Goal: Task Accomplishment & Management: Manage account settings

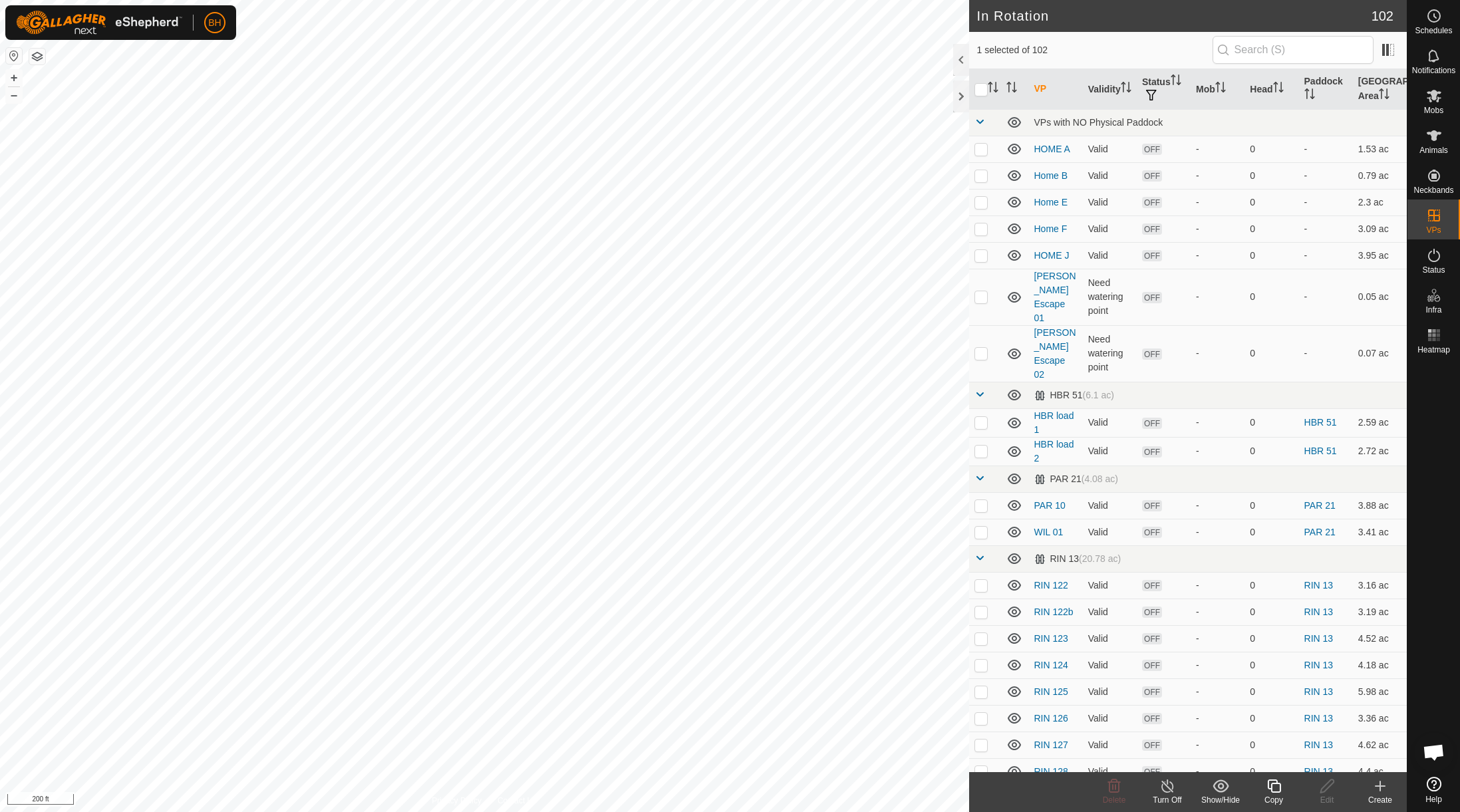
click at [1124, 790] on icon at bounding box center [1273, 786] width 13 height 13
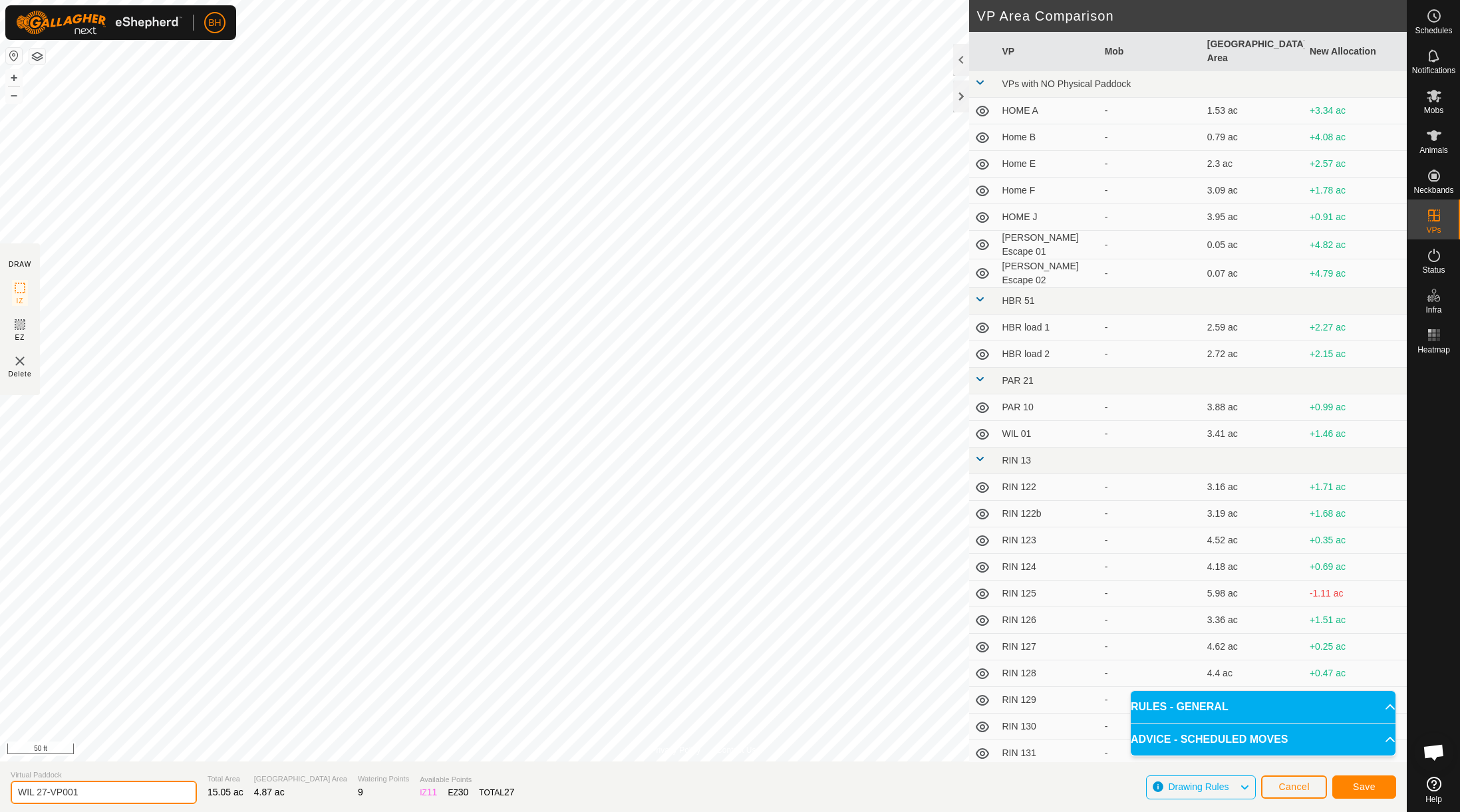
drag, startPoint x: 141, startPoint y: 794, endPoint x: -149, endPoint y: 792, distance: 290.0
click at [0, 792] on html "BH Schedules Notifications Mobs Animals Neckbands VPs Status Infra Heatmap Help…" at bounding box center [730, 406] width 1460 height 812
type input "389 G"
click at [1124, 790] on button "Save" at bounding box center [1364, 787] width 64 height 23
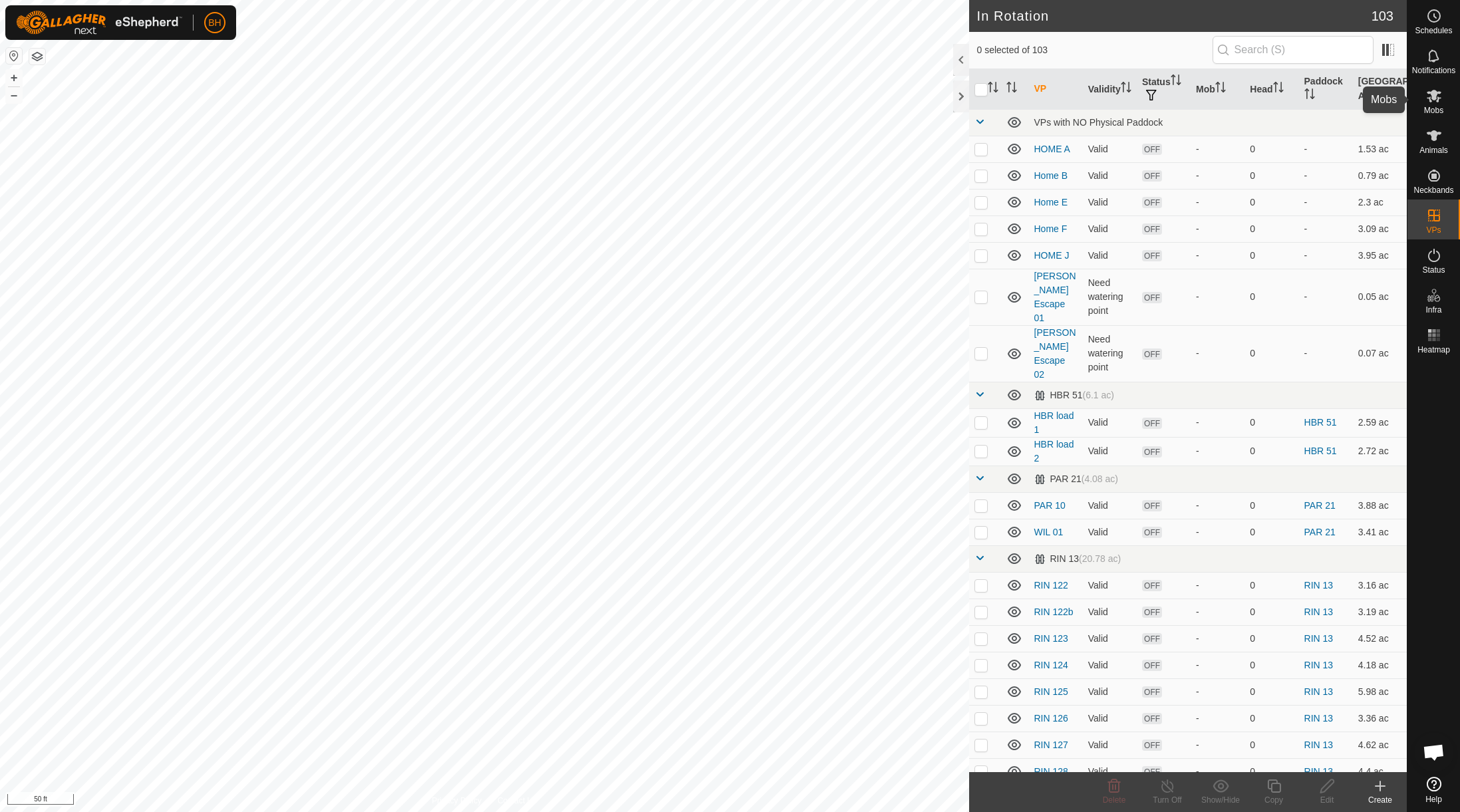
click at [1124, 91] on icon at bounding box center [1434, 96] width 15 height 12
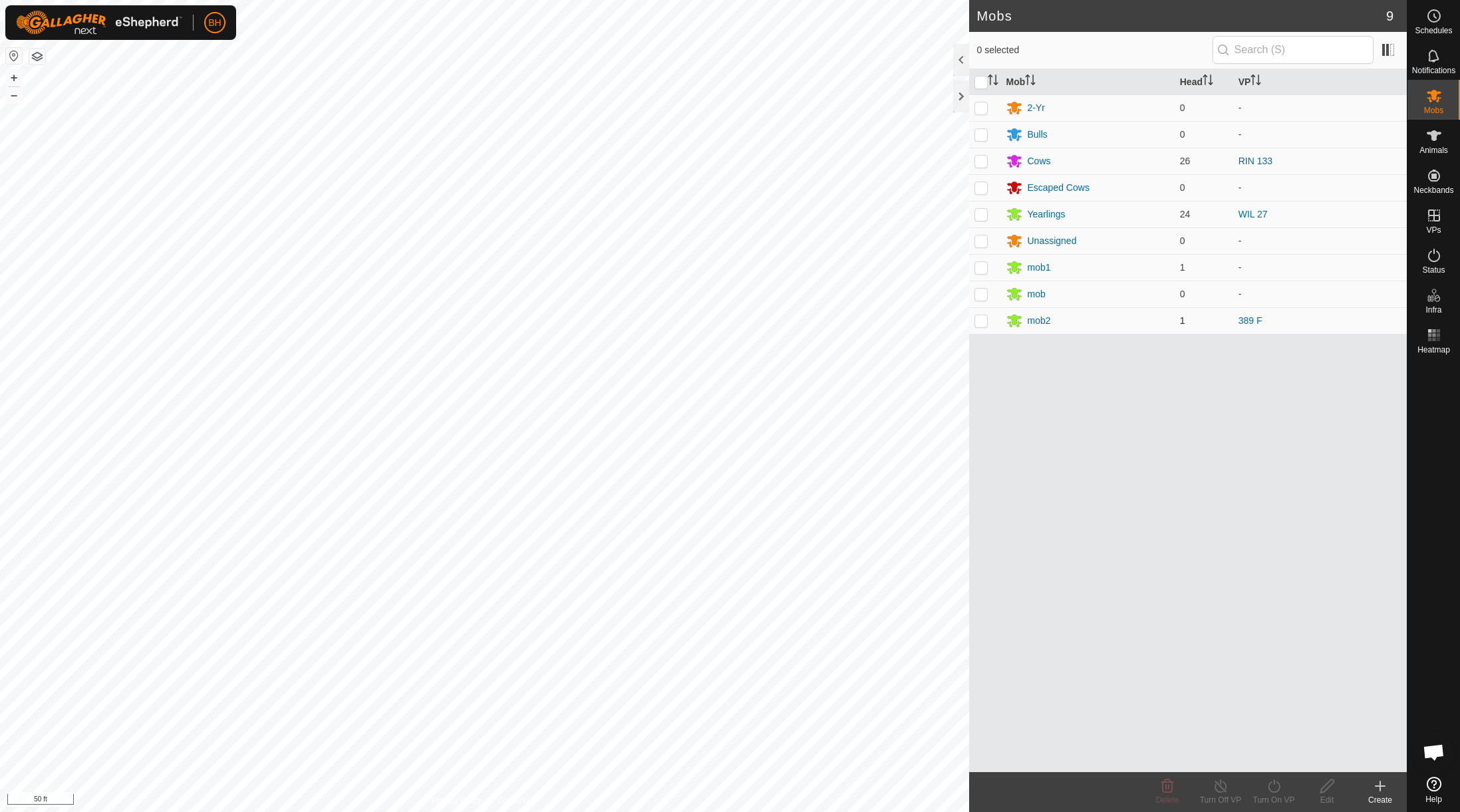
click at [982, 321] on p-checkbox at bounding box center [981, 320] width 13 height 11
checkbox input "true"
click at [1124, 796] on div "Edit" at bounding box center [1326, 800] width 53 height 12
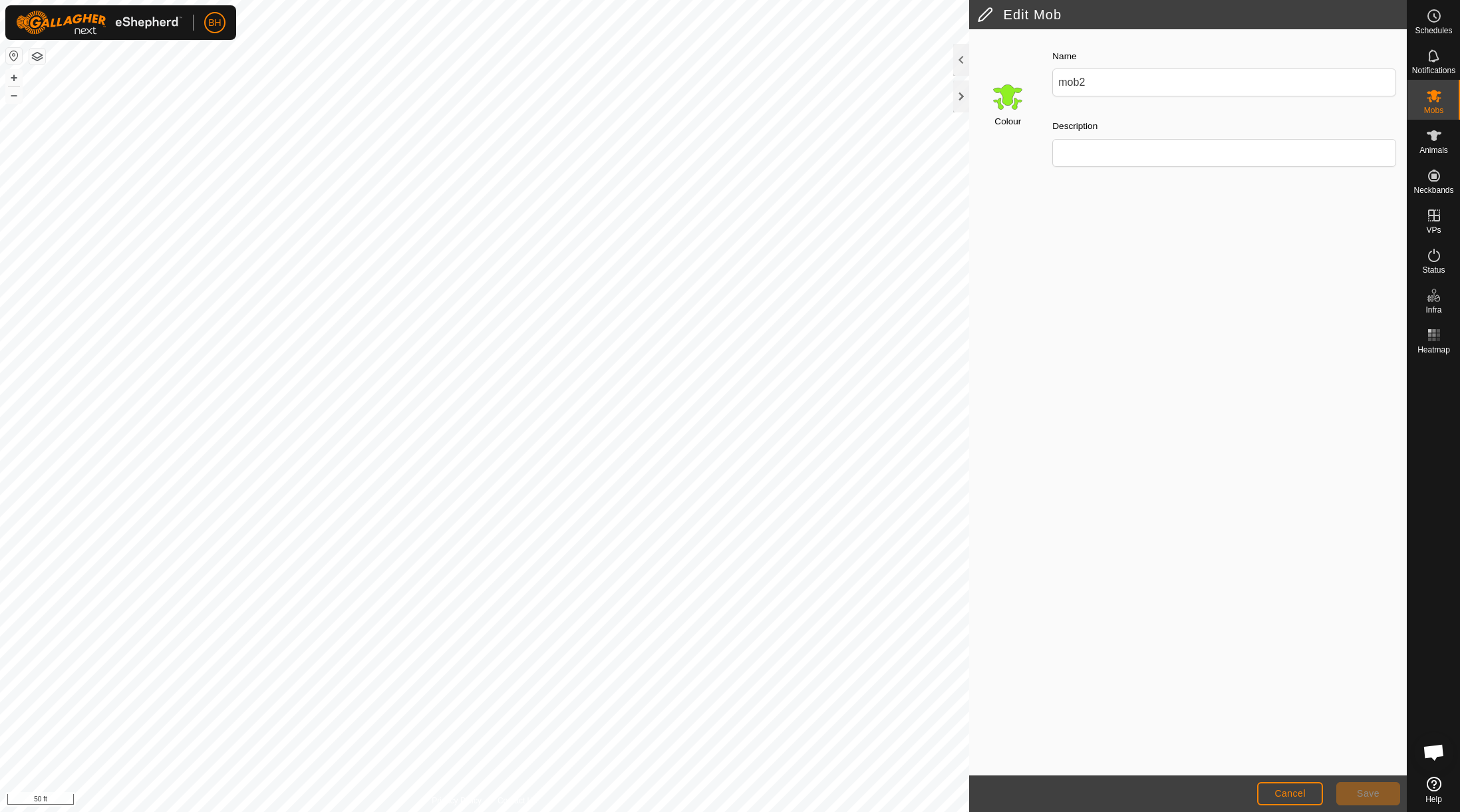
click at [1001, 112] on input "Select a color" at bounding box center [1008, 97] width 32 height 32
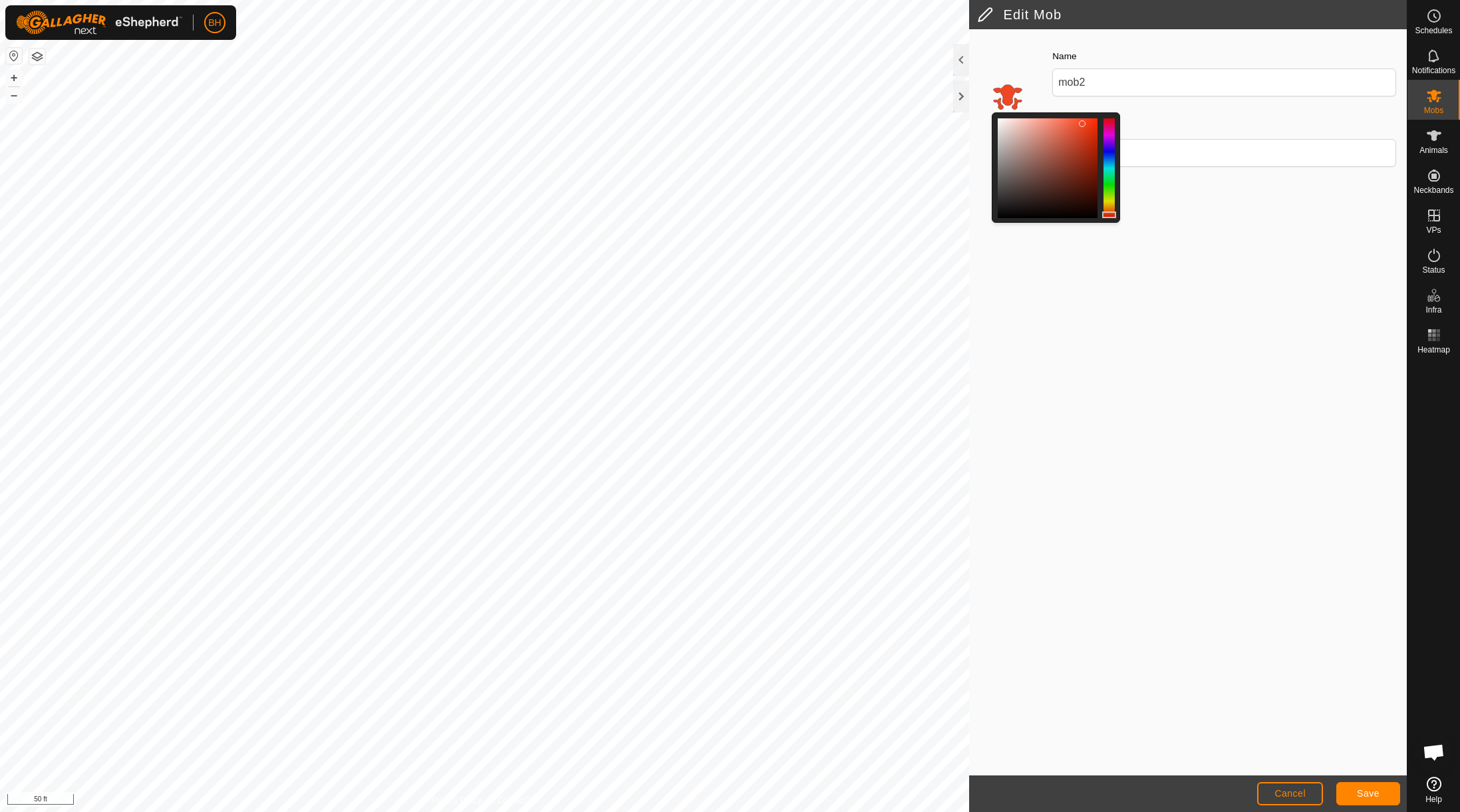
drag, startPoint x: 1111, startPoint y: 194, endPoint x: 1113, endPoint y: 215, distance: 21.1
click at [1113, 215] on div at bounding box center [1109, 214] width 14 height 7
click at [1124, 424] on div "Colour Name mob2 Description" at bounding box center [1188, 402] width 438 height 746
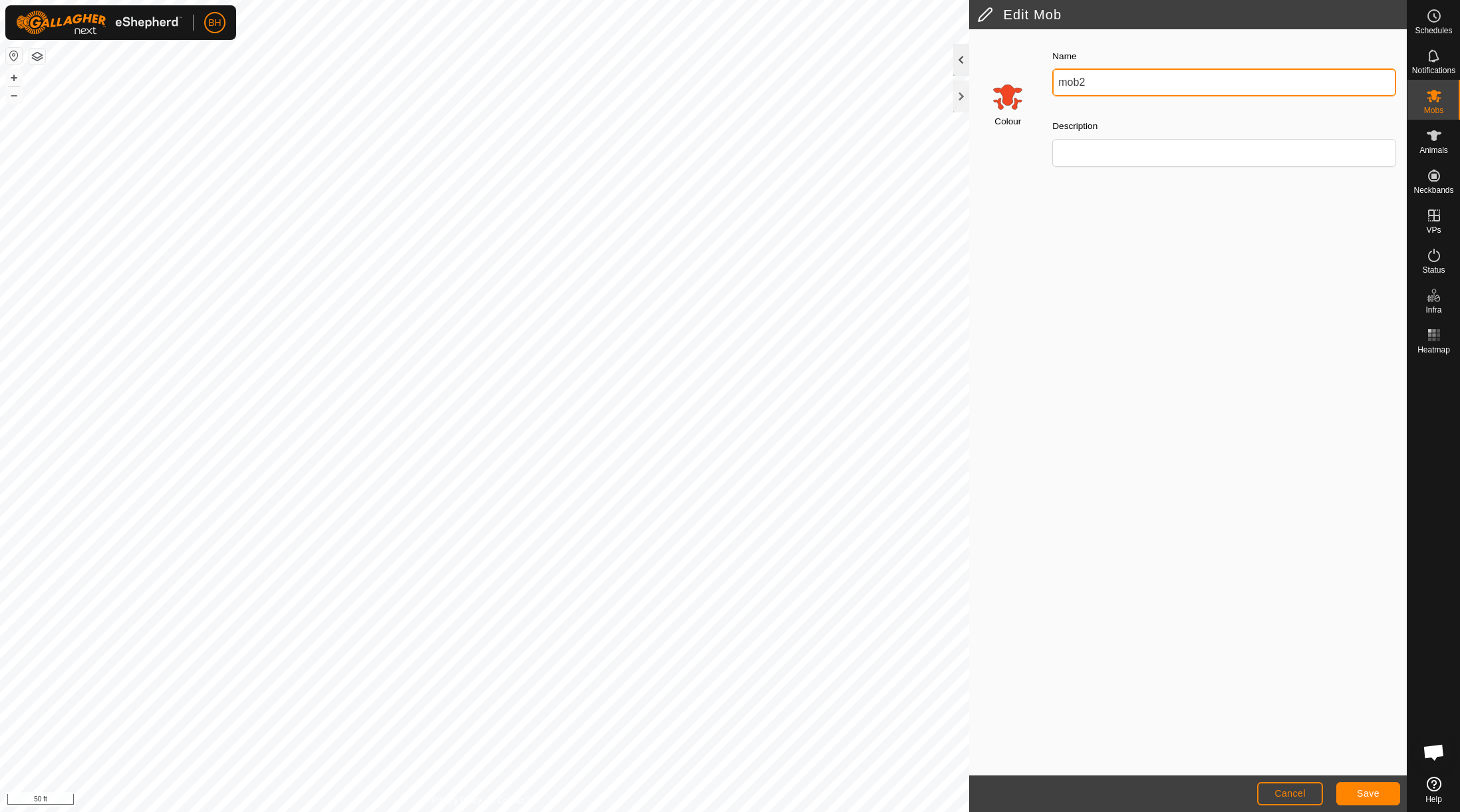
click at [952, 66] on div "Edit Mob Colour Name mob2 Description Cancel Save Privacy Policy Contact Us Typ…" at bounding box center [703, 406] width 1407 height 812
type input "389 Esc"
click at [1124, 794] on span "Save" at bounding box center [1368, 794] width 22 height 11
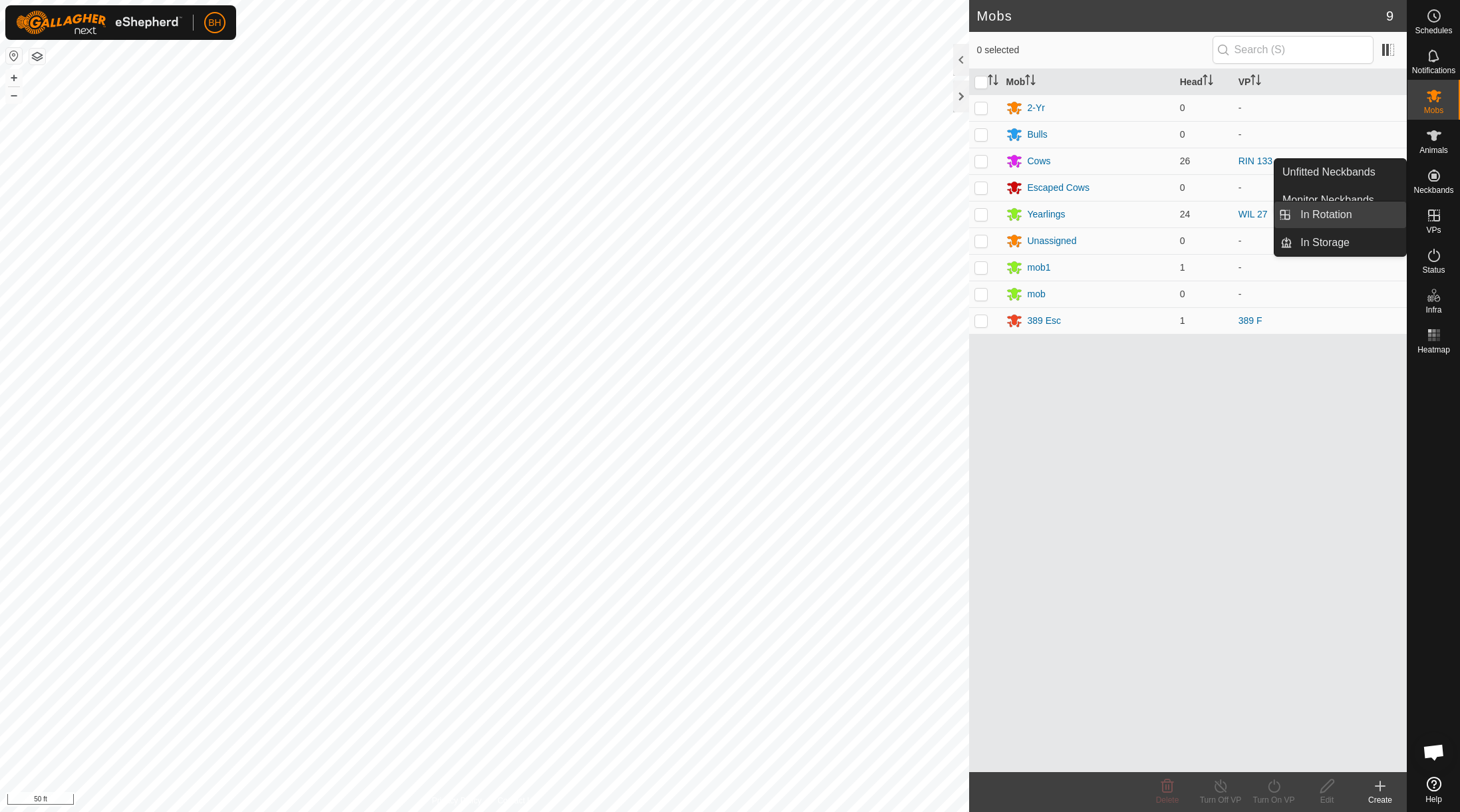
click at [1124, 217] on link "In Rotation" at bounding box center [1349, 214] width 114 height 27
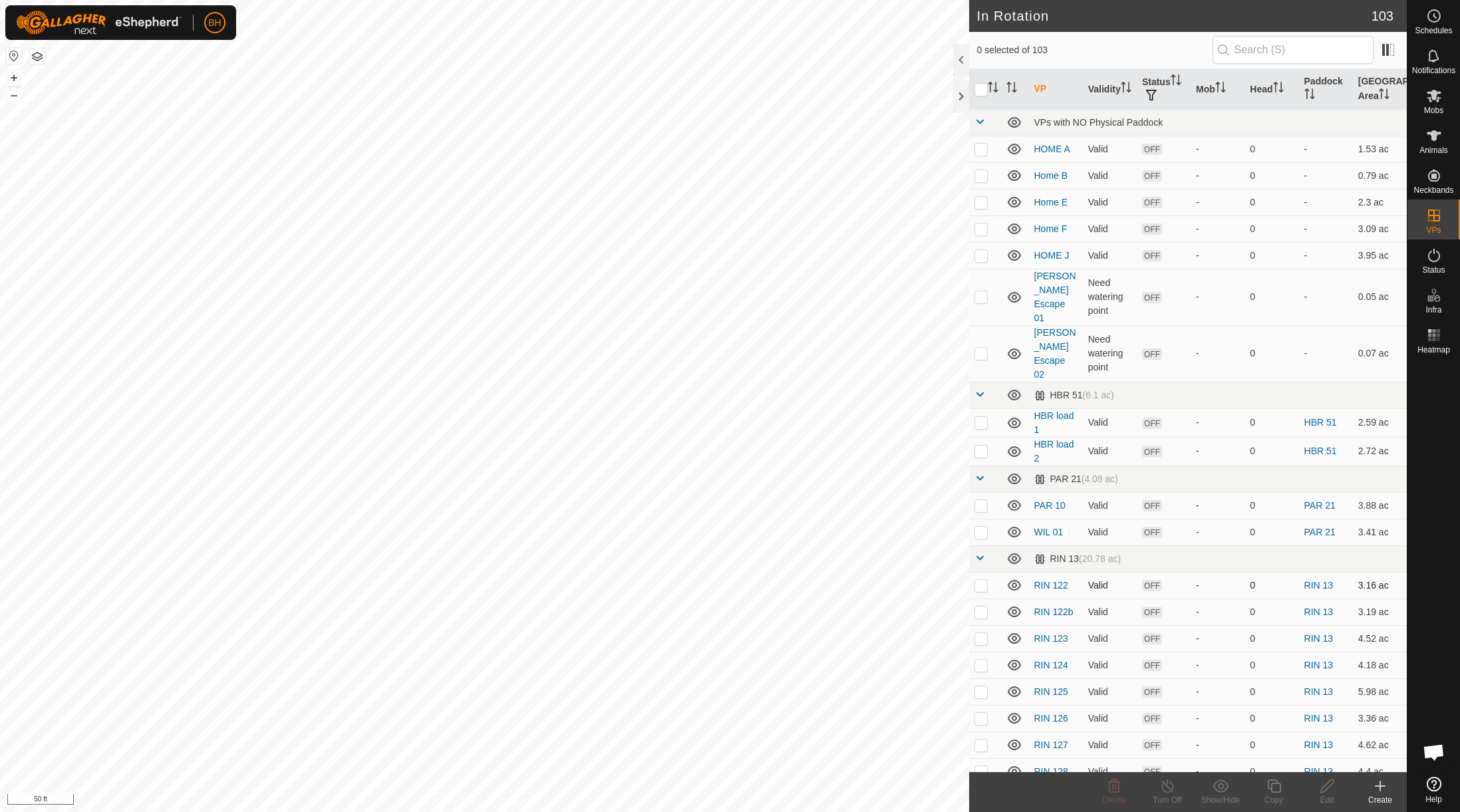
click at [984, 580] on p-checkbox at bounding box center [981, 585] width 13 height 11
checkbox input "true"
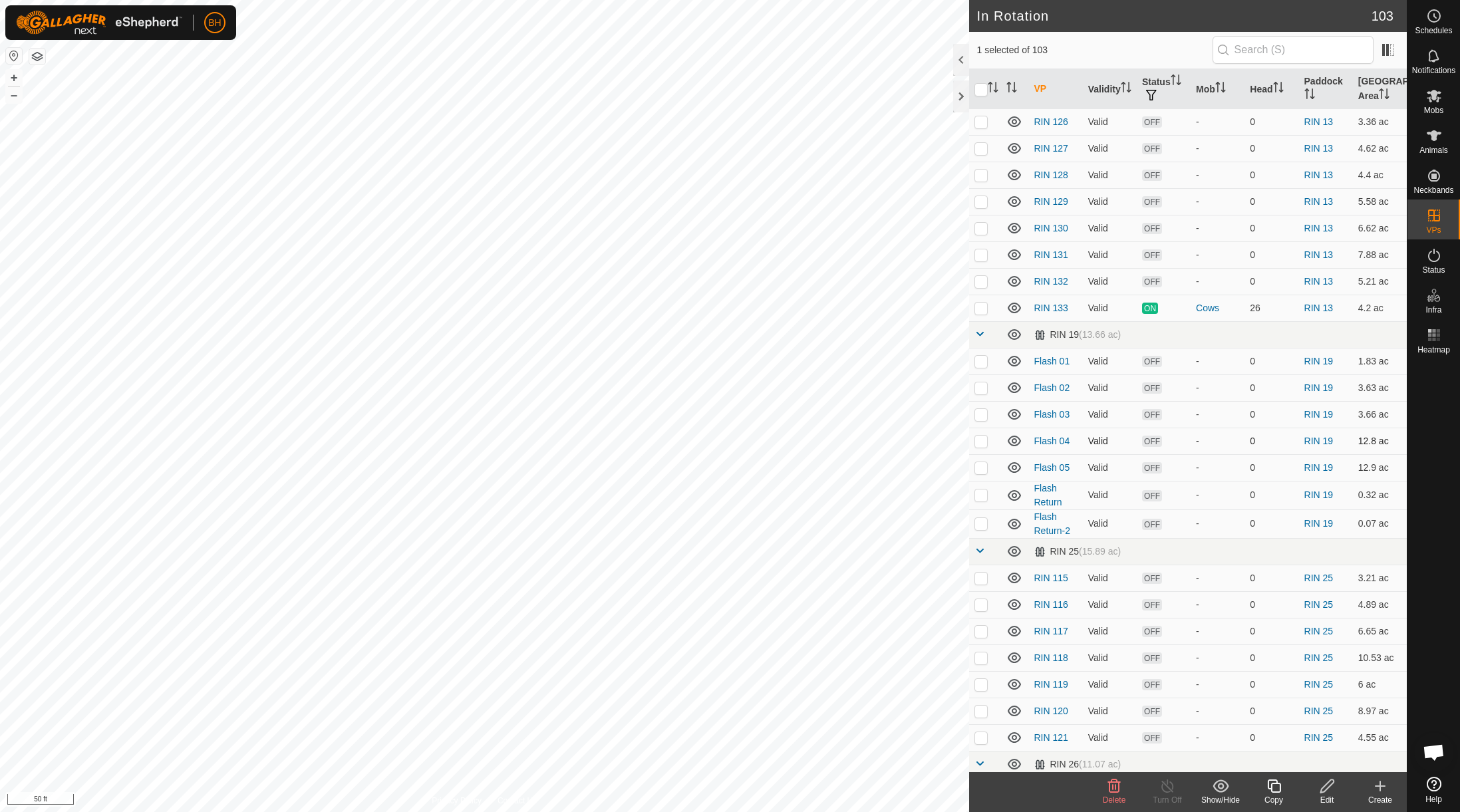
scroll to position [597, 0]
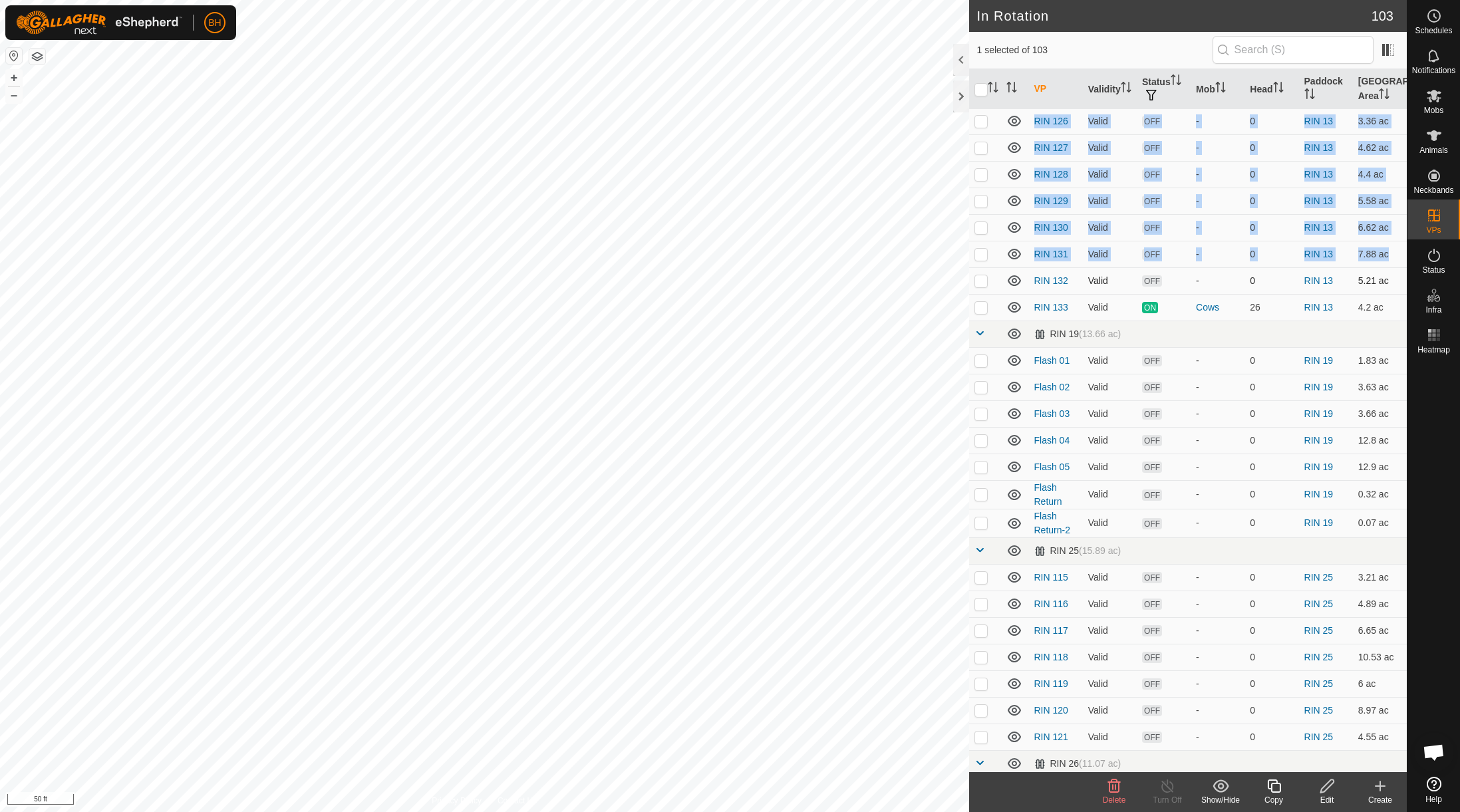
click at [983, 275] on p-checkbox at bounding box center [981, 280] width 13 height 11
checkbox input "true"
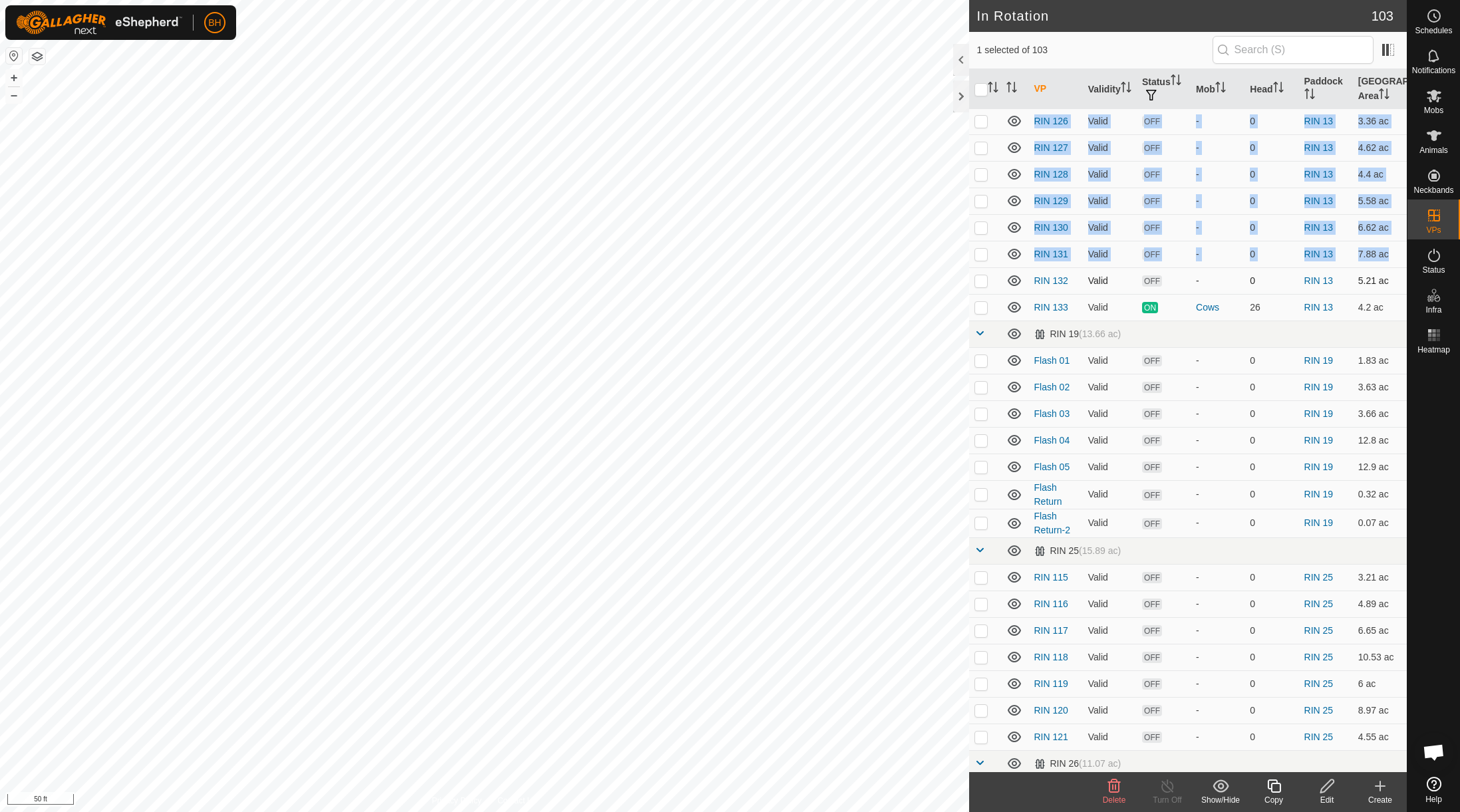
checkbox input "true"
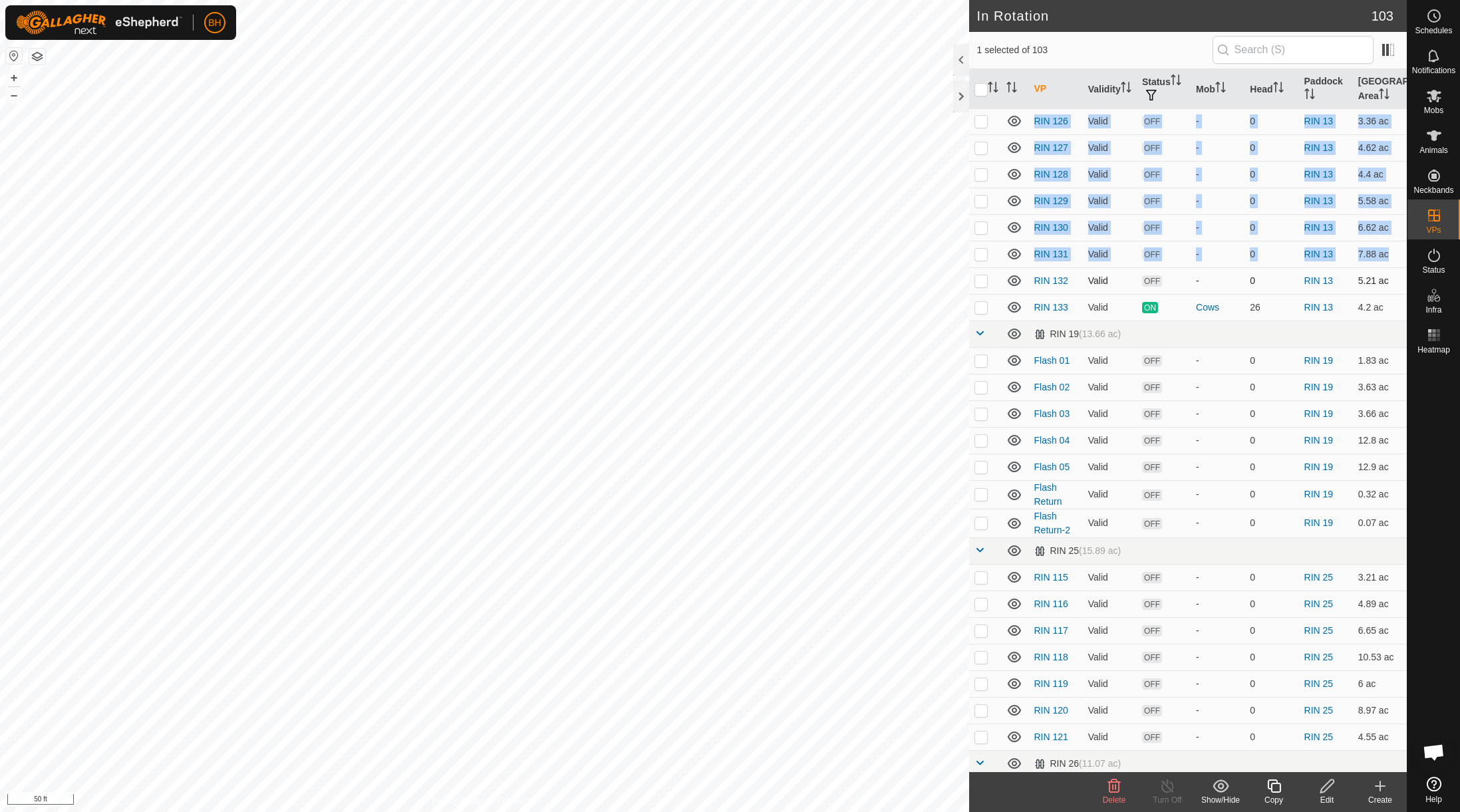
checkbox input "true"
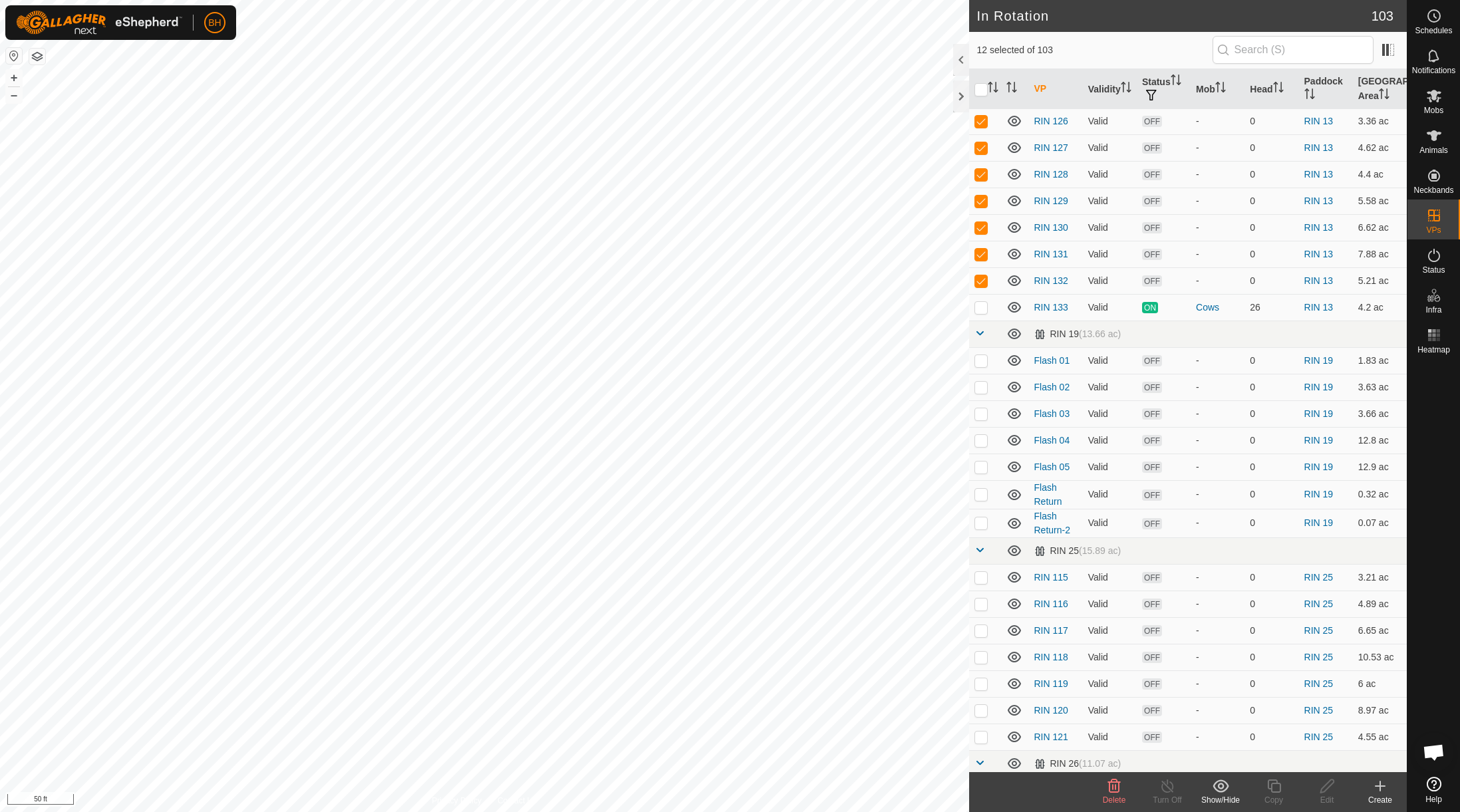
click at [1124, 794] on div "Show/Hide" at bounding box center [1220, 800] width 53 height 12
click at [1124, 753] on link "Move to 'In Storage'" at bounding box center [1260, 757] width 131 height 27
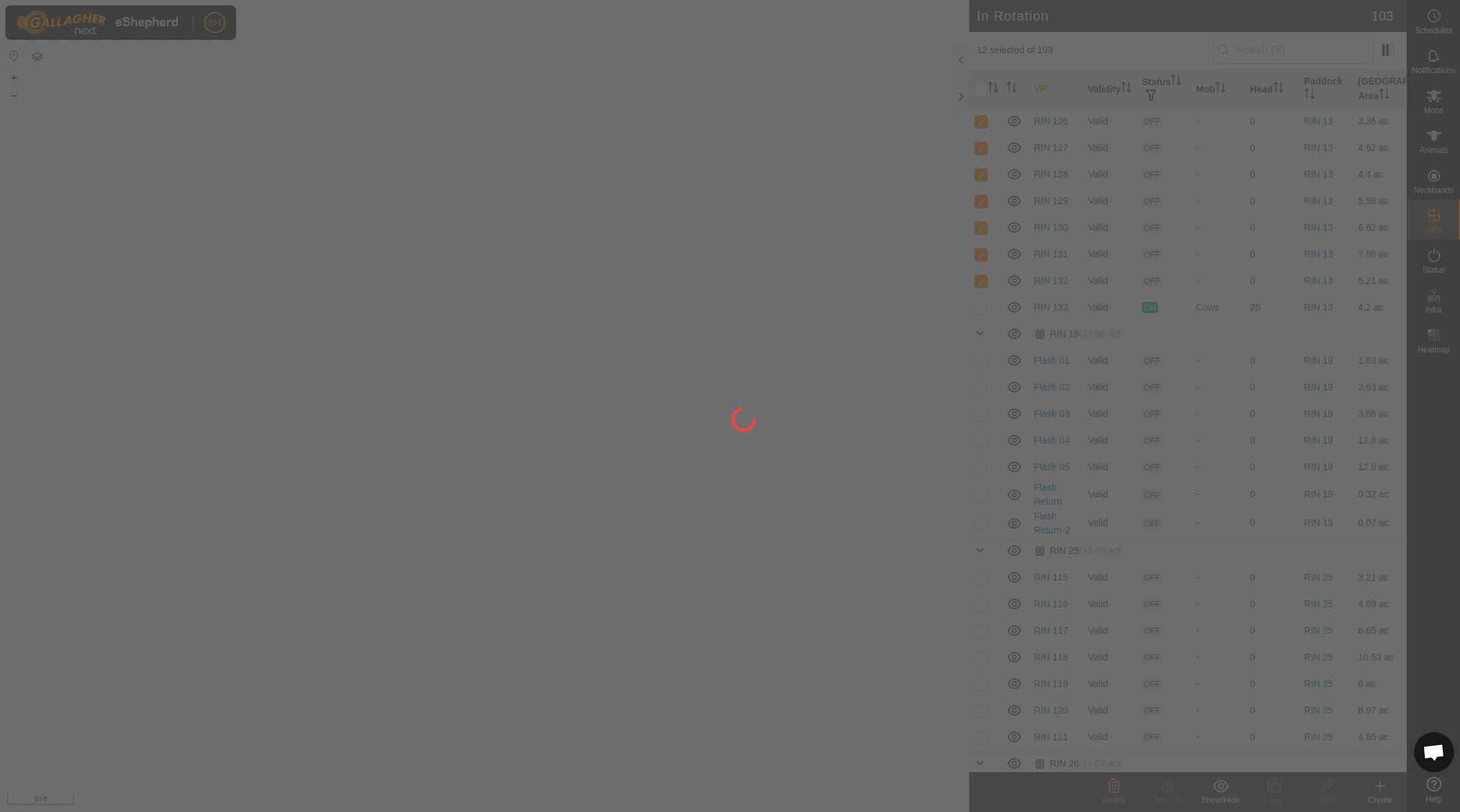
checkbox input "false"
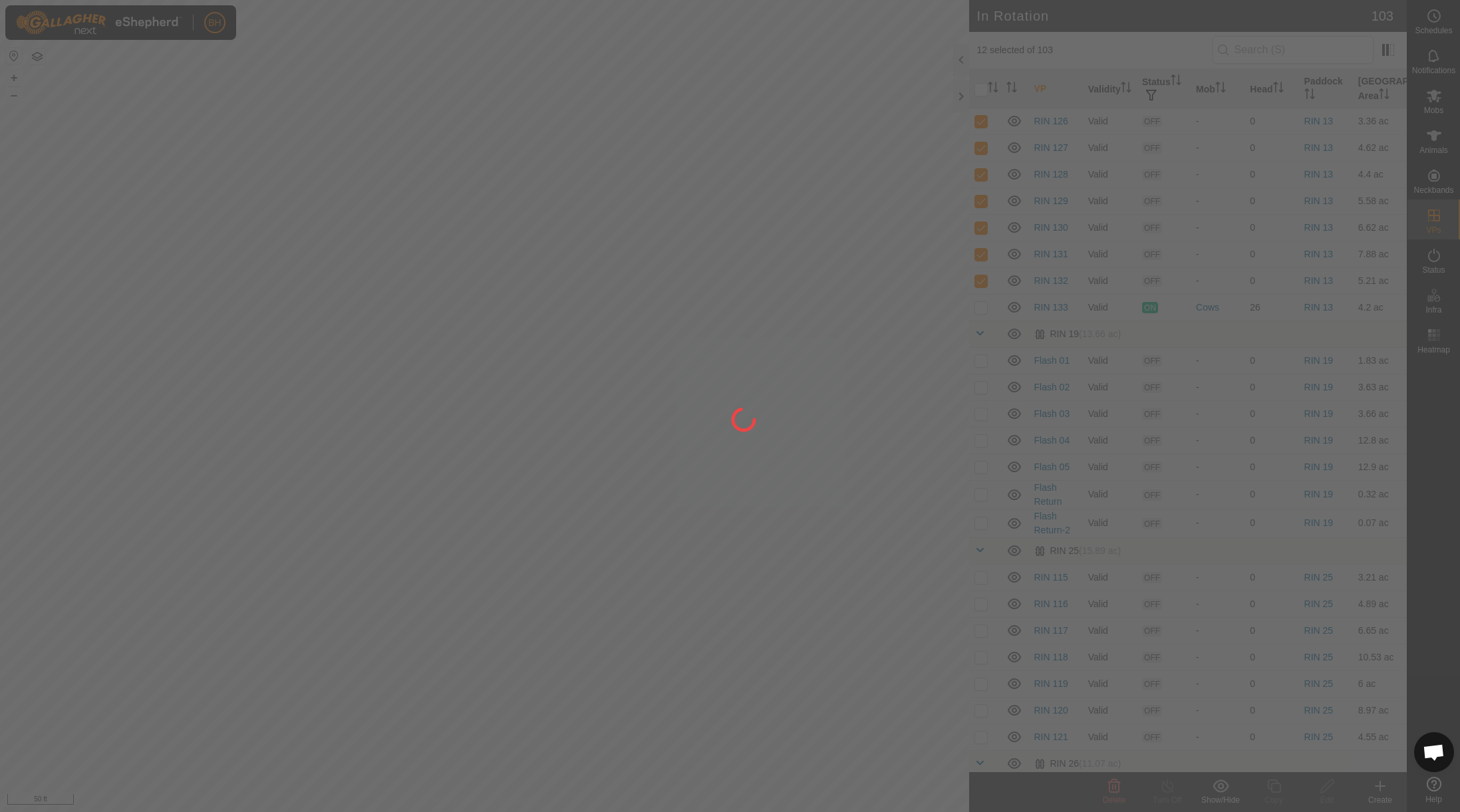
checkbox input "false"
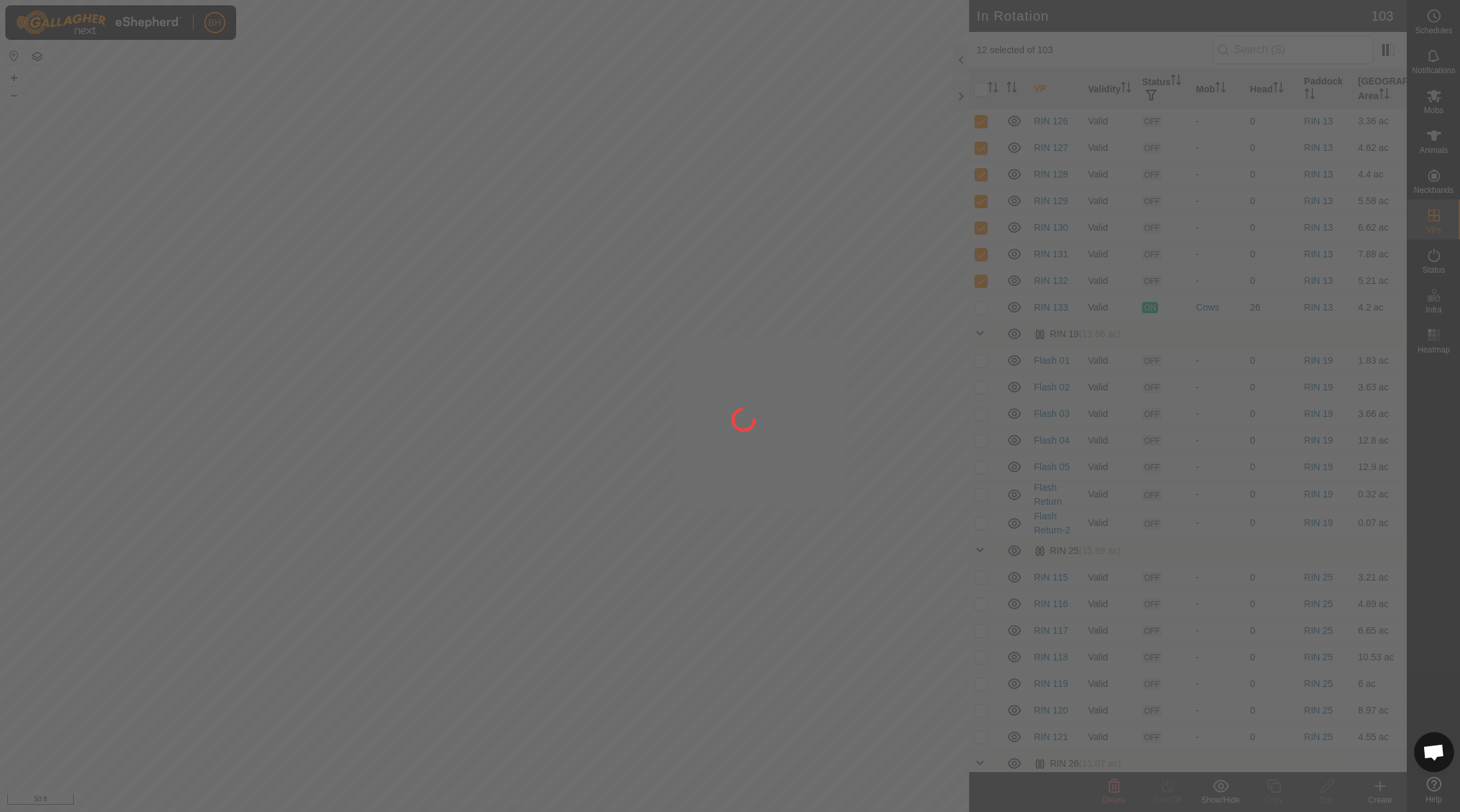
checkbox input "false"
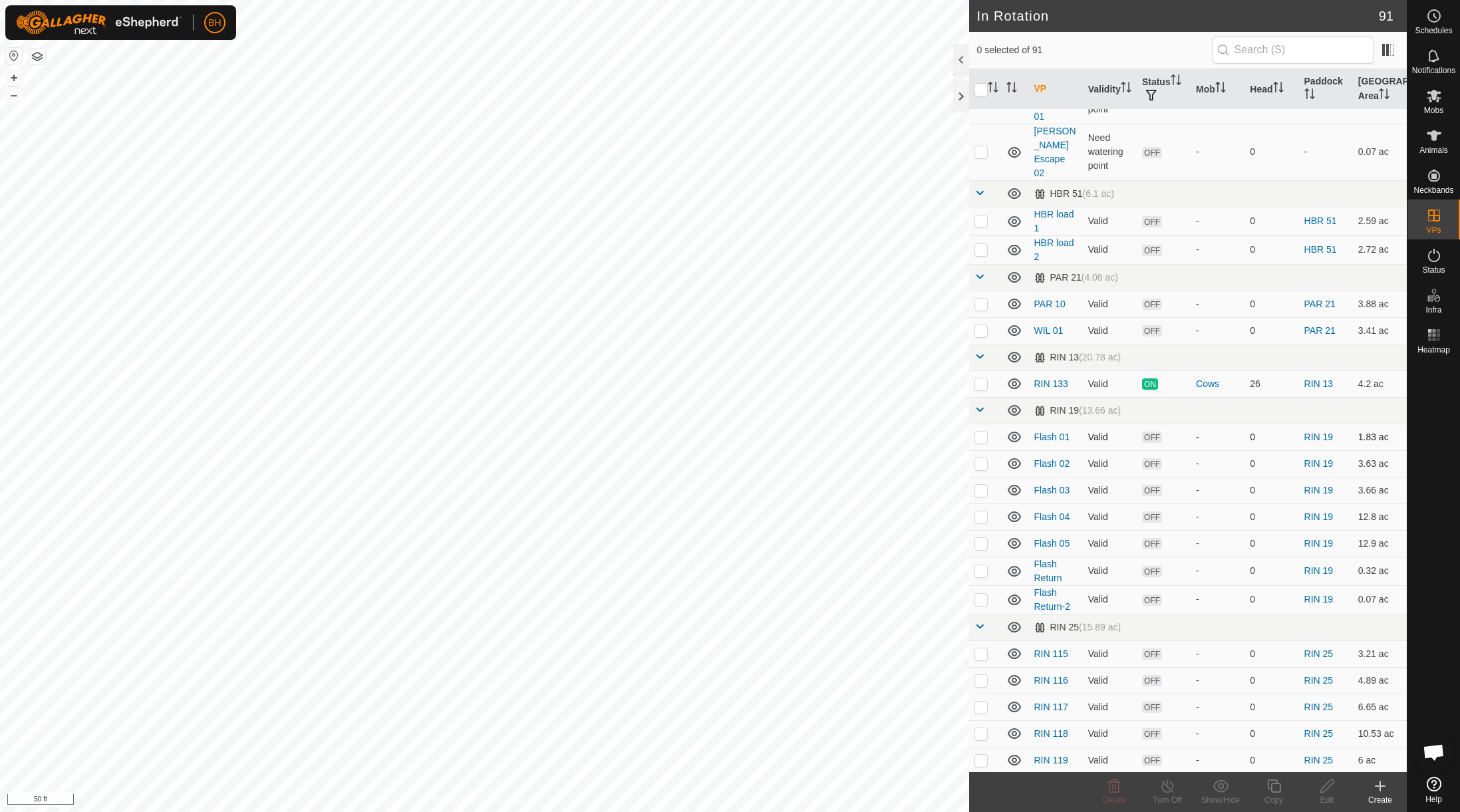
scroll to position [200, 0]
click at [982, 433] on p-checkbox at bounding box center [981, 439] width 13 height 11
checkbox input "true"
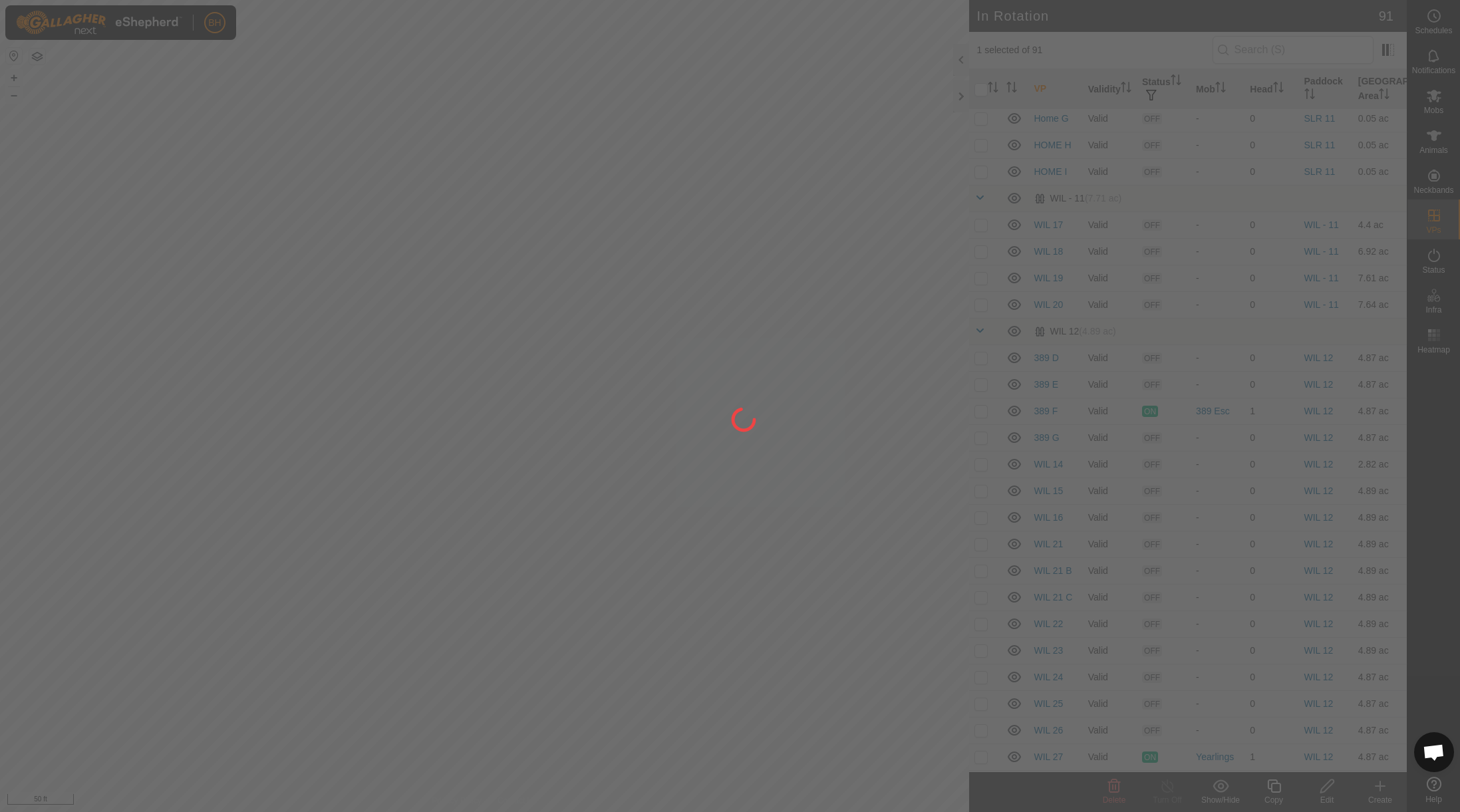
scroll to position [1595, 0]
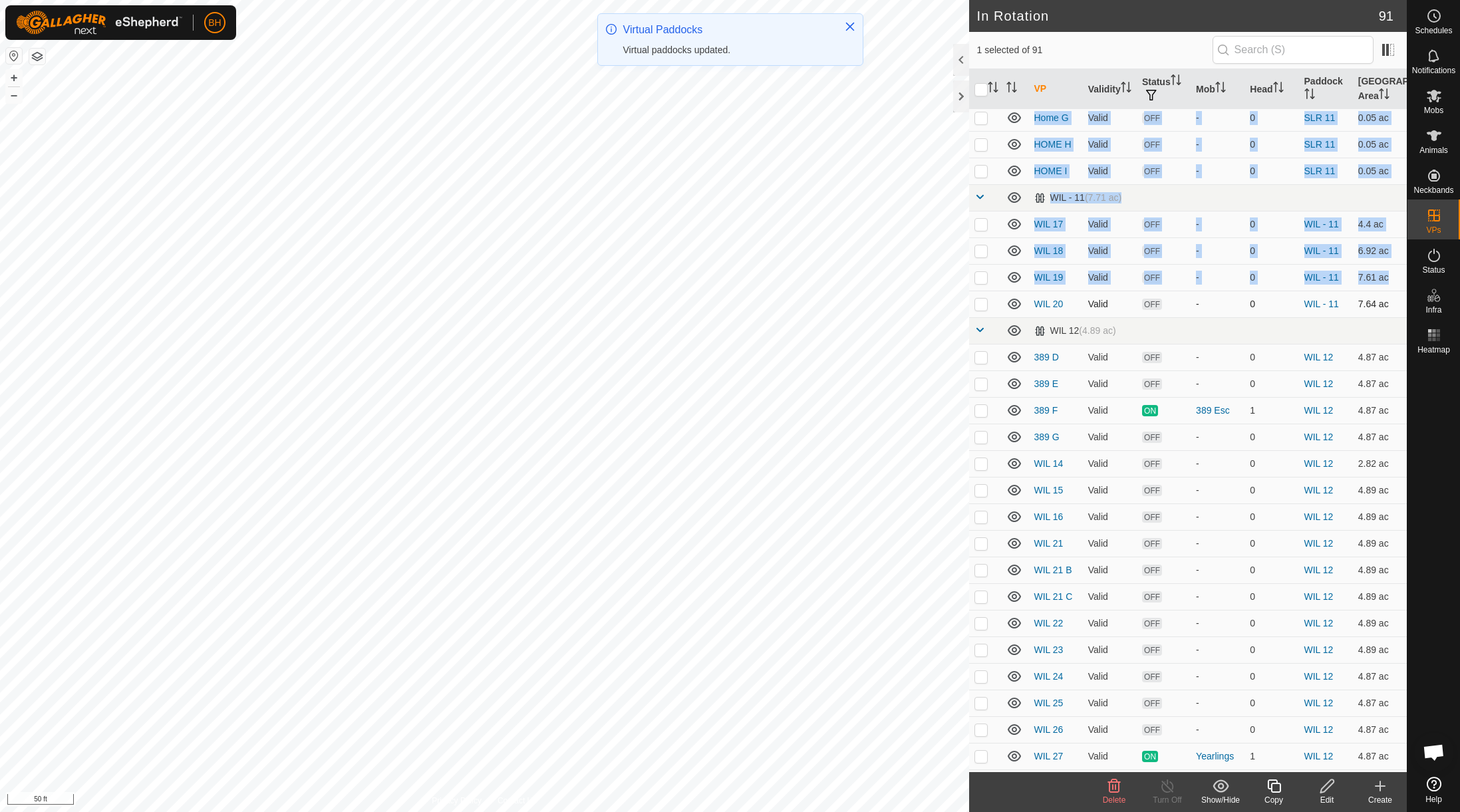
click at [981, 299] on p-checkbox at bounding box center [981, 304] width 13 height 11
checkbox input "true"
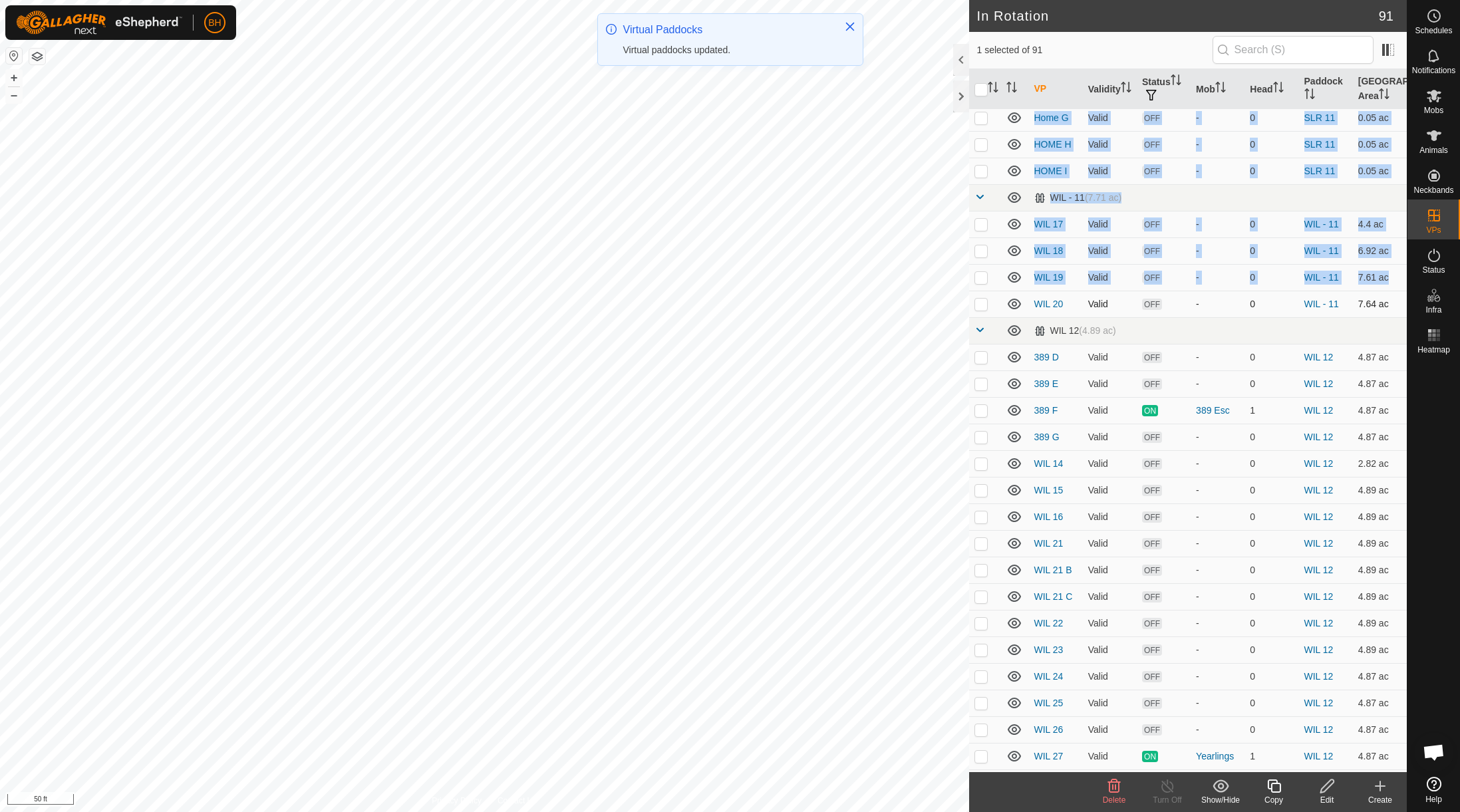
checkbox input "true"
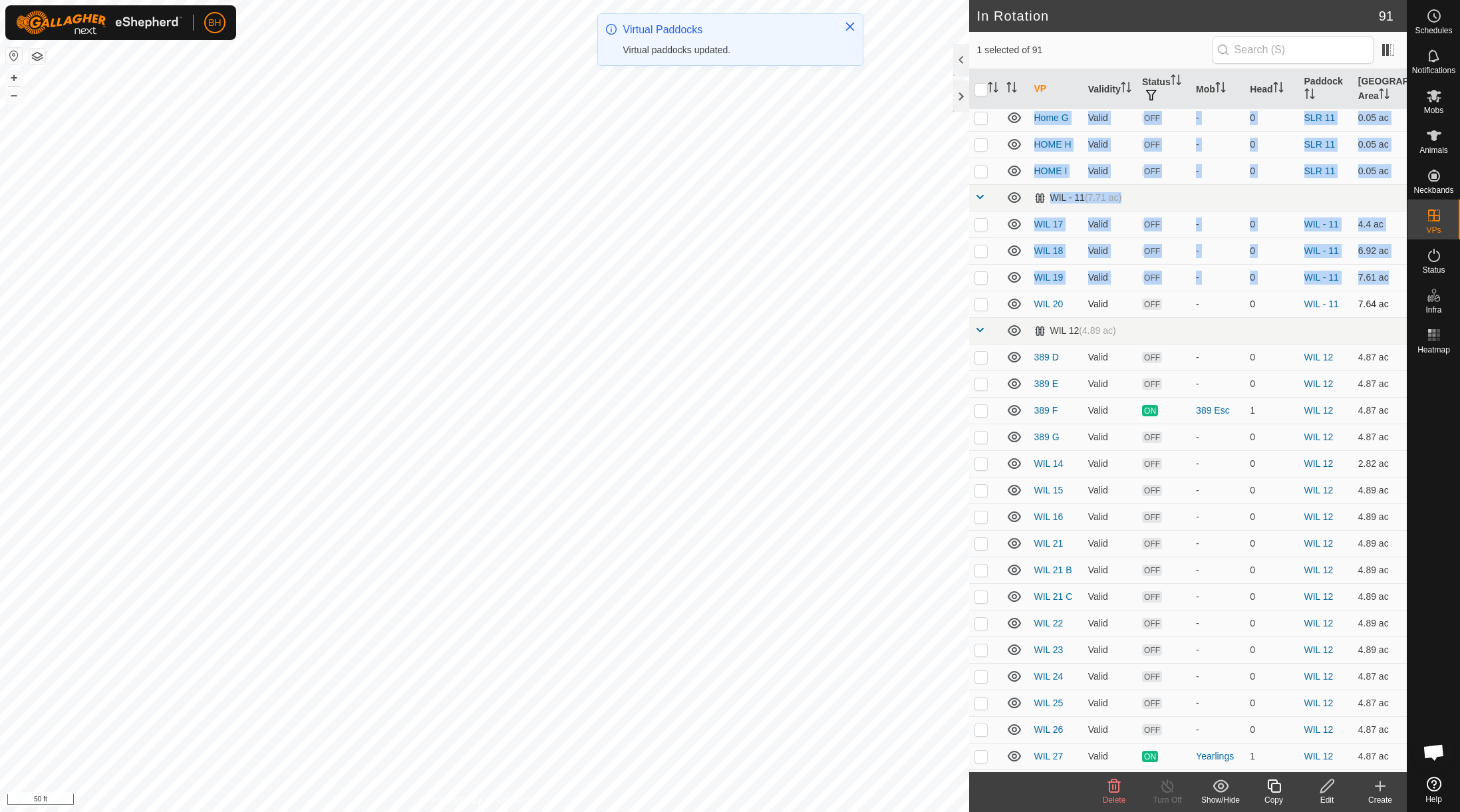
checkbox input "true"
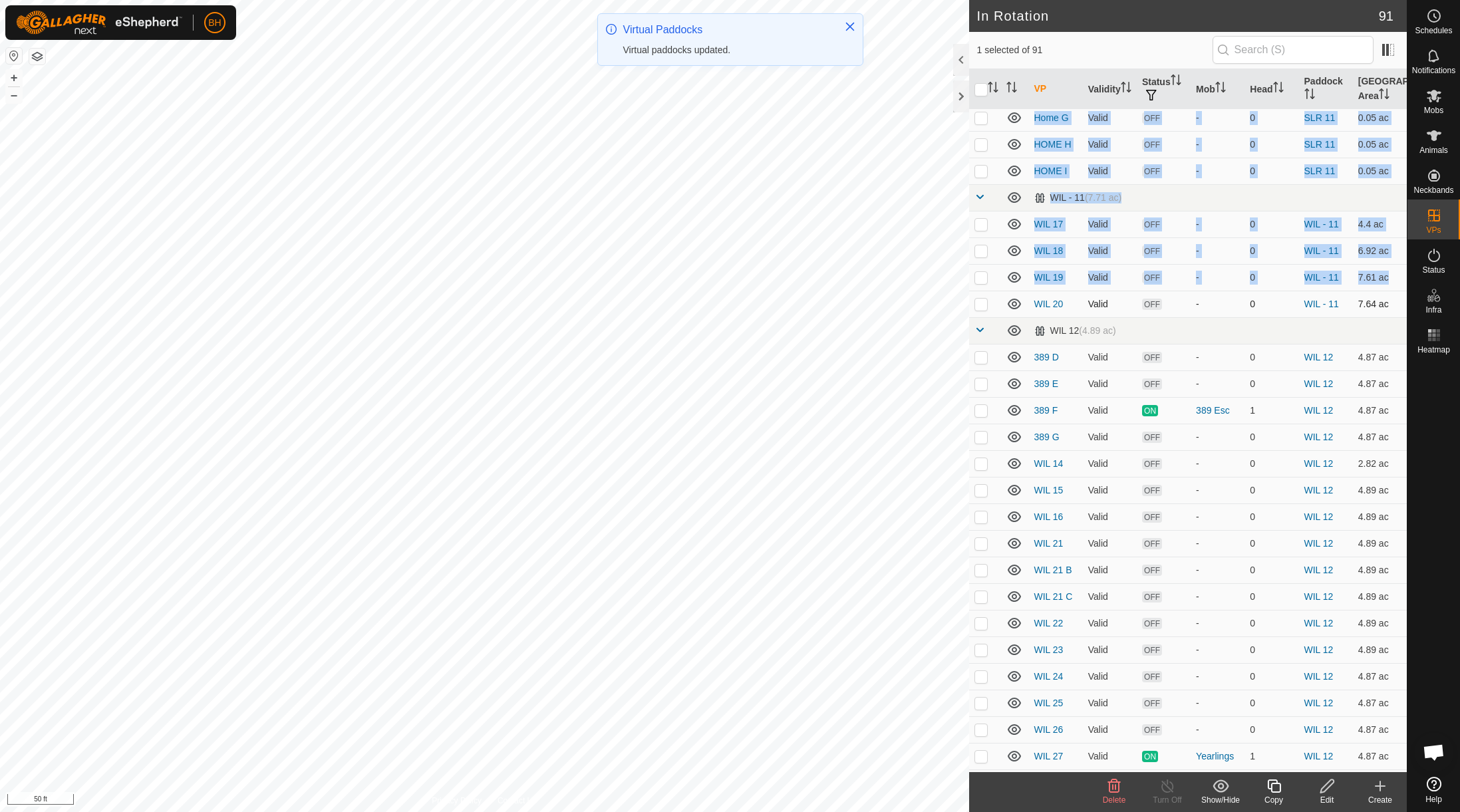
checkbox input "true"
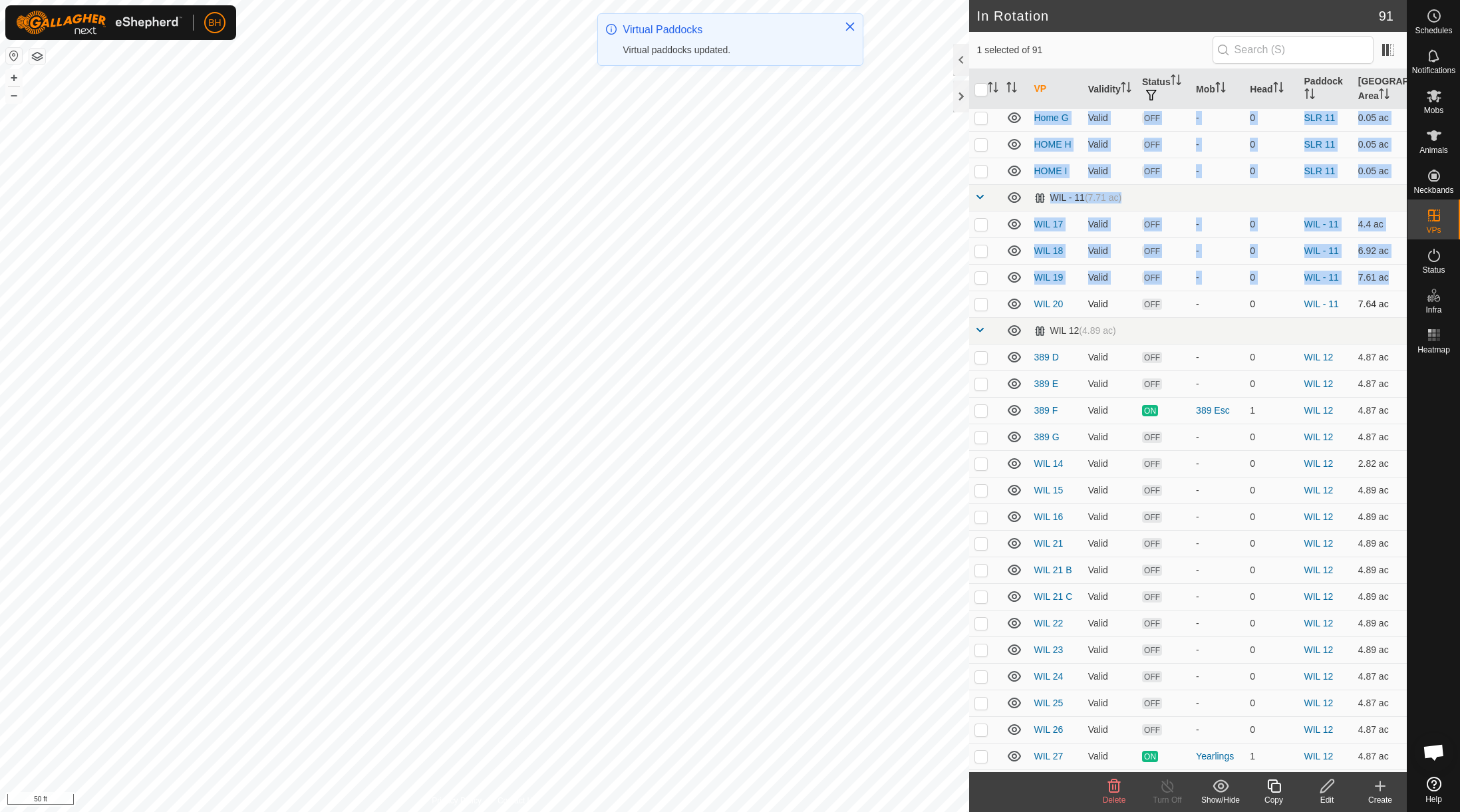
checkbox input "true"
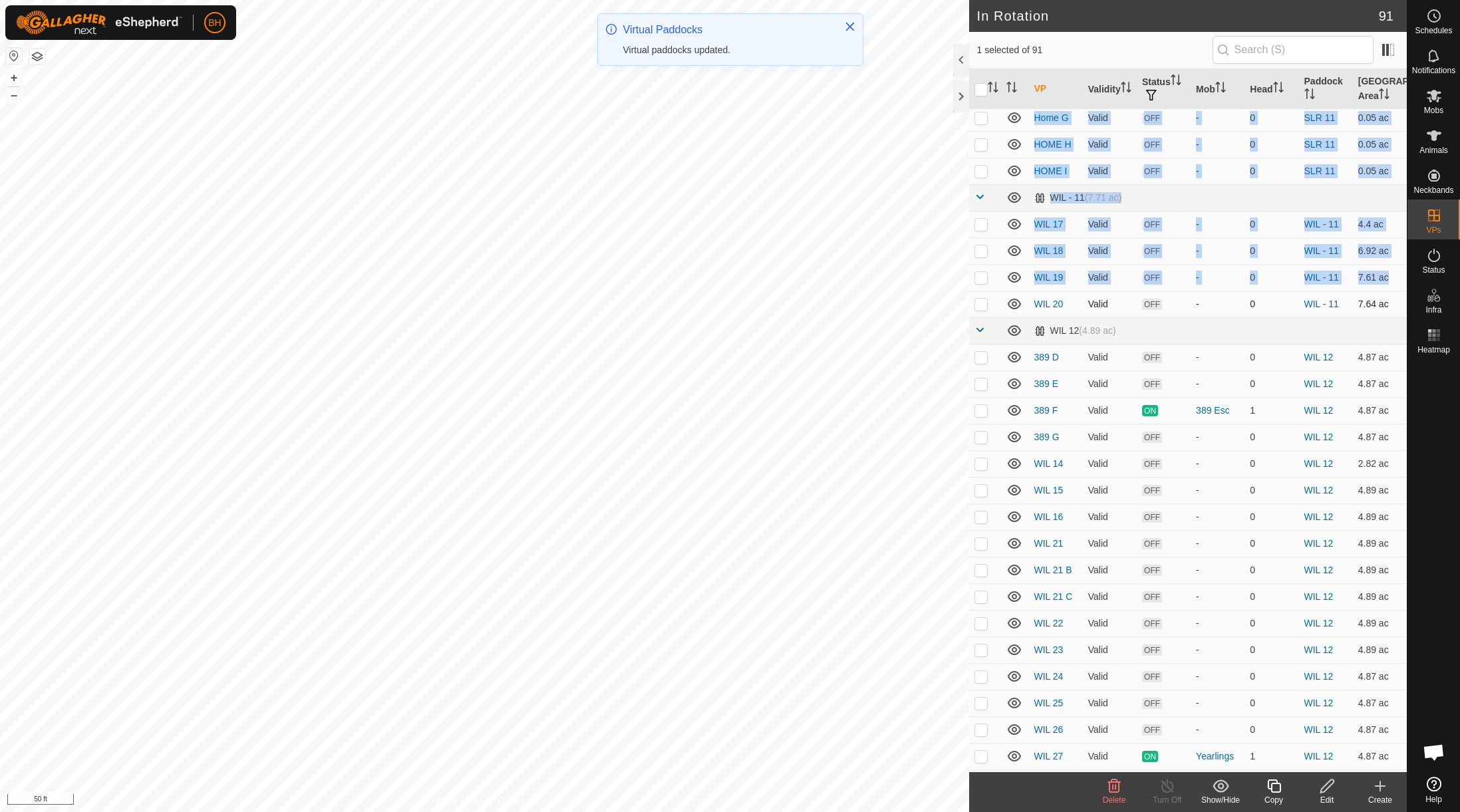
checkbox input "true"
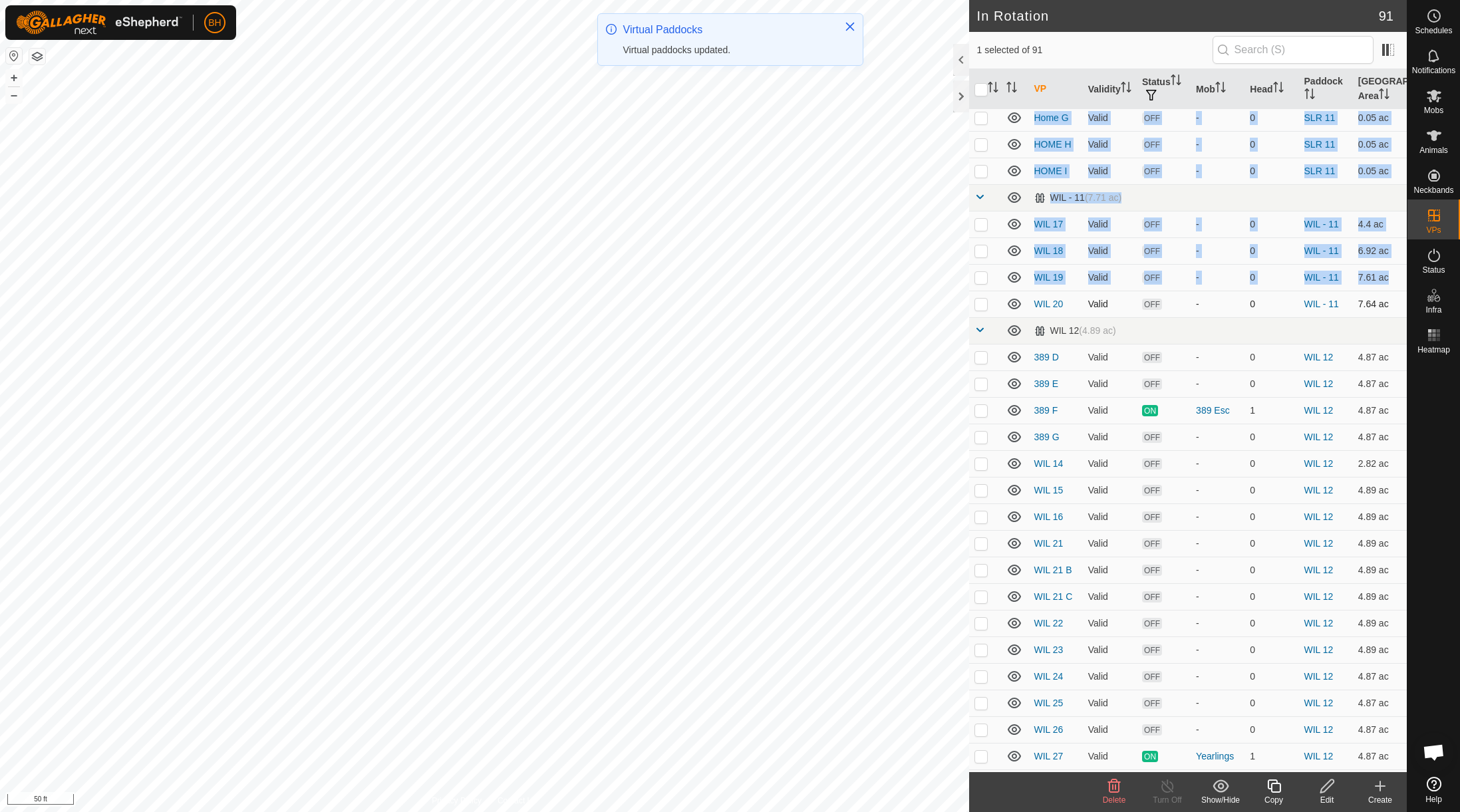
checkbox input "true"
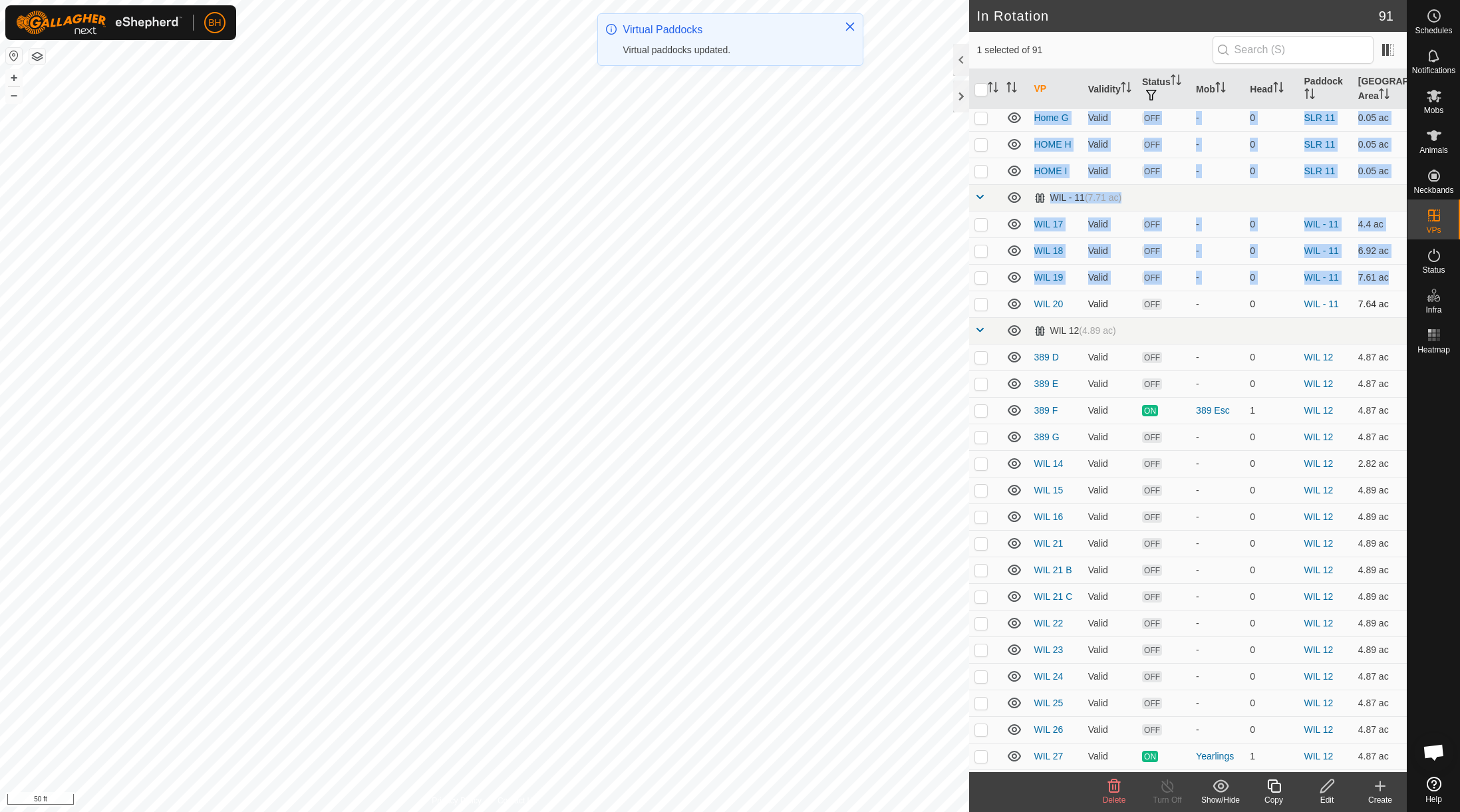
checkbox input "true"
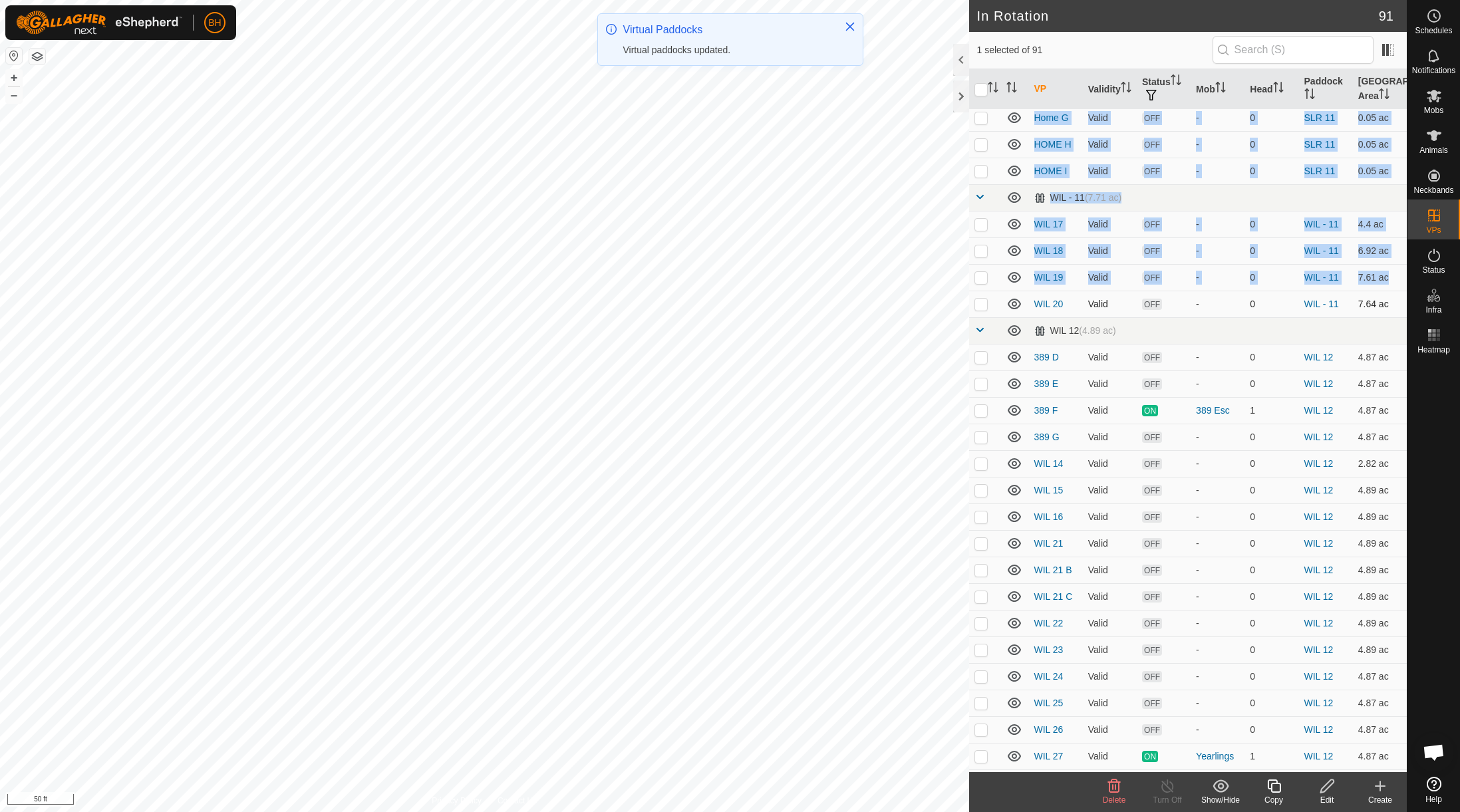
checkbox input "true"
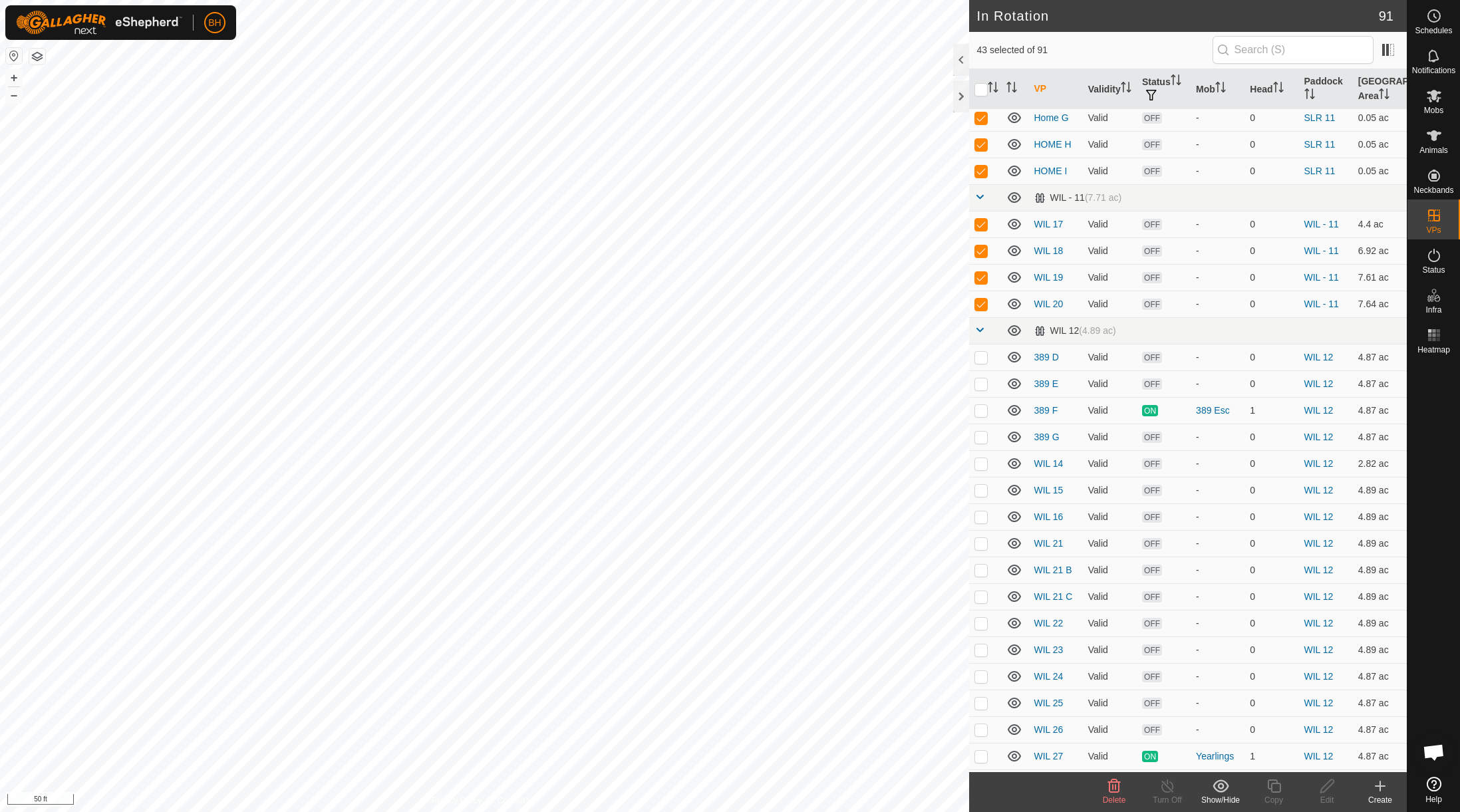
click at [1124, 800] on div "Show/Hide" at bounding box center [1220, 800] width 53 height 12
click at [1124, 755] on link "Move to 'In Storage'" at bounding box center [1260, 757] width 131 height 27
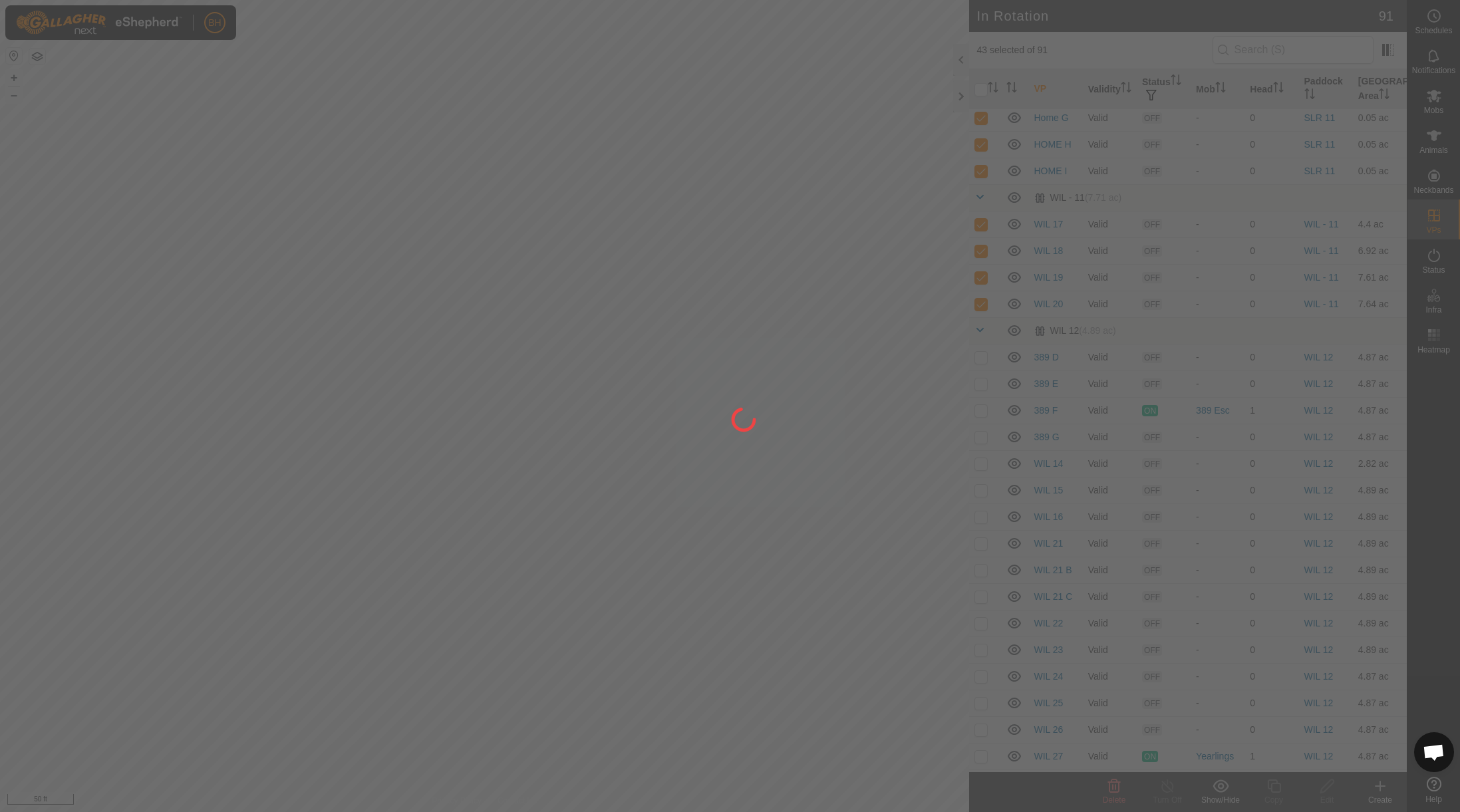
checkbox input "false"
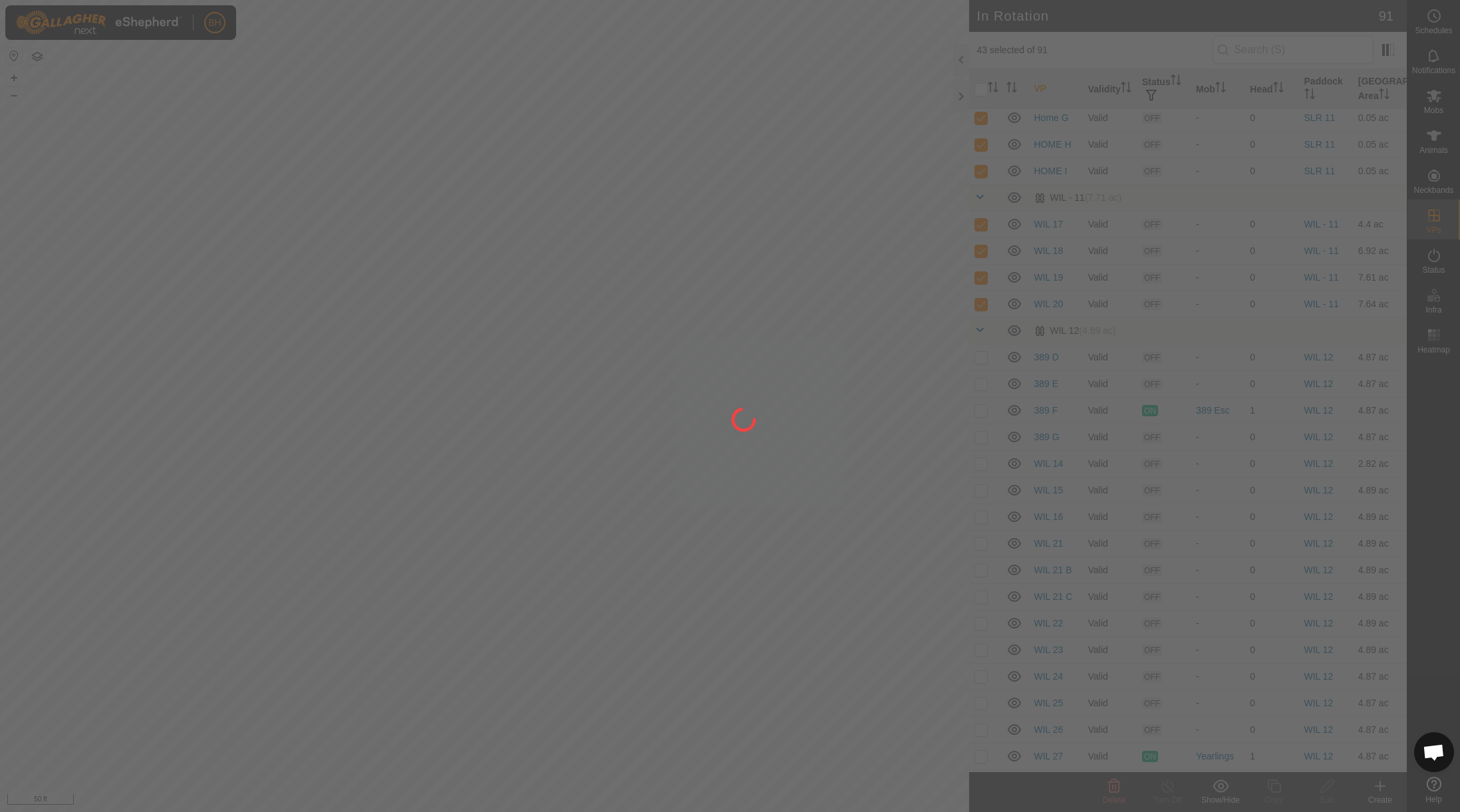
checkbox input "false"
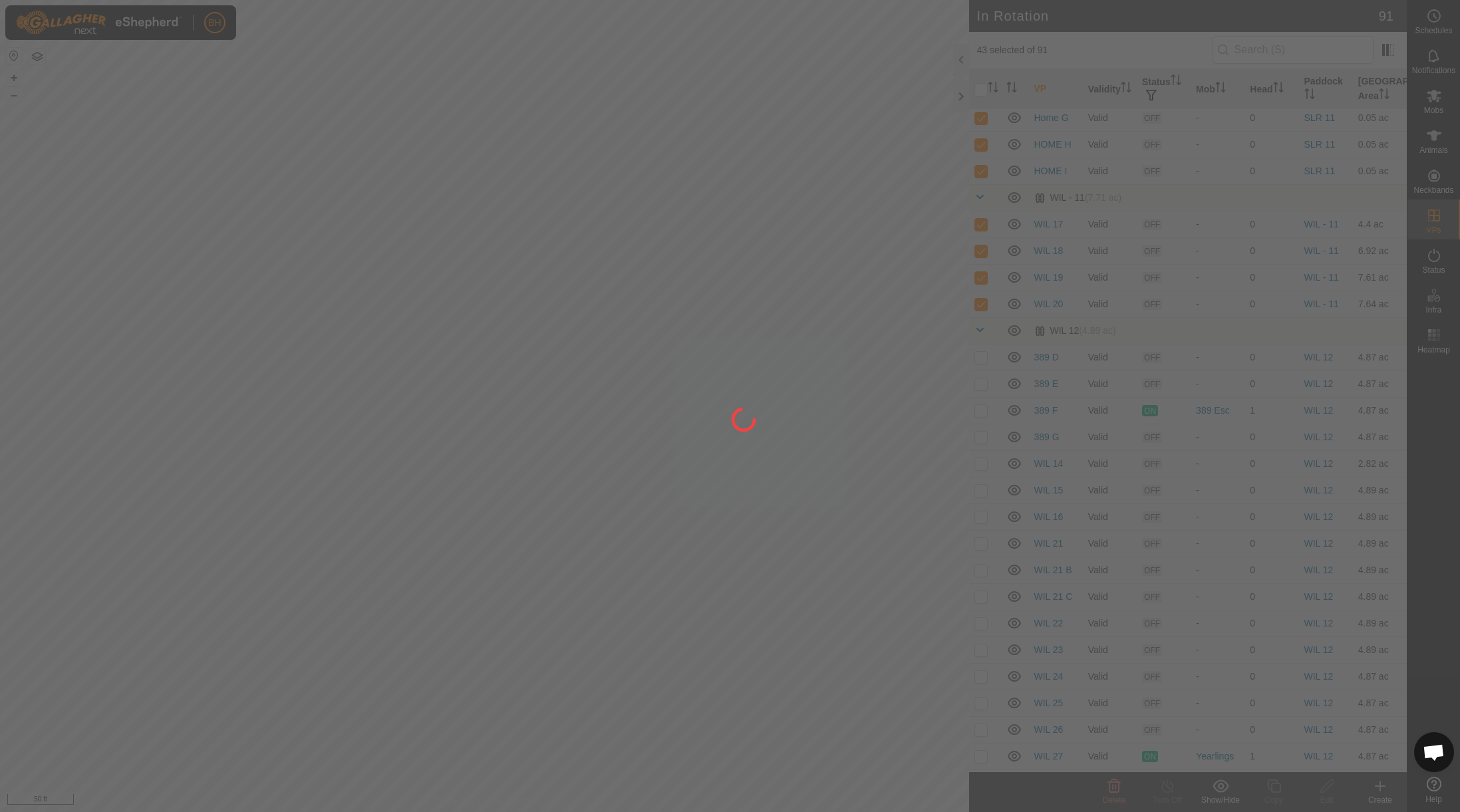
checkbox input "false"
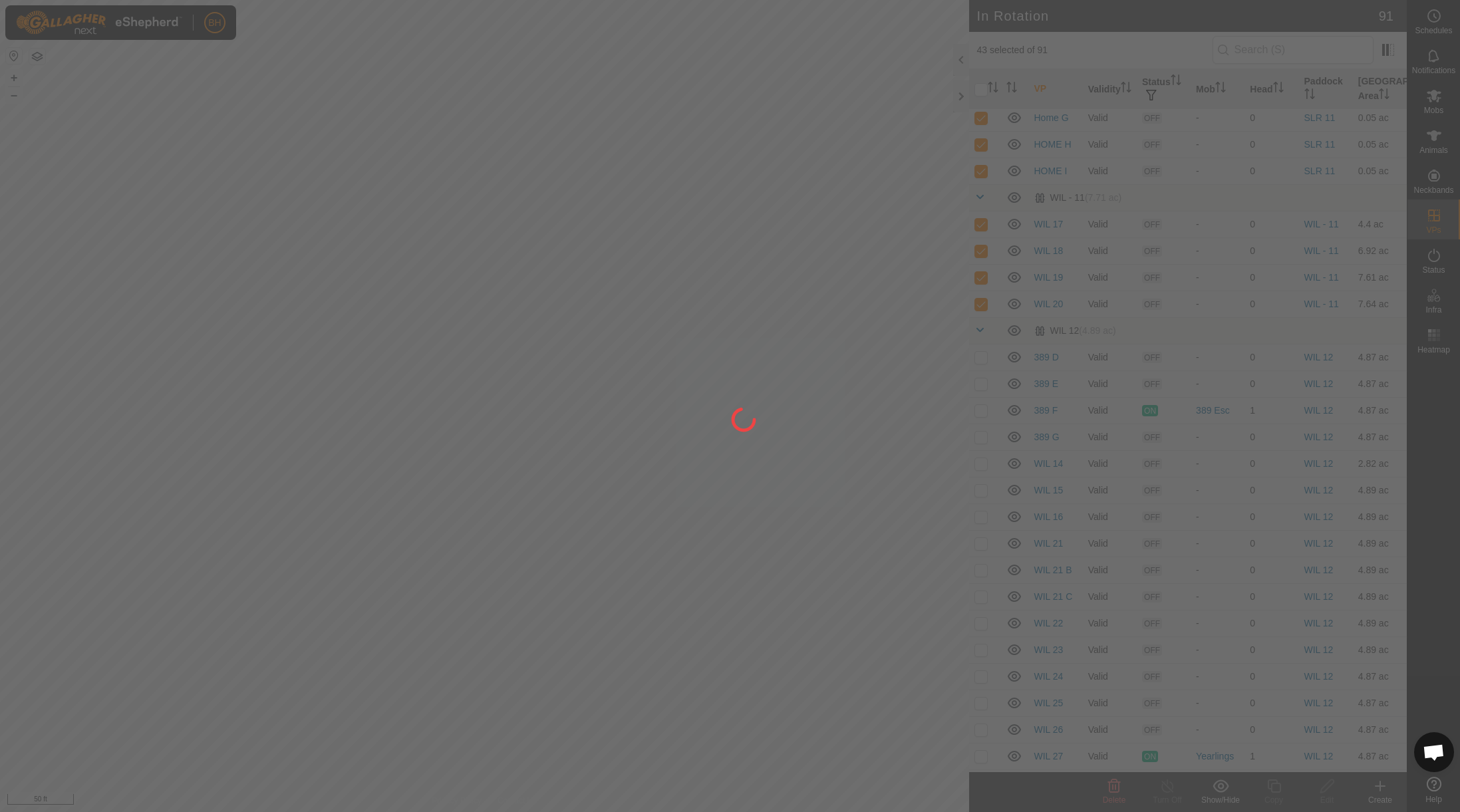
checkbox input "false"
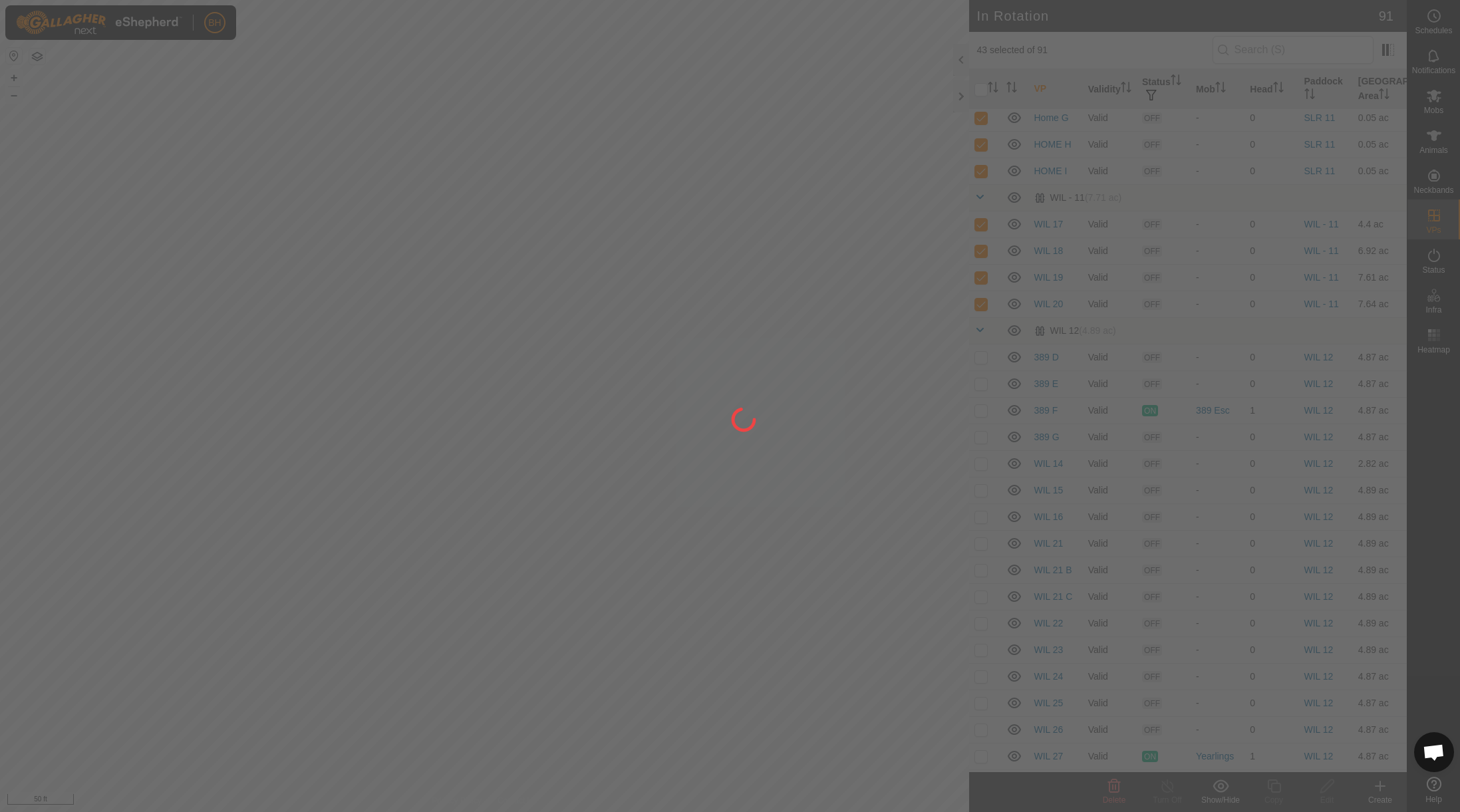
checkbox input "false"
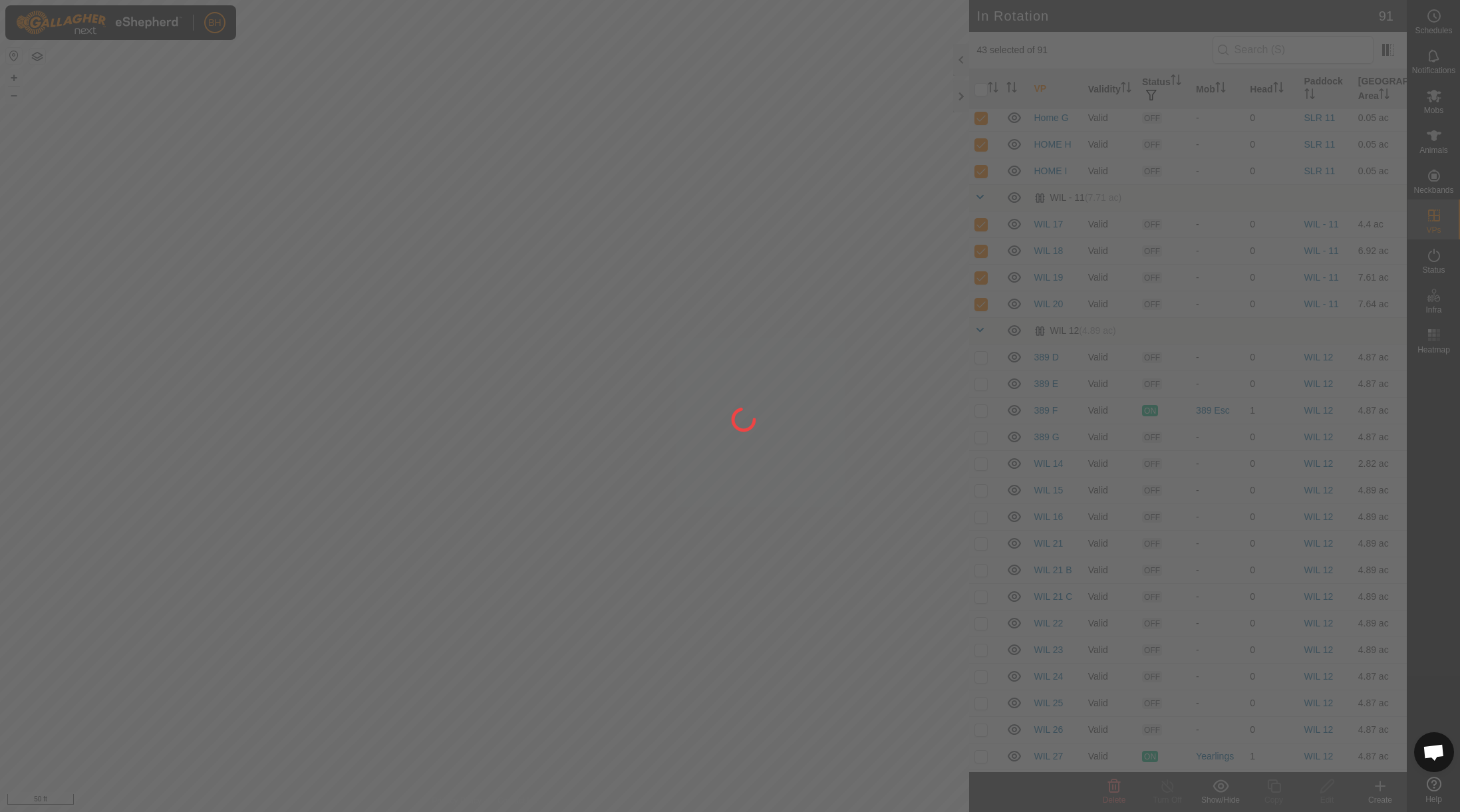
checkbox input "false"
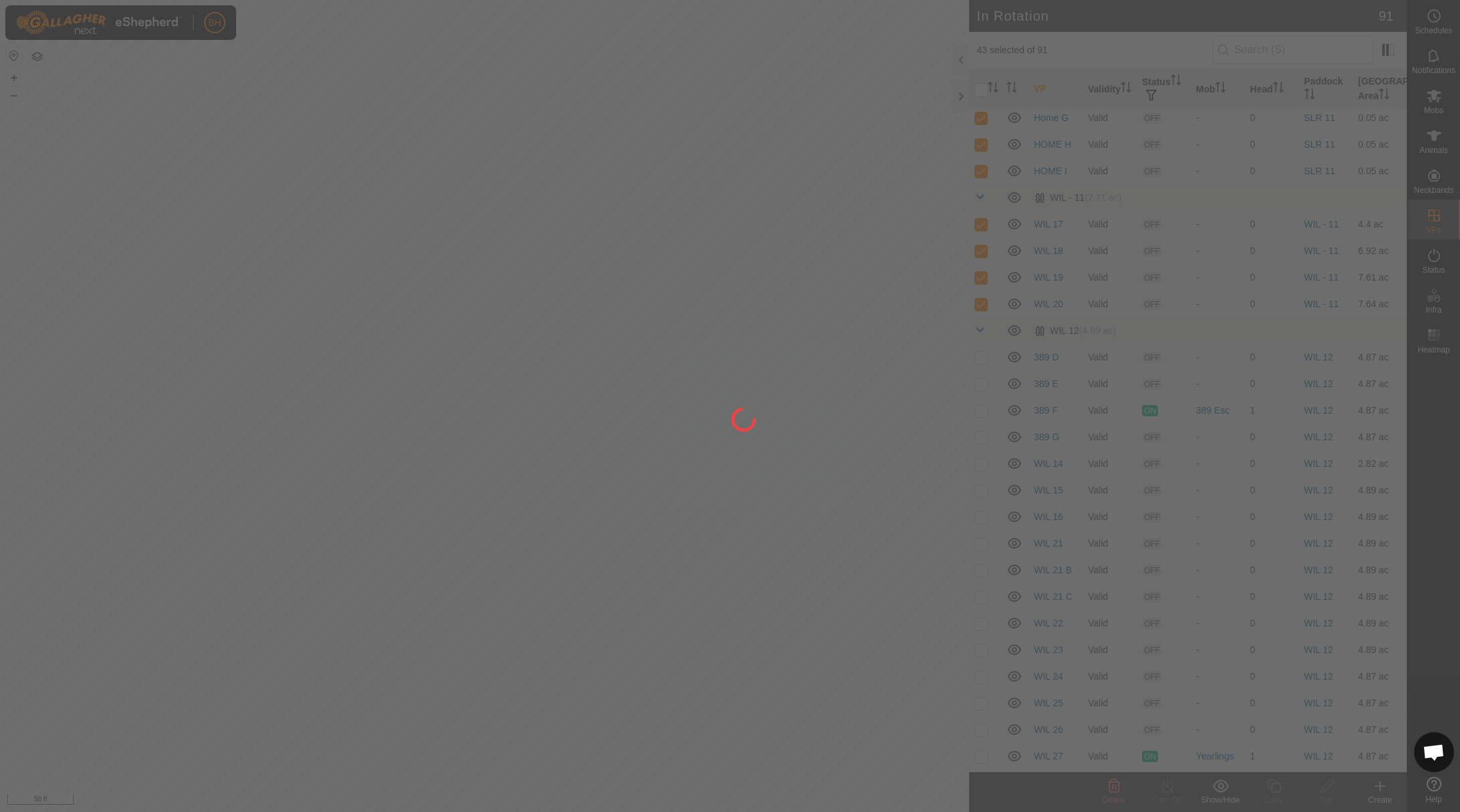
checkbox input "false"
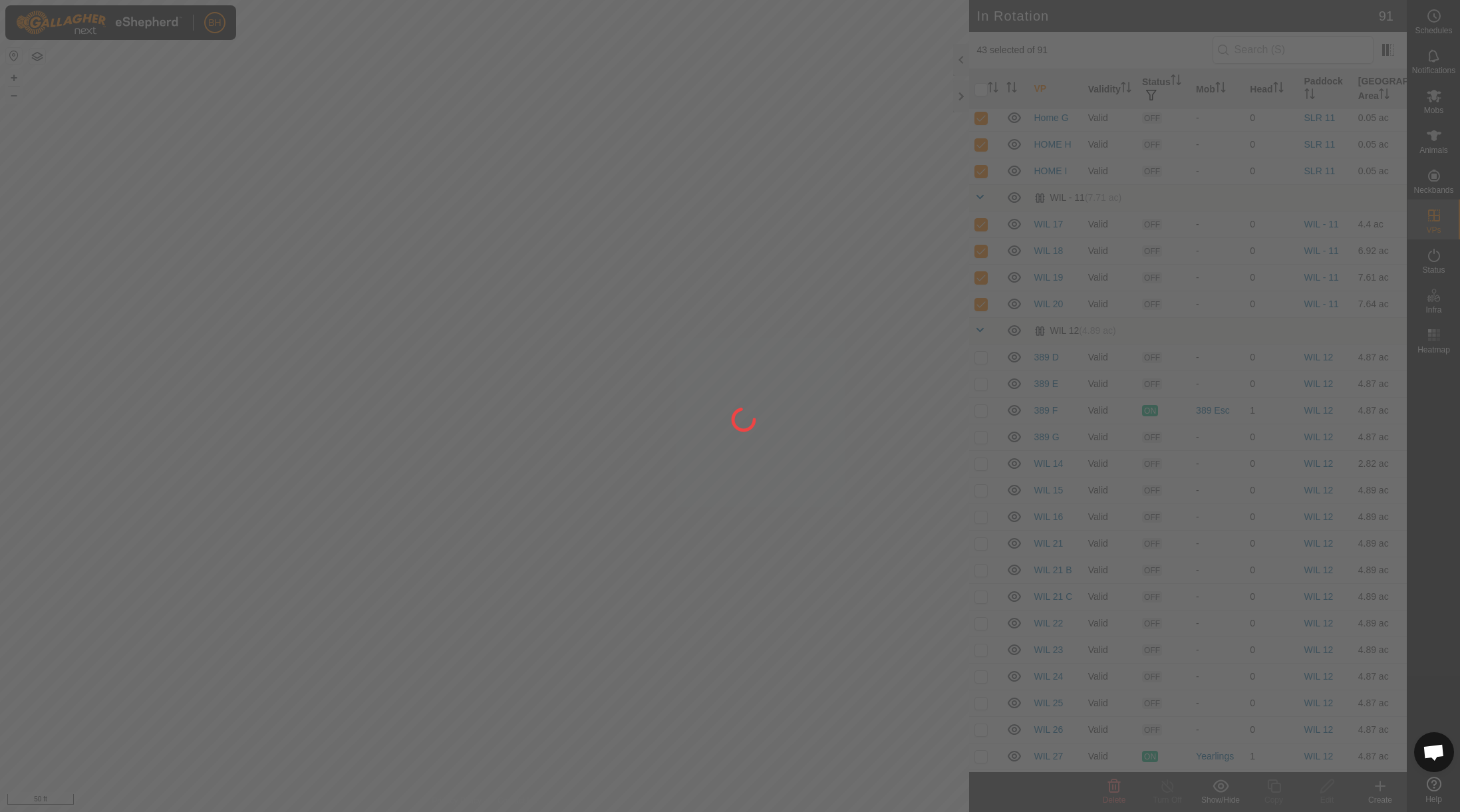
checkbox input "false"
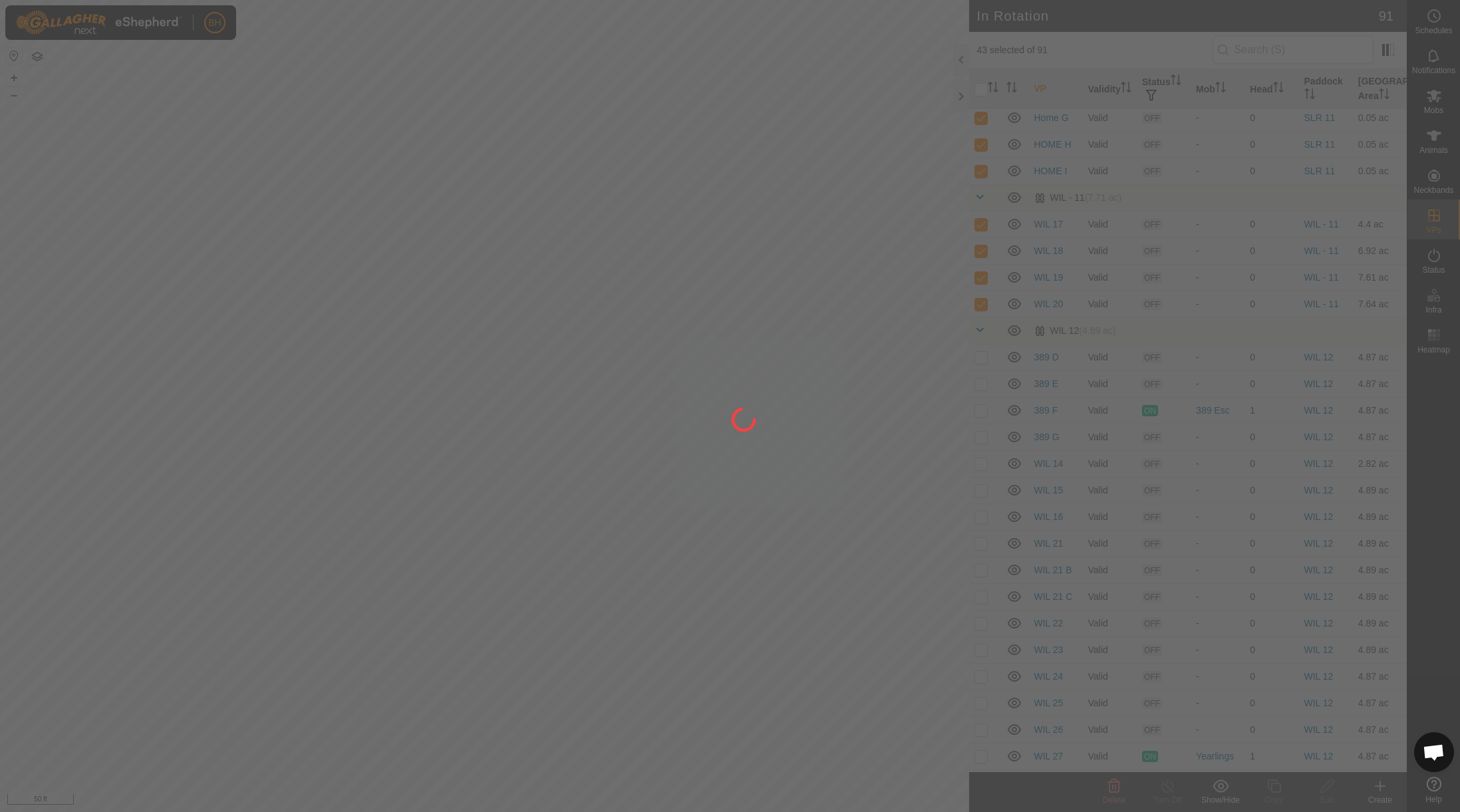
checkbox input "false"
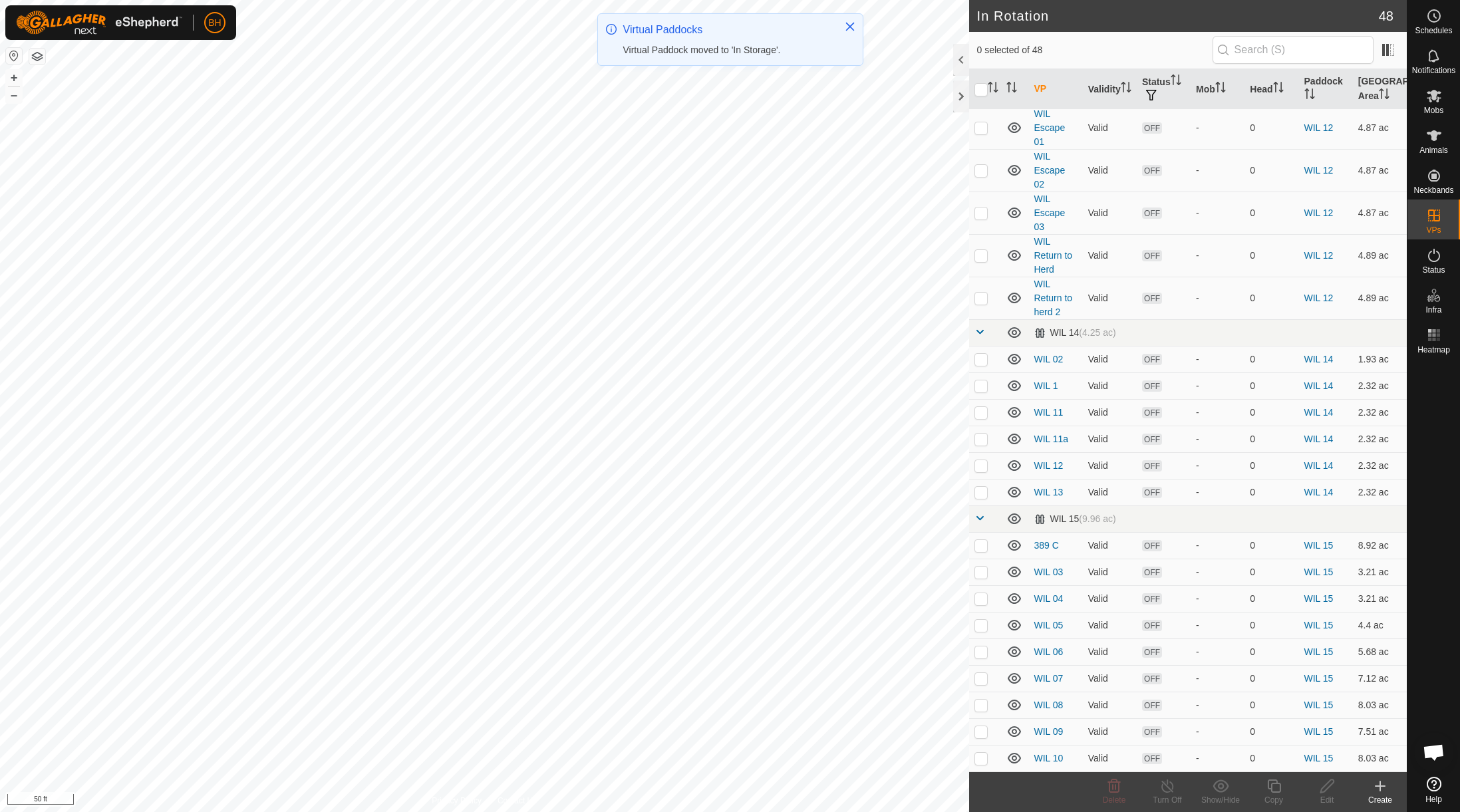
scroll to position [916, 0]
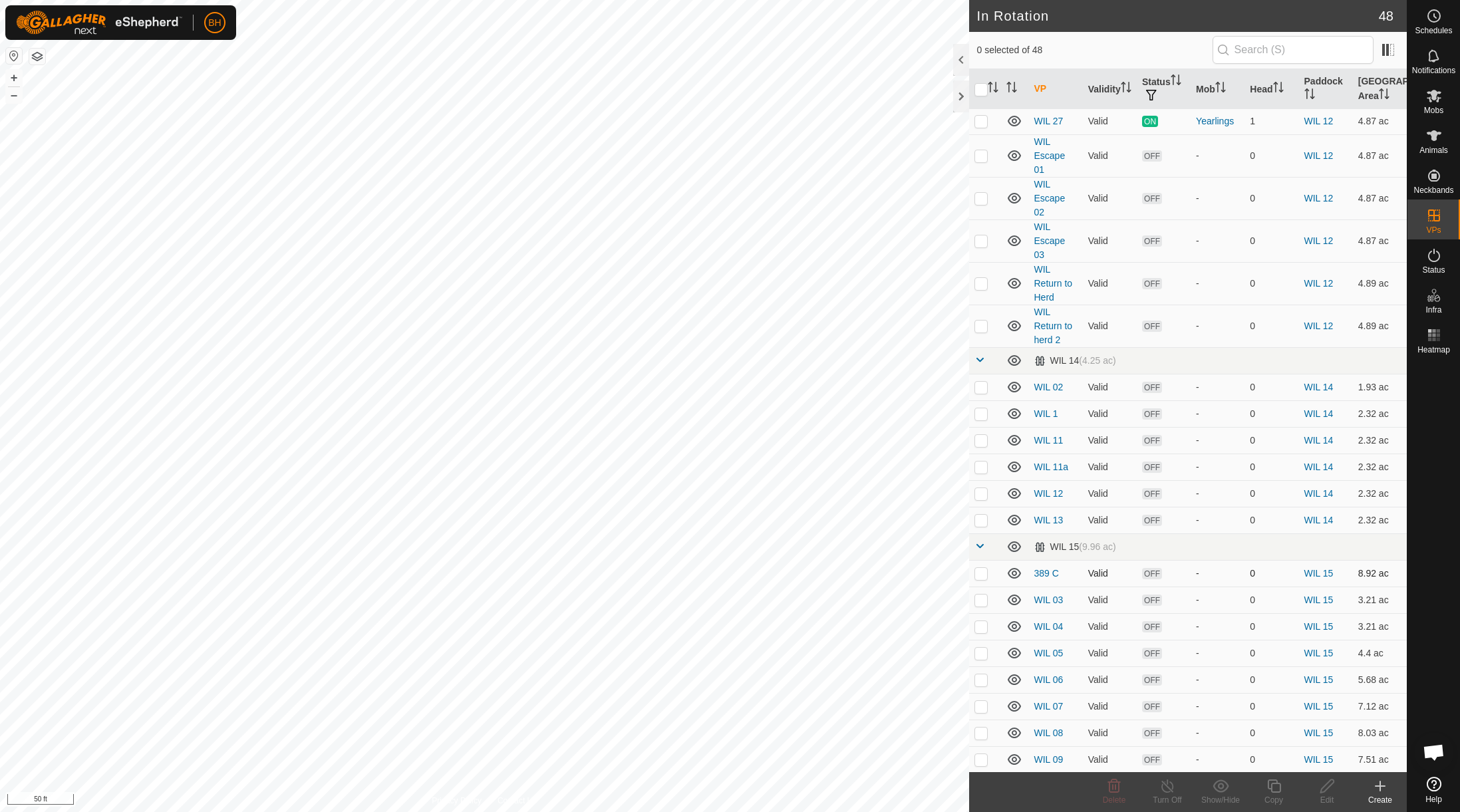
click at [987, 568] on p-checkbox at bounding box center [981, 573] width 13 height 11
checkbox input "true"
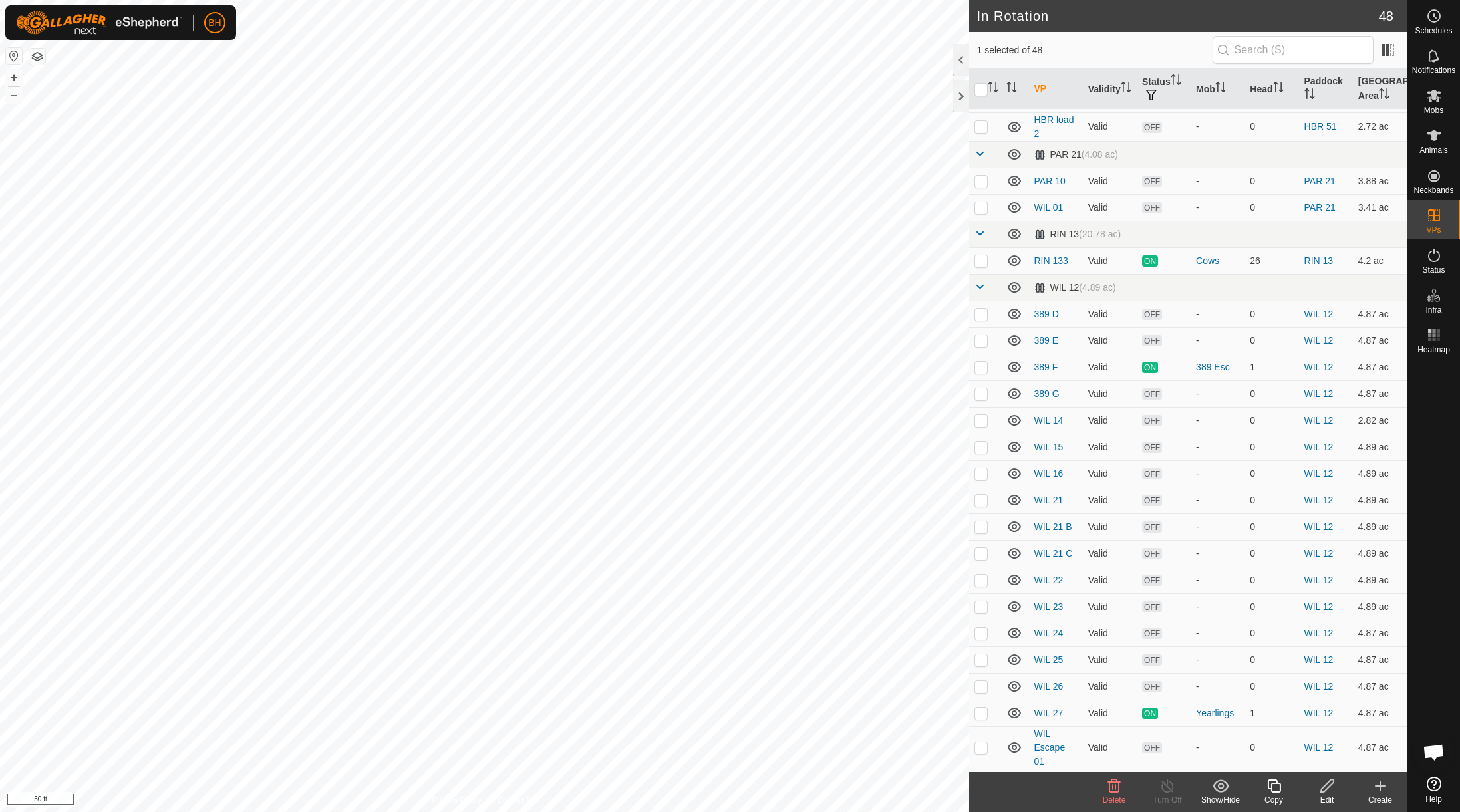
scroll to position [321, 0]
click at [984, 339] on p-checkbox at bounding box center [981, 344] width 13 height 11
checkbox input "true"
click at [980, 312] on p-checkbox at bounding box center [981, 317] width 13 height 11
checkbox input "true"
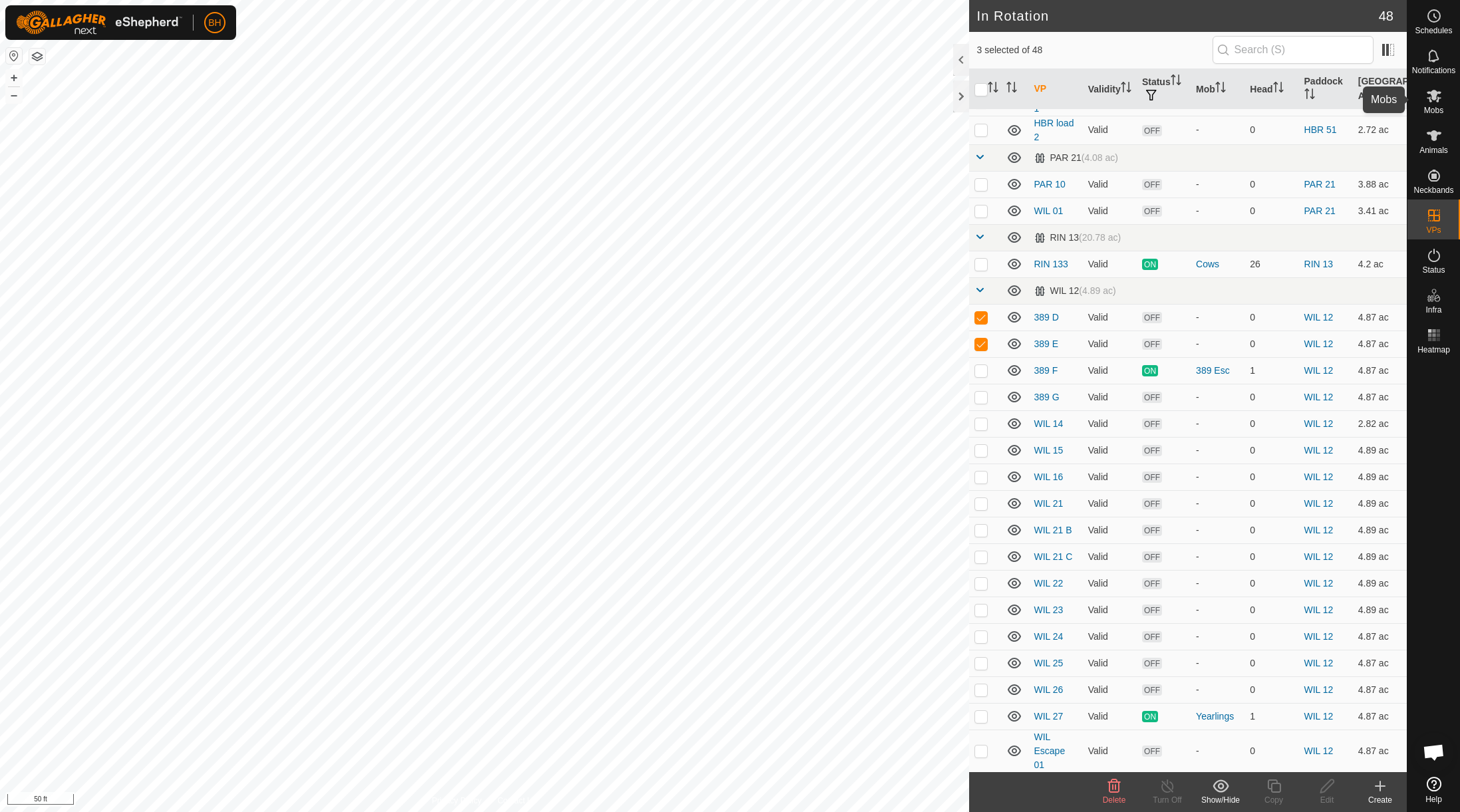
click at [1124, 104] on es-mob-svg-icon at bounding box center [1434, 96] width 24 height 22
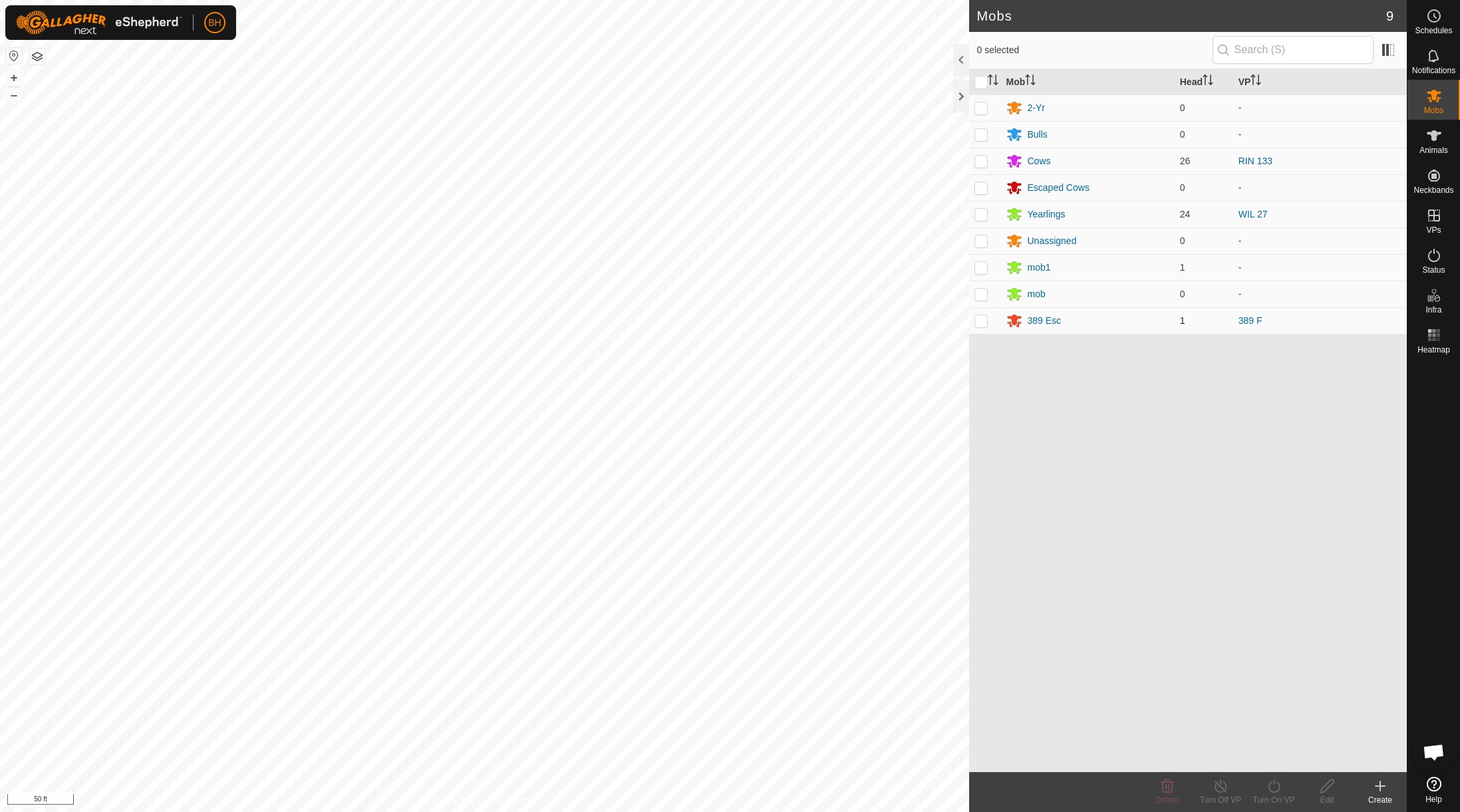
click at [982, 320] on p-checkbox at bounding box center [981, 320] width 13 height 11
checkbox input "true"
click at [1072, 397] on div "Mobs 9 1 selected Mob Head VP 2-Yr 0 - Bulls 0 - Cows 26 RIN 133 Escaped Cows 0…" at bounding box center [703, 406] width 1407 height 812
click at [1124, 786] on icon at bounding box center [1274, 786] width 17 height 16
click at [1124, 750] on link "Now" at bounding box center [1313, 757] width 131 height 27
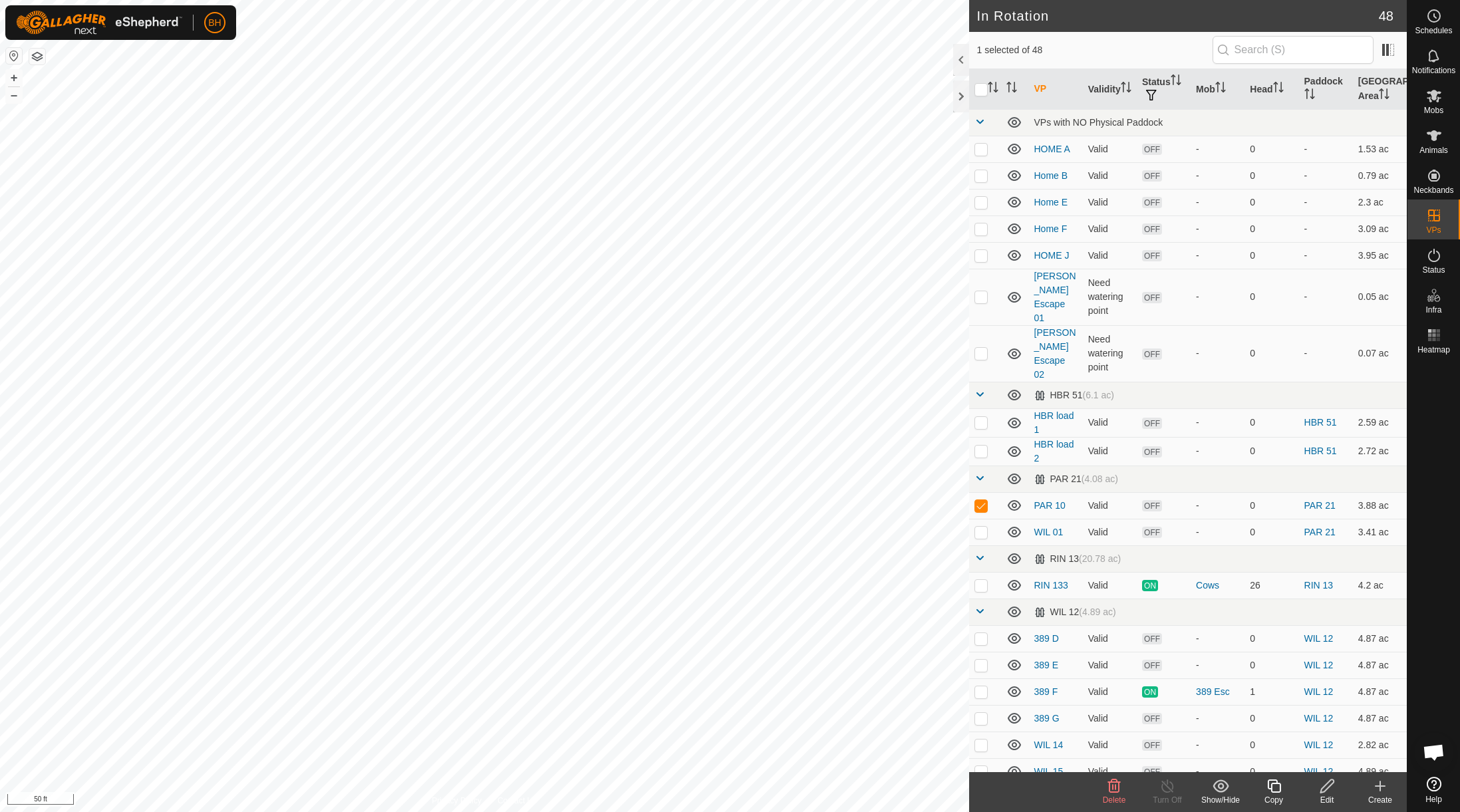
checkbox input "false"
checkbox input "true"
click at [1124, 796] on div "Copy" at bounding box center [1273, 800] width 53 height 12
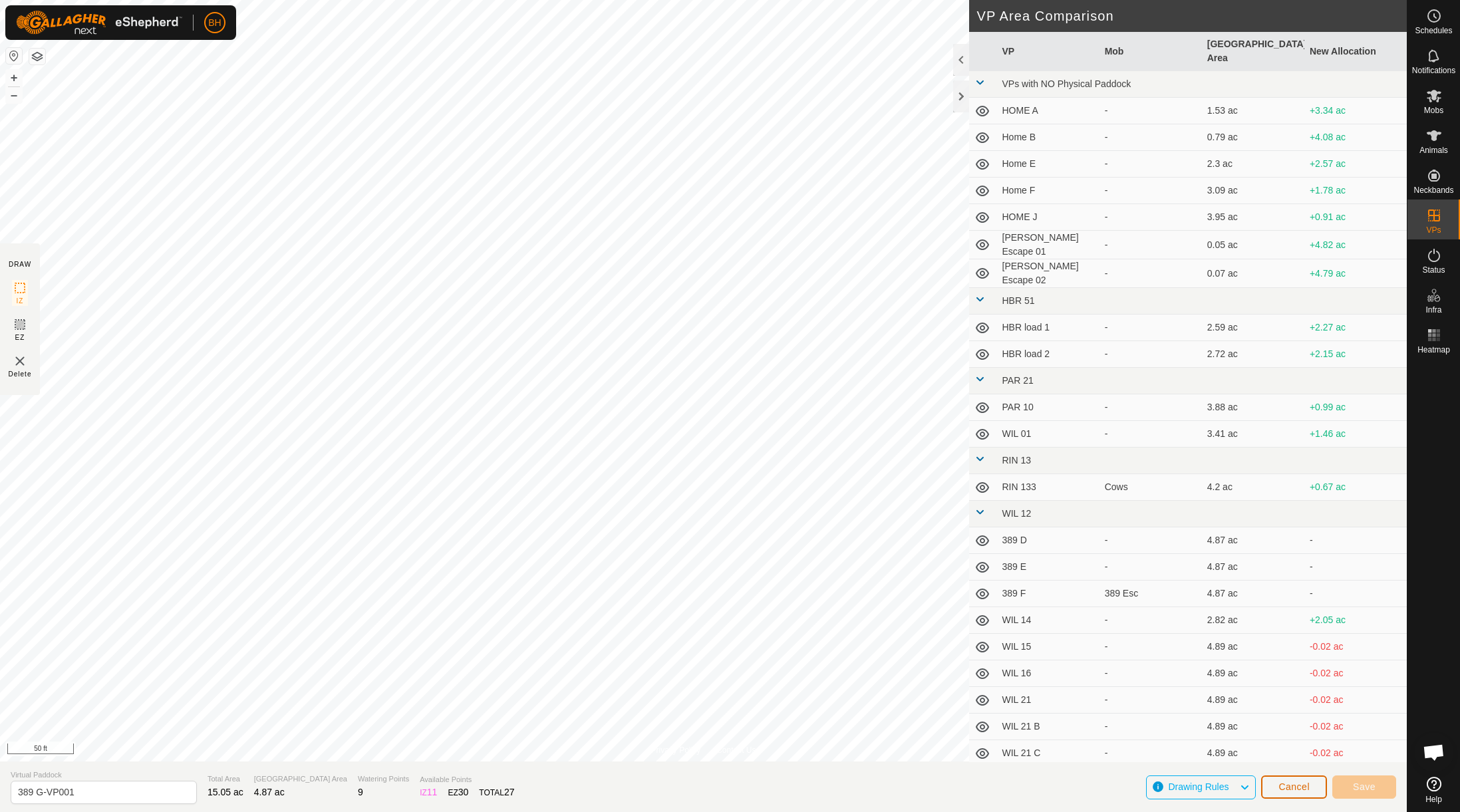
click at [1124, 788] on span "Cancel" at bounding box center [1294, 787] width 32 height 11
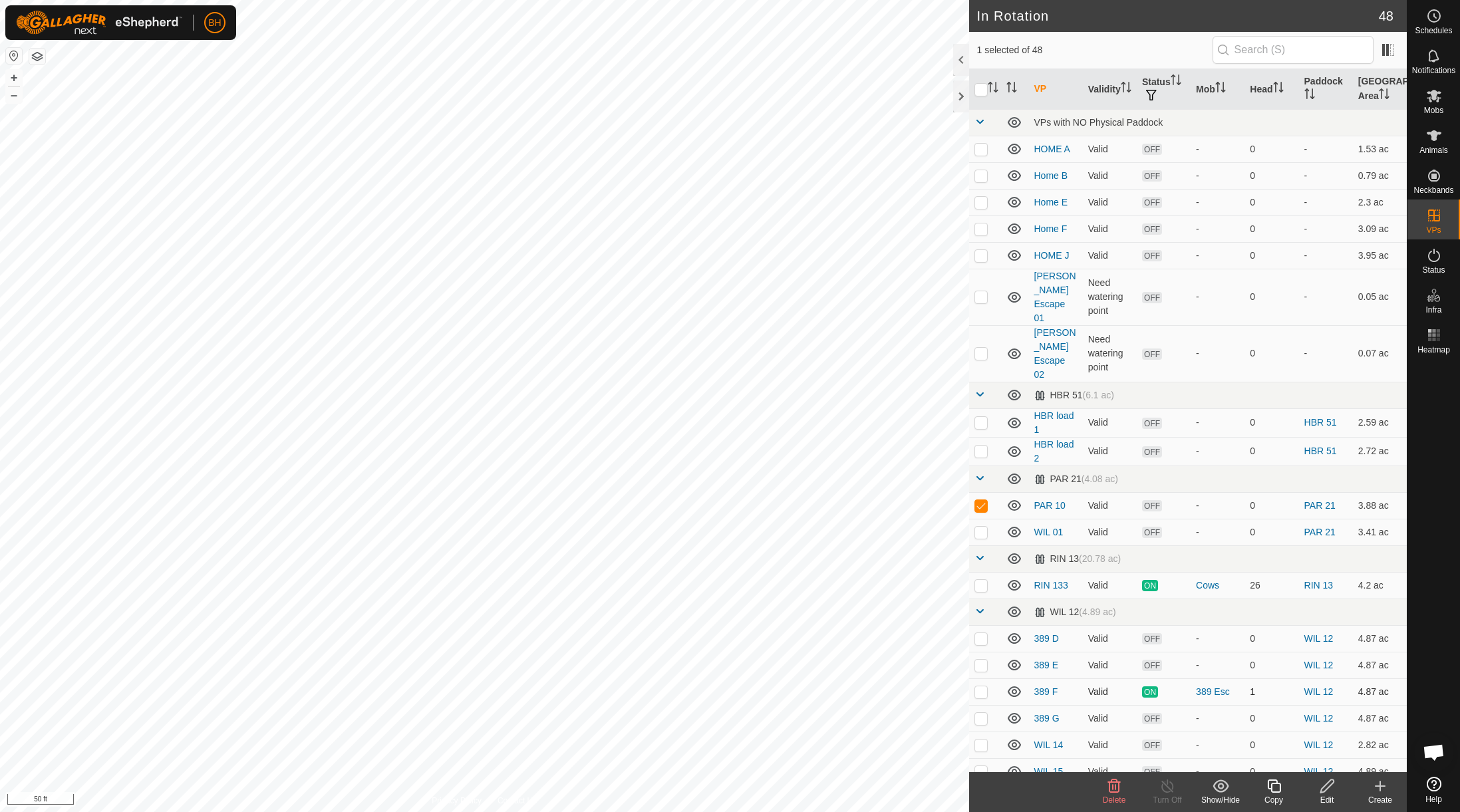
checkbox input "false"
checkbox input "true"
click at [1124, 788] on icon at bounding box center [1326, 786] width 13 height 13
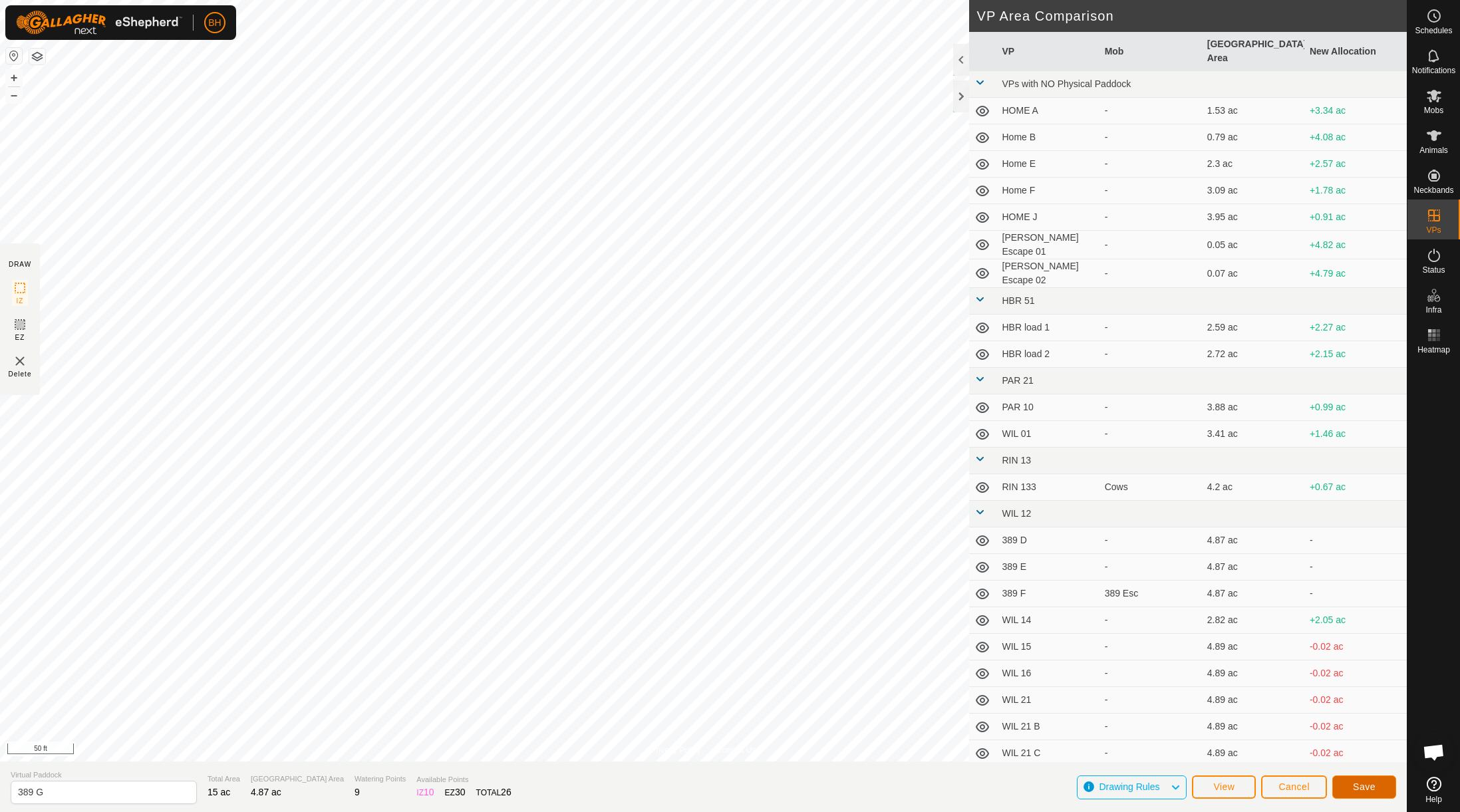
click at [1124, 787] on span "Save" at bounding box center [1364, 787] width 22 height 11
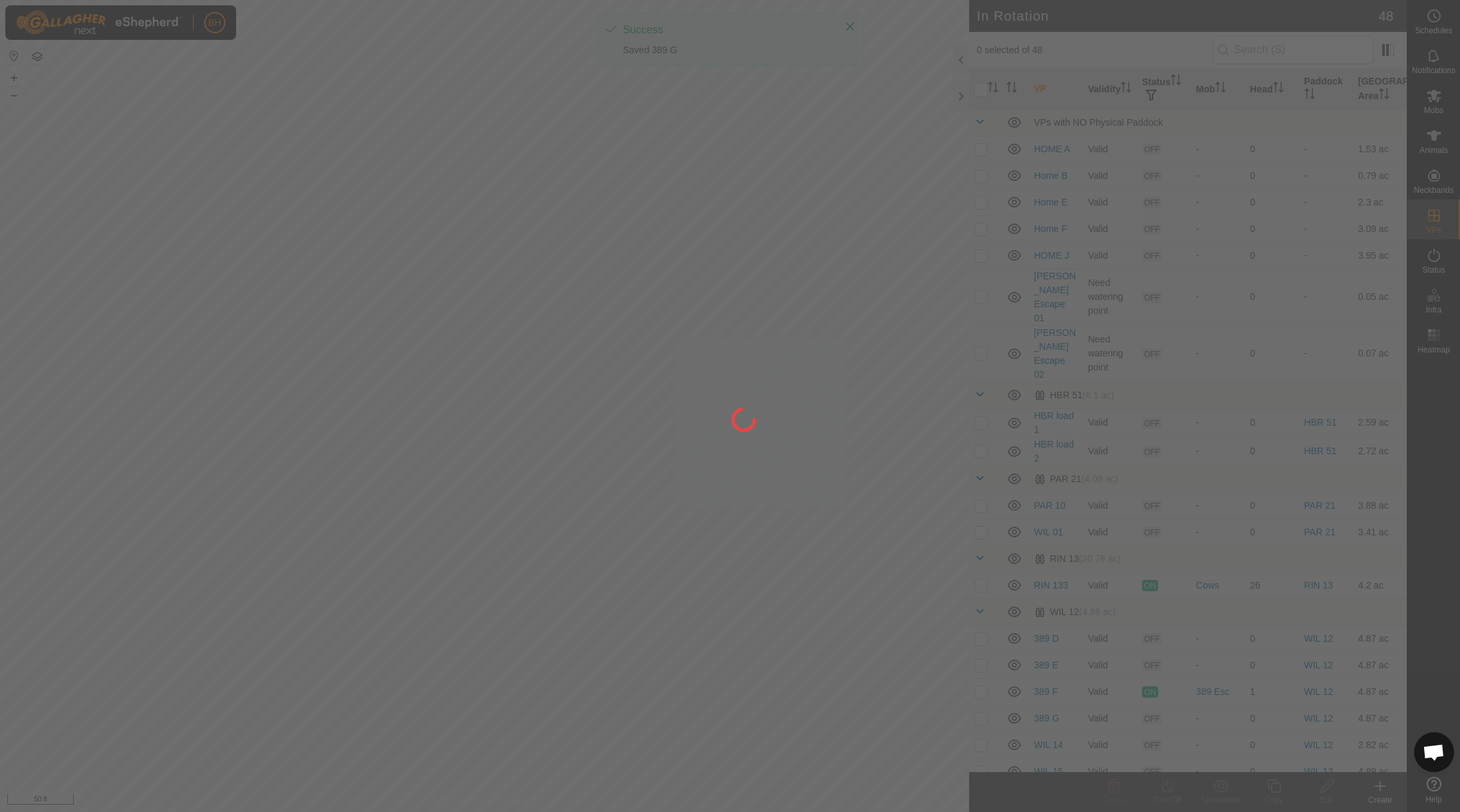
click at [1124, 105] on div at bounding box center [730, 406] width 1460 height 812
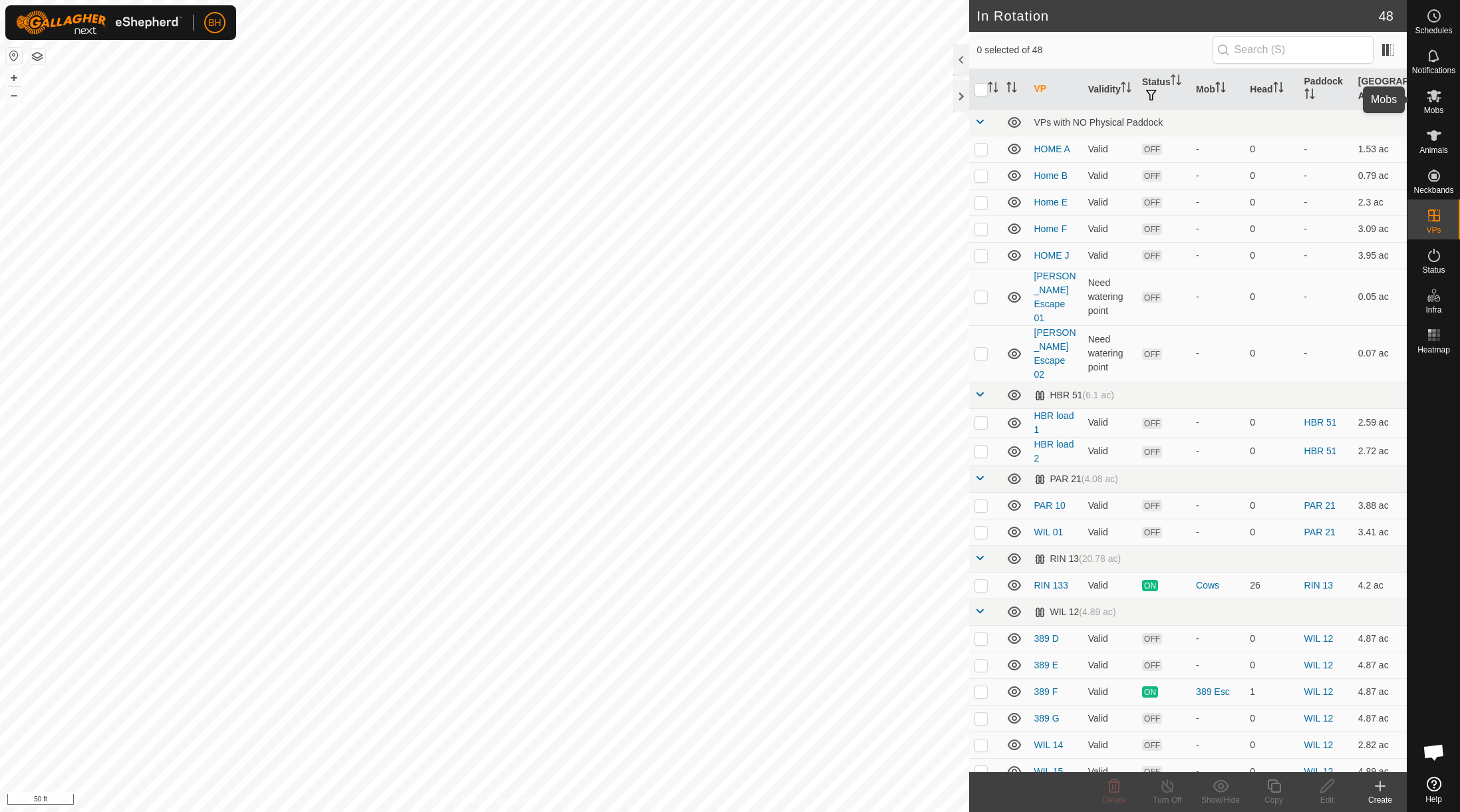
click at [1124, 105] on es-mob-svg-icon at bounding box center [1434, 96] width 24 height 22
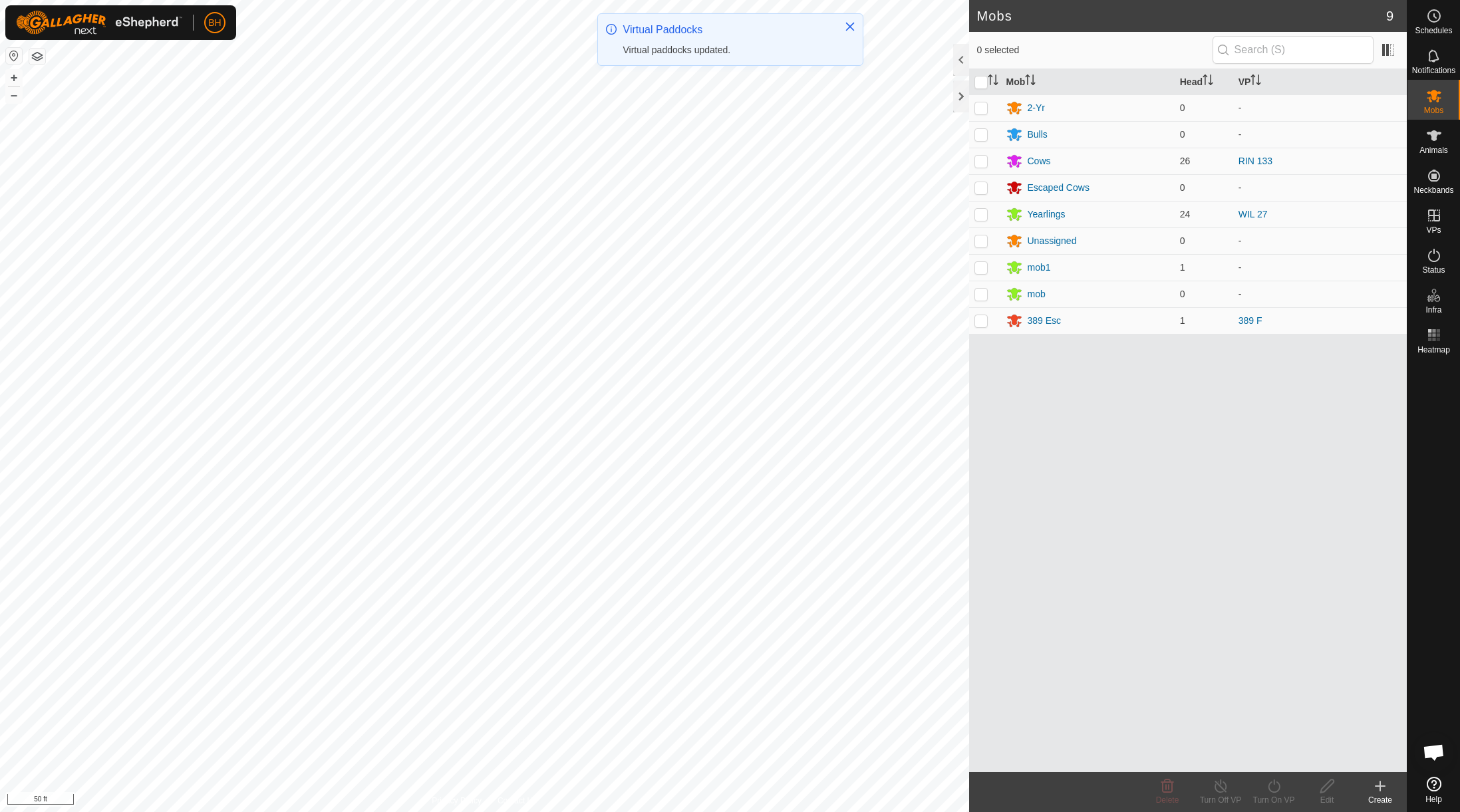
click at [984, 325] on p-checkbox at bounding box center [981, 320] width 13 height 11
checkbox input "true"
click at [1124, 793] on icon at bounding box center [1274, 786] width 17 height 16
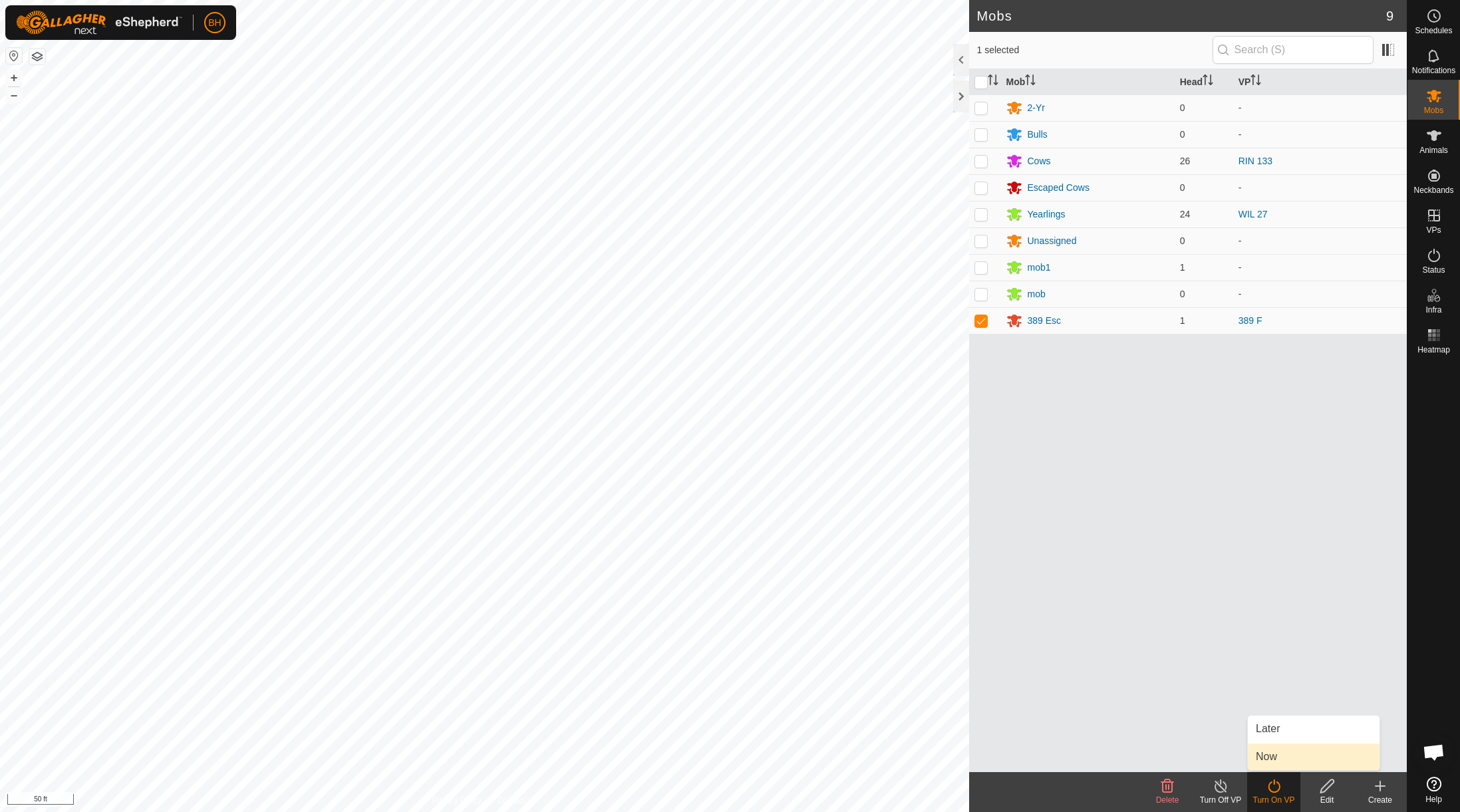
click at [1124, 759] on link "Now" at bounding box center [1313, 757] width 131 height 27
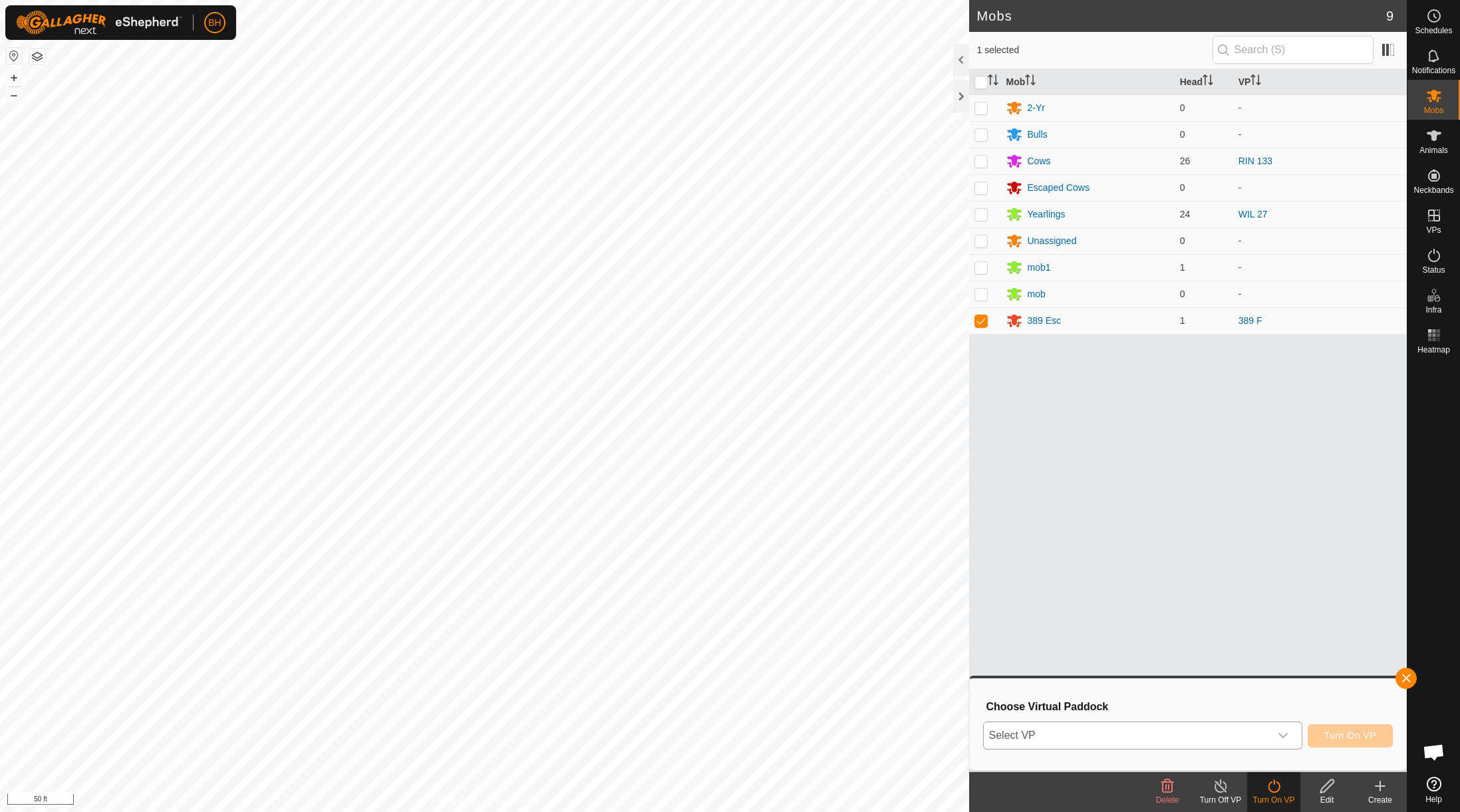
click at [1124, 733] on icon "dropdown trigger" at bounding box center [1283, 735] width 11 height 11
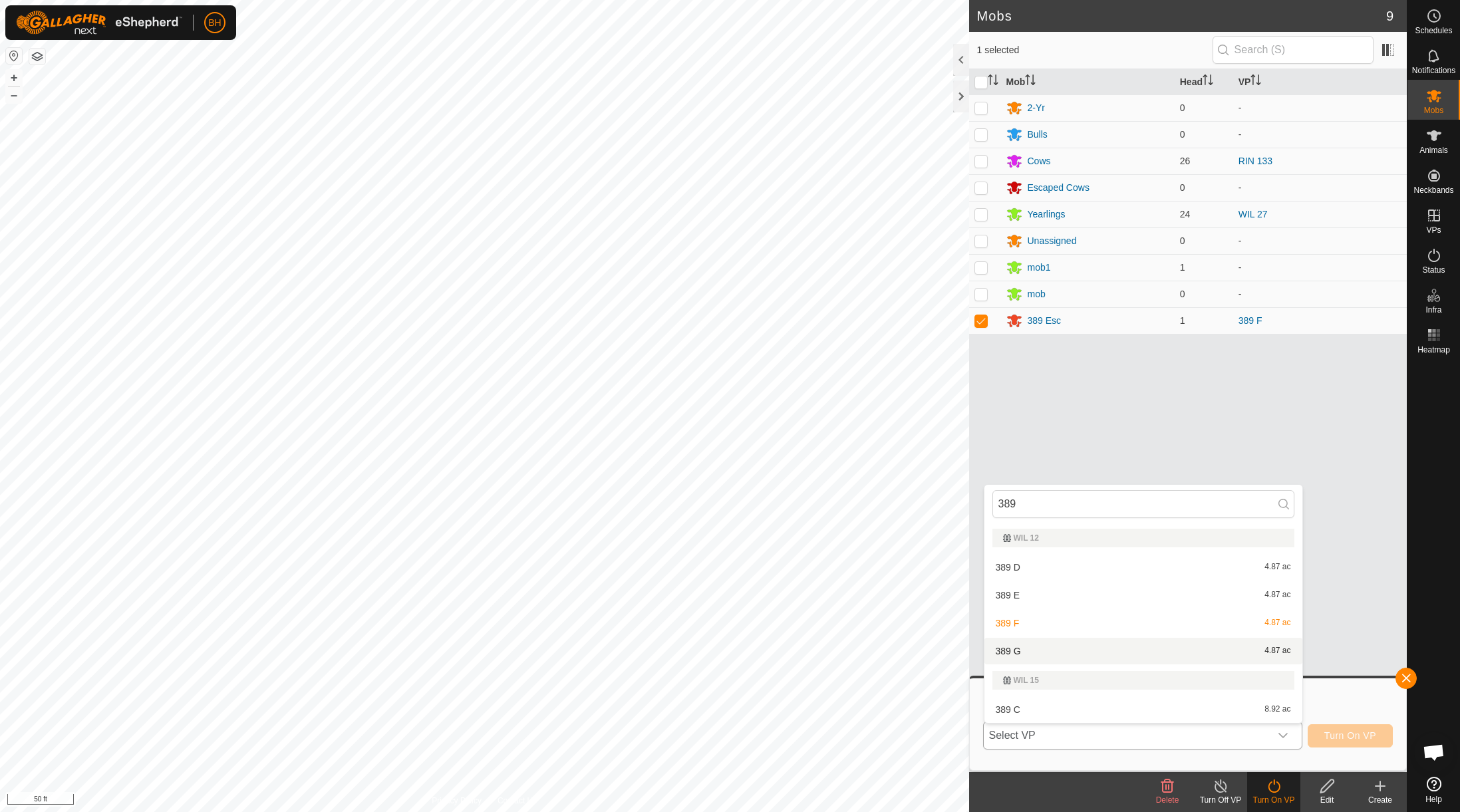
type input "389"
click at [1124, 649] on li "389 G 4.87 ac" at bounding box center [1143, 651] width 318 height 27
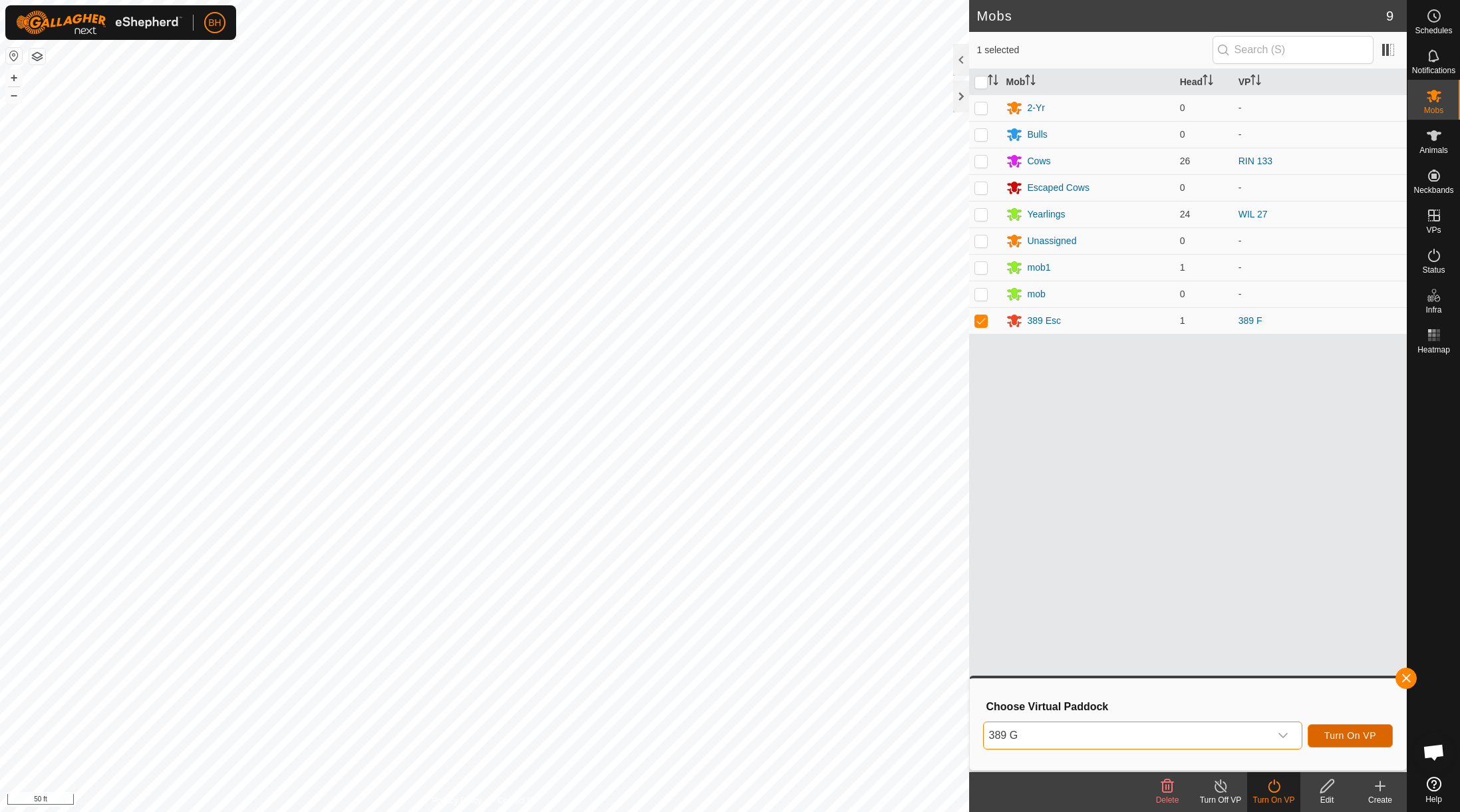
click at [1124, 731] on span "Turn On VP" at bounding box center [1351, 735] width 52 height 11
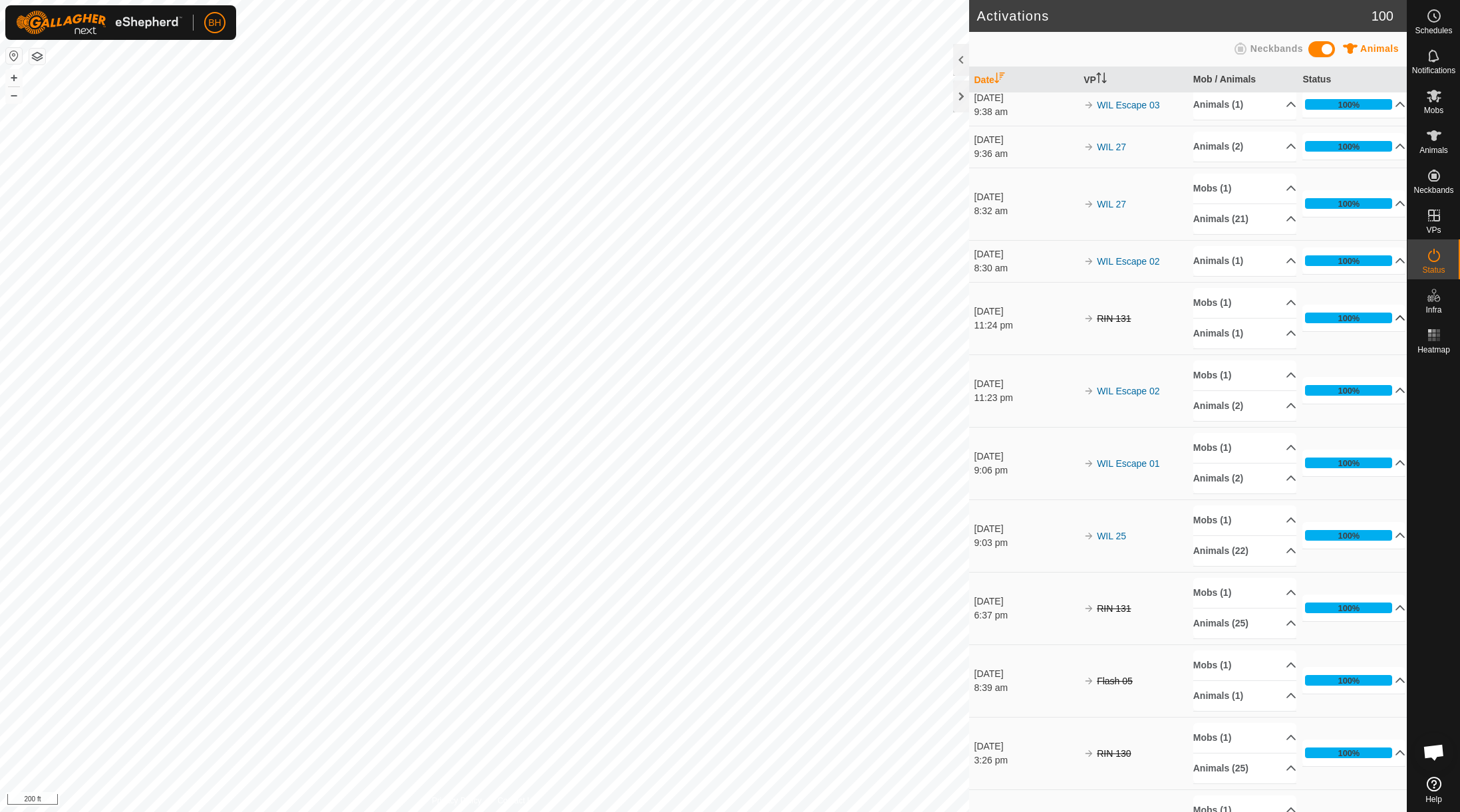
scroll to position [456, 0]
drag, startPoint x: 1388, startPoint y: 225, endPoint x: 1367, endPoint y: 223, distance: 21.1
click at [1124, 223] on link "In Rotation" at bounding box center [1349, 214] width 114 height 27
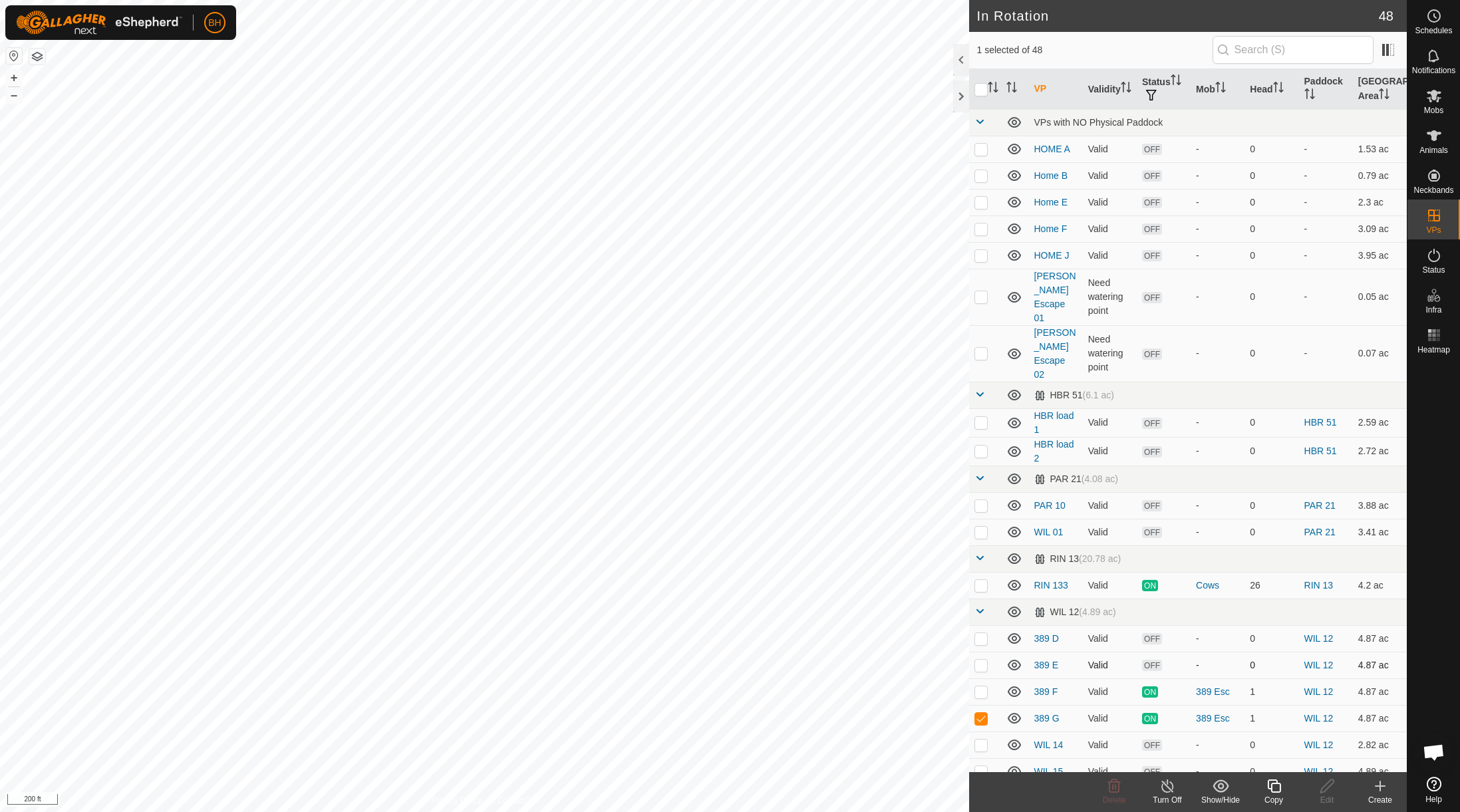
click at [983, 660] on p-checkbox at bounding box center [981, 665] width 13 height 11
checkbox input "true"
click at [983, 625] on td at bounding box center [985, 638] width 32 height 27
checkbox input "true"
click at [982, 713] on p-checkbox at bounding box center [981, 718] width 13 height 11
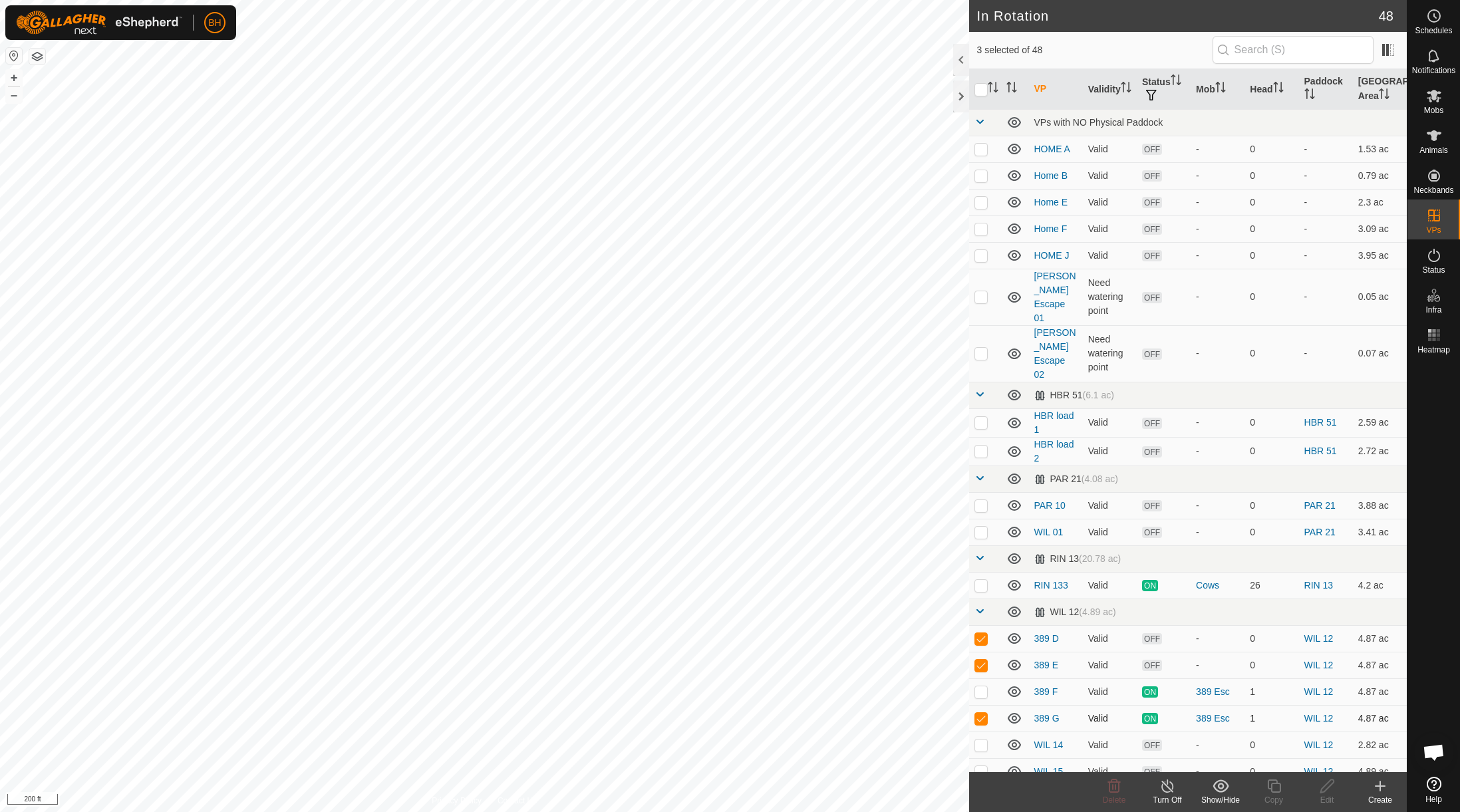
checkbox input "false"
click at [1110, 790] on icon at bounding box center [1114, 786] width 12 height 13
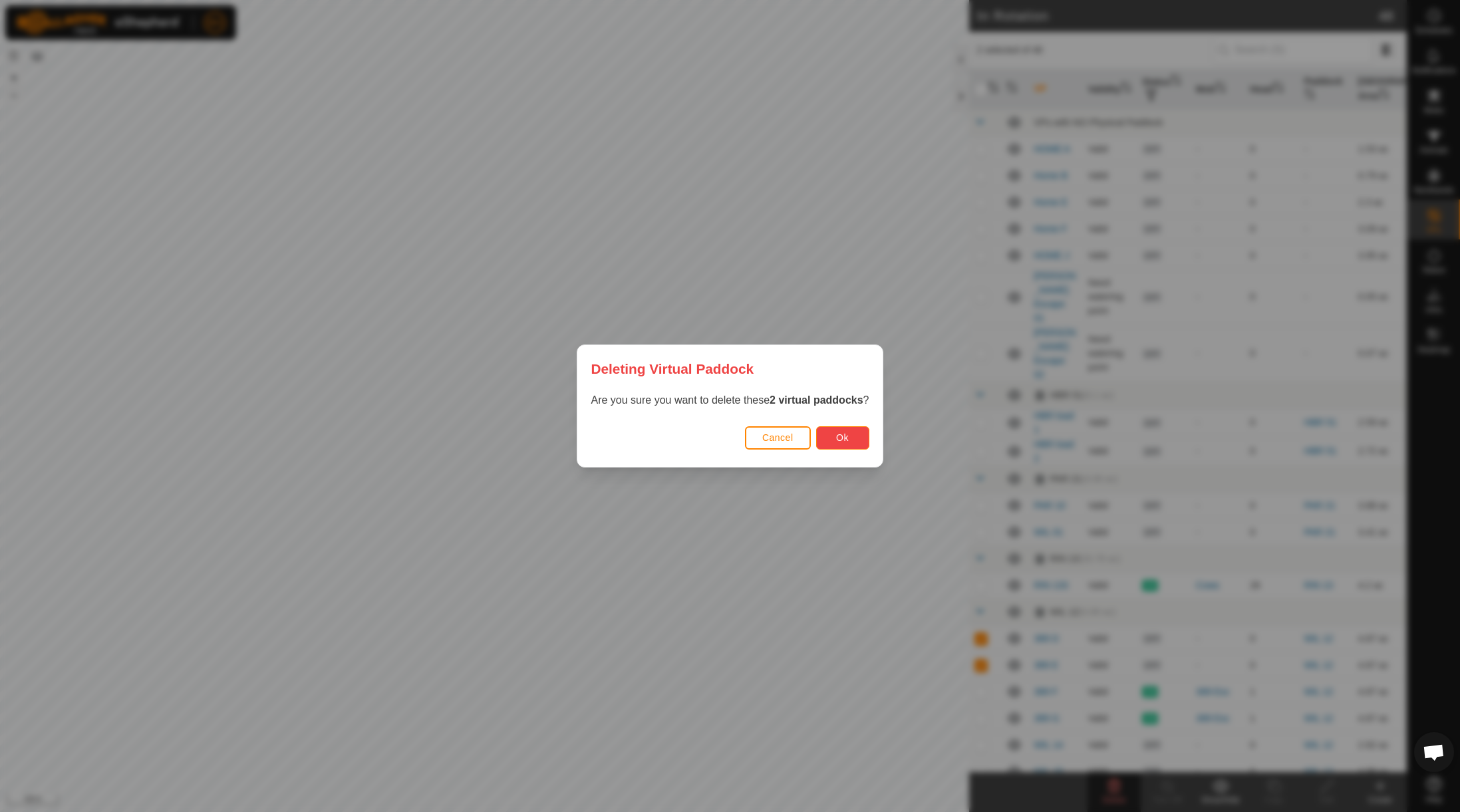
click at [834, 439] on button "Ok" at bounding box center [842, 438] width 53 height 23
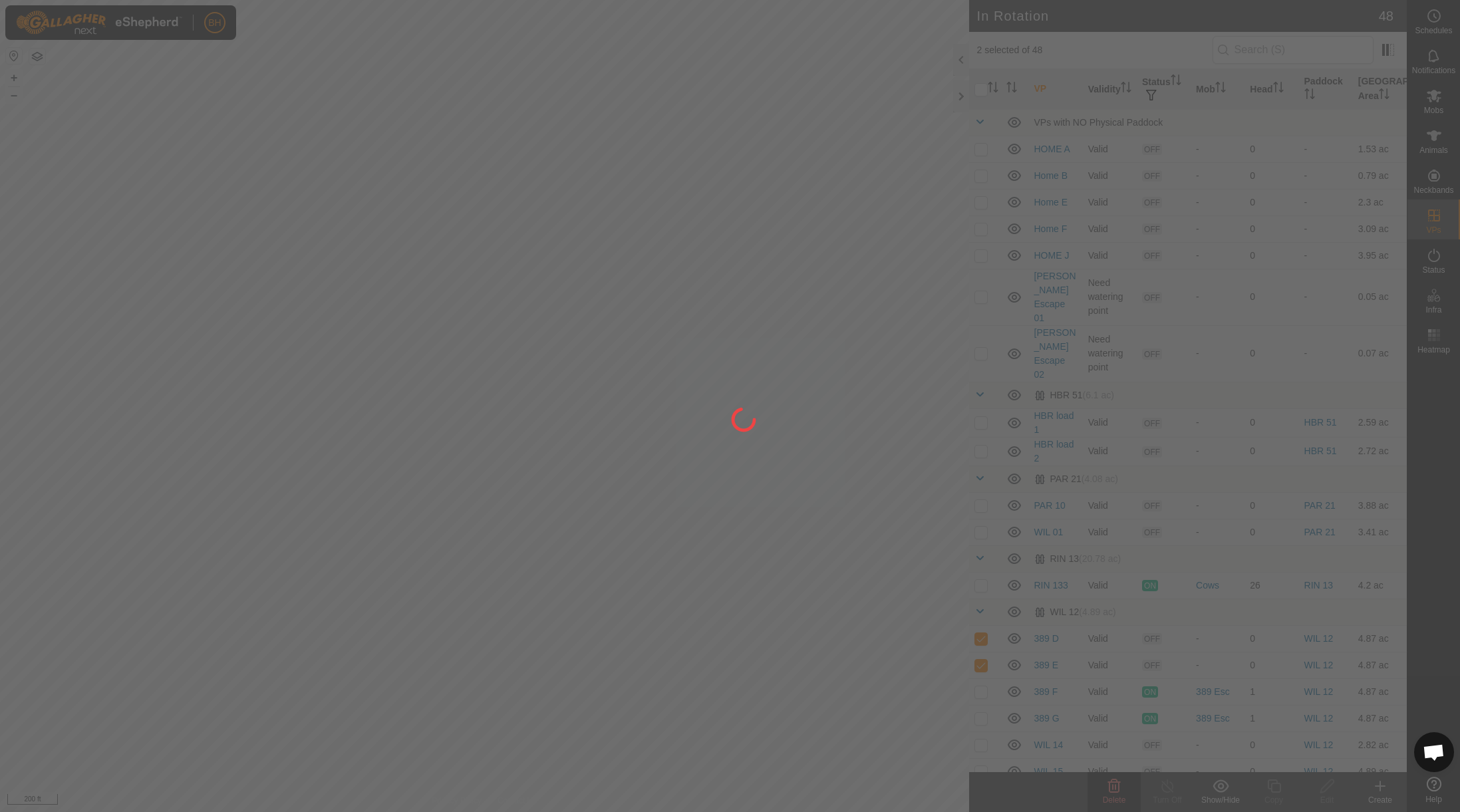
checkbox input "false"
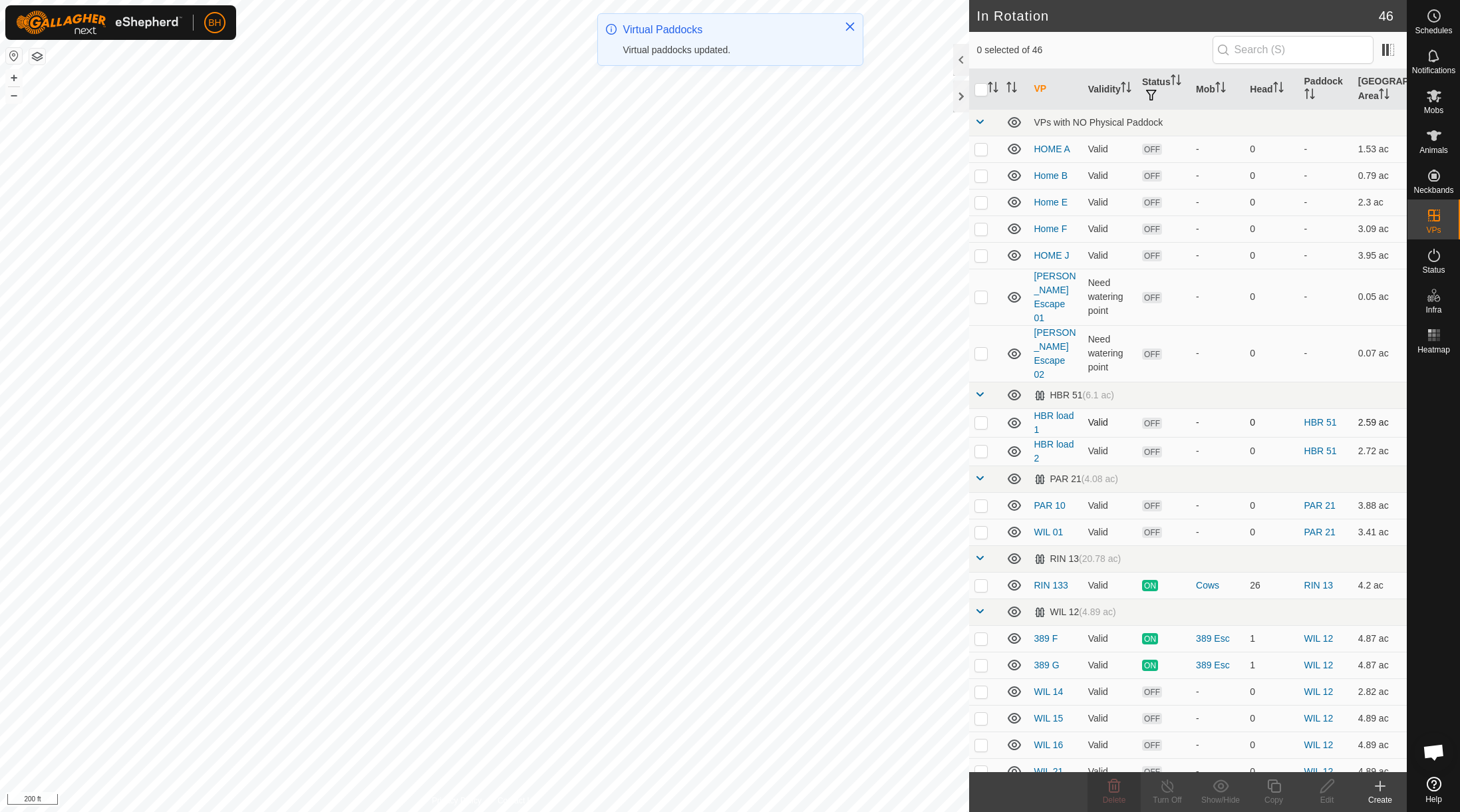
click at [983, 417] on p-checkbox at bounding box center [981, 423] width 13 height 11
checkbox input "true"
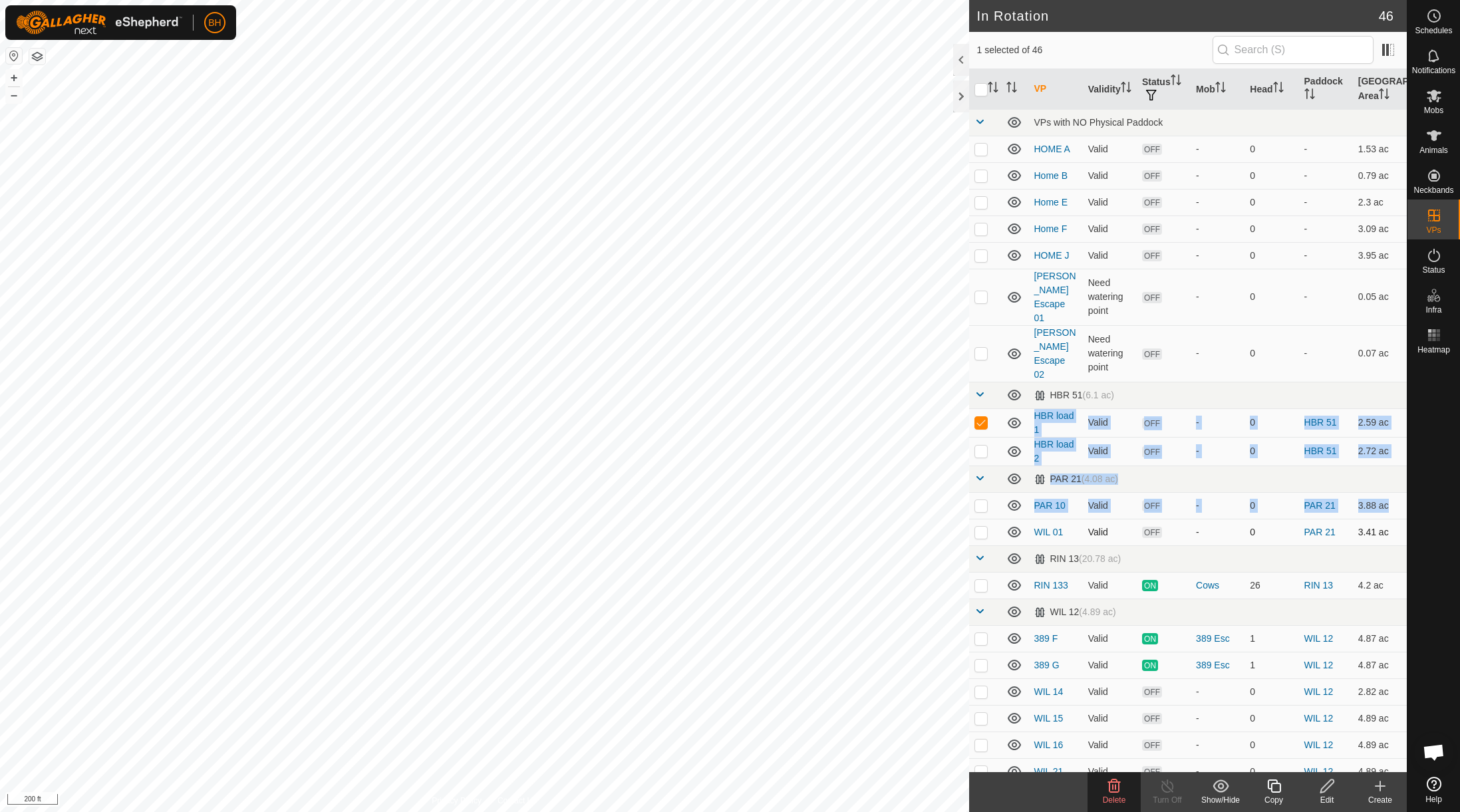
click at [982, 527] on p-checkbox at bounding box center [981, 532] width 13 height 11
checkbox input "true"
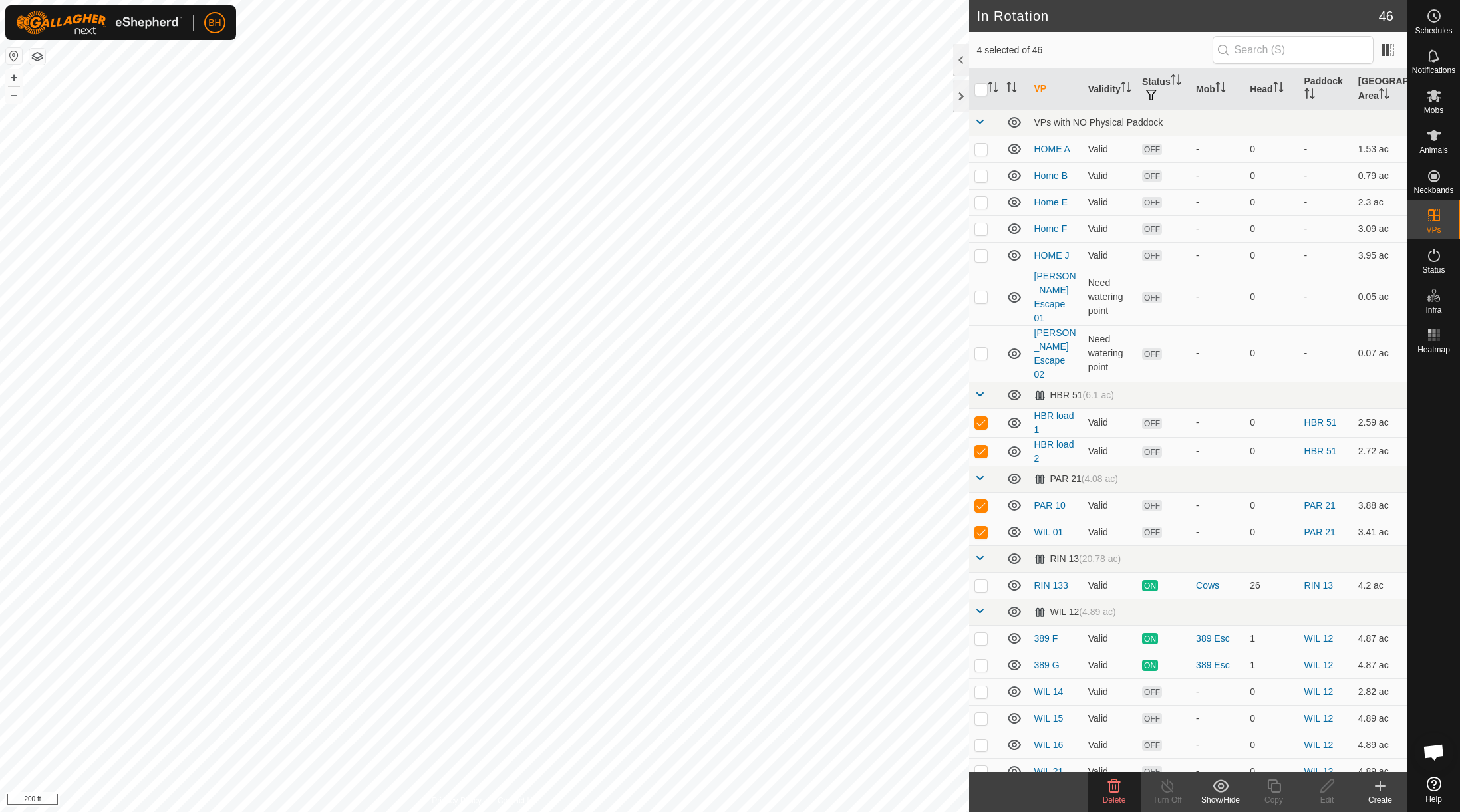
click at [1121, 809] on div "Delete" at bounding box center [1113, 792] width 53 height 40
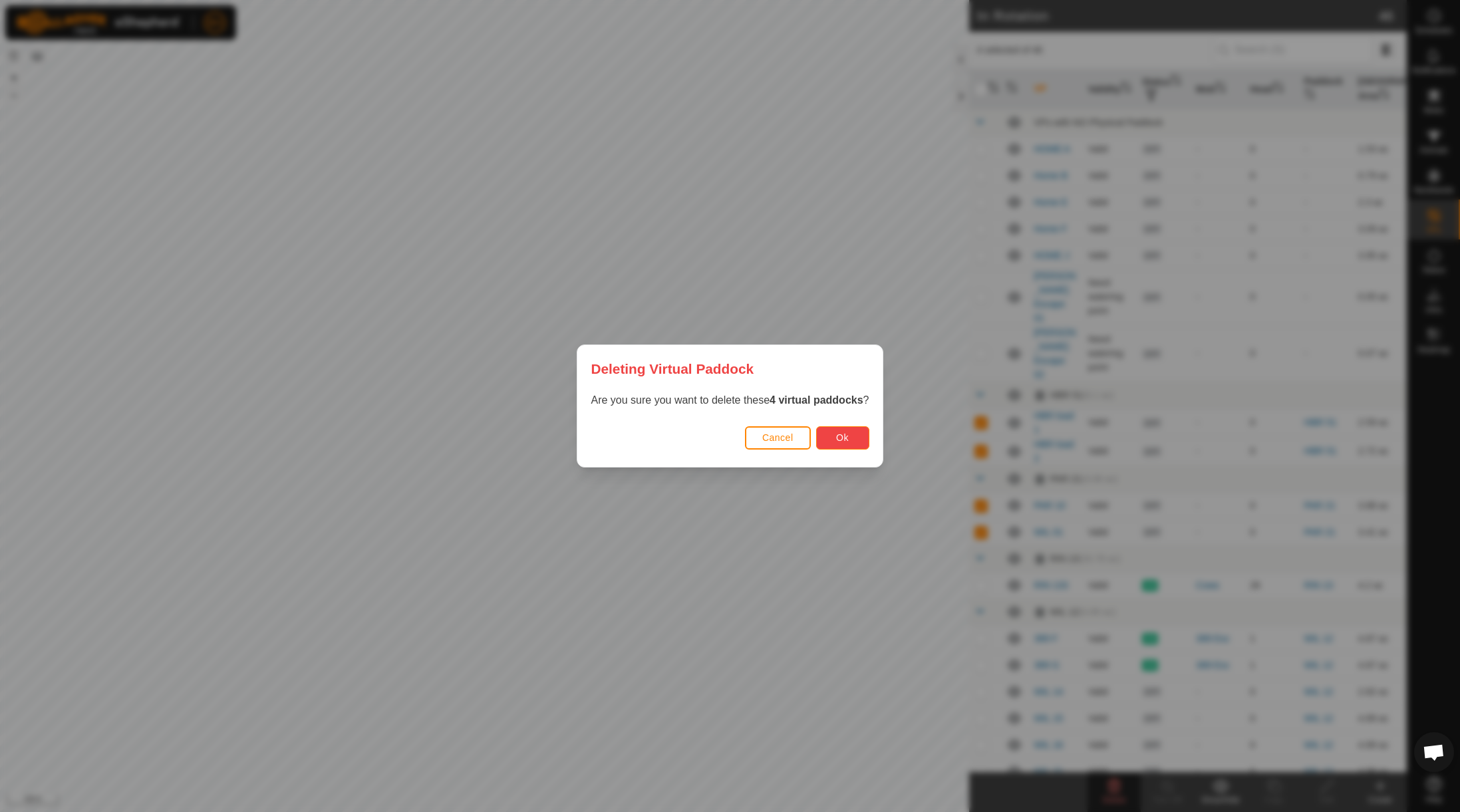
click at [859, 439] on button "Ok" at bounding box center [842, 438] width 53 height 23
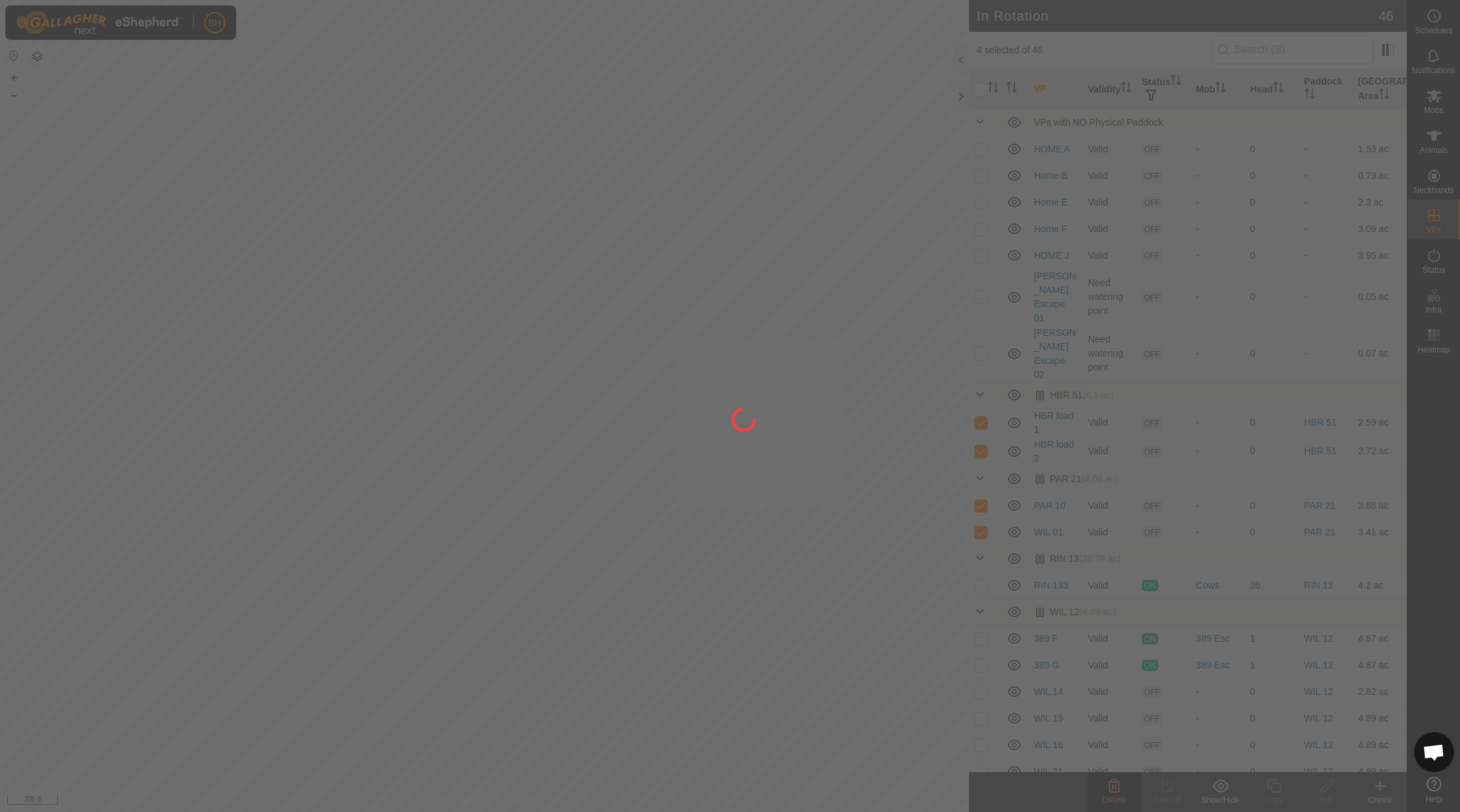
checkbox input "false"
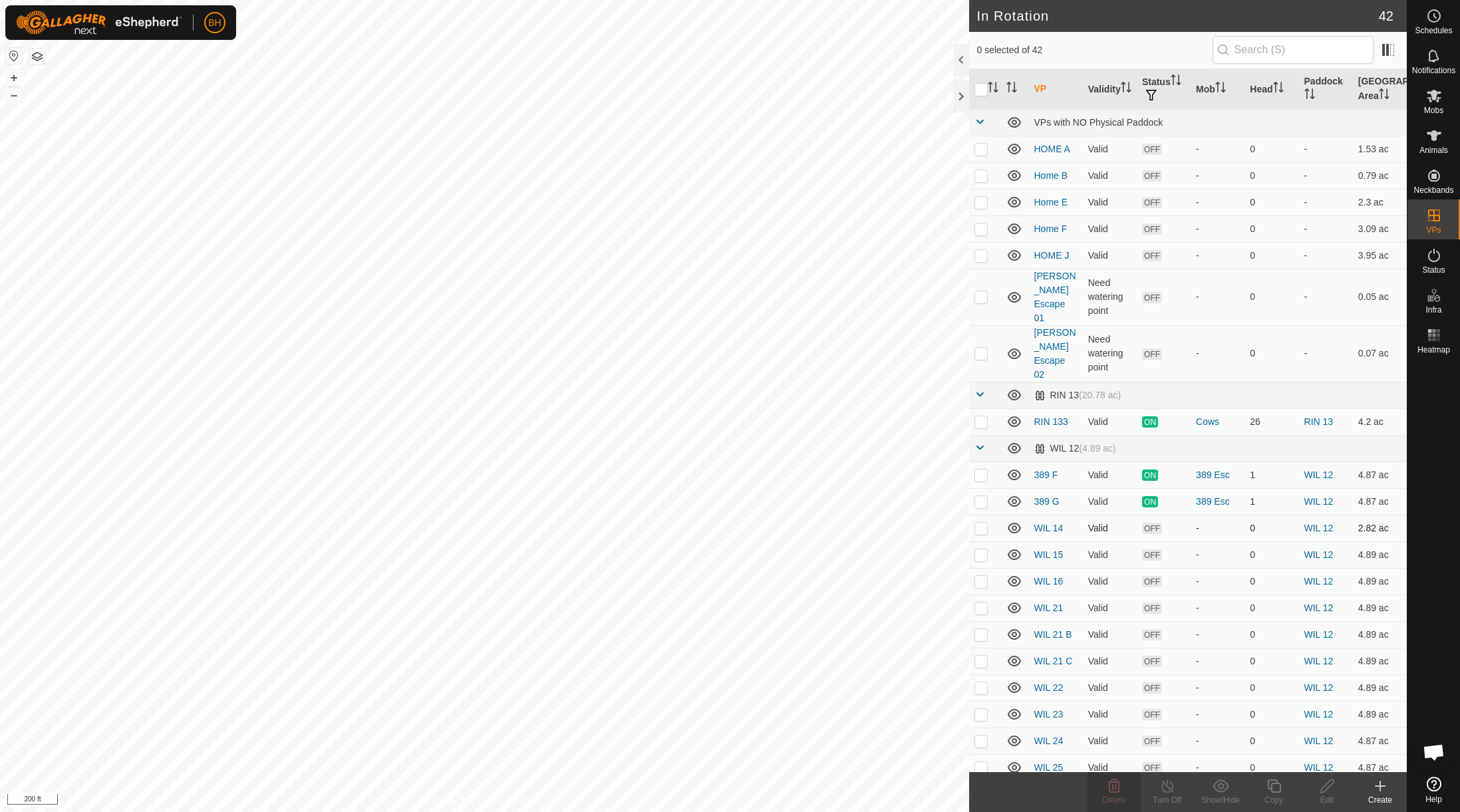
click at [980, 522] on p-checkbox at bounding box center [981, 528] width 13 height 11
checkbox input "true"
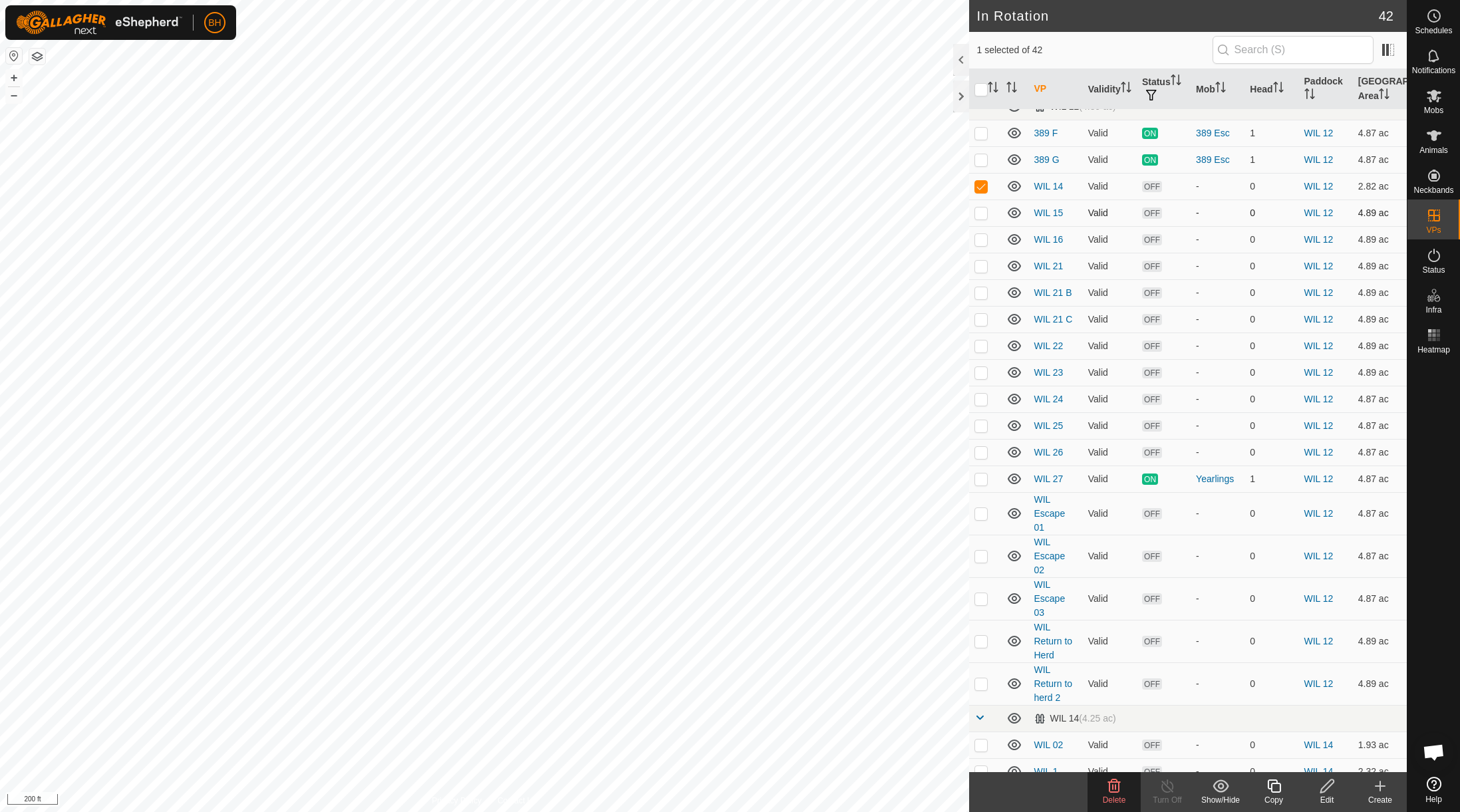
scroll to position [700, 0]
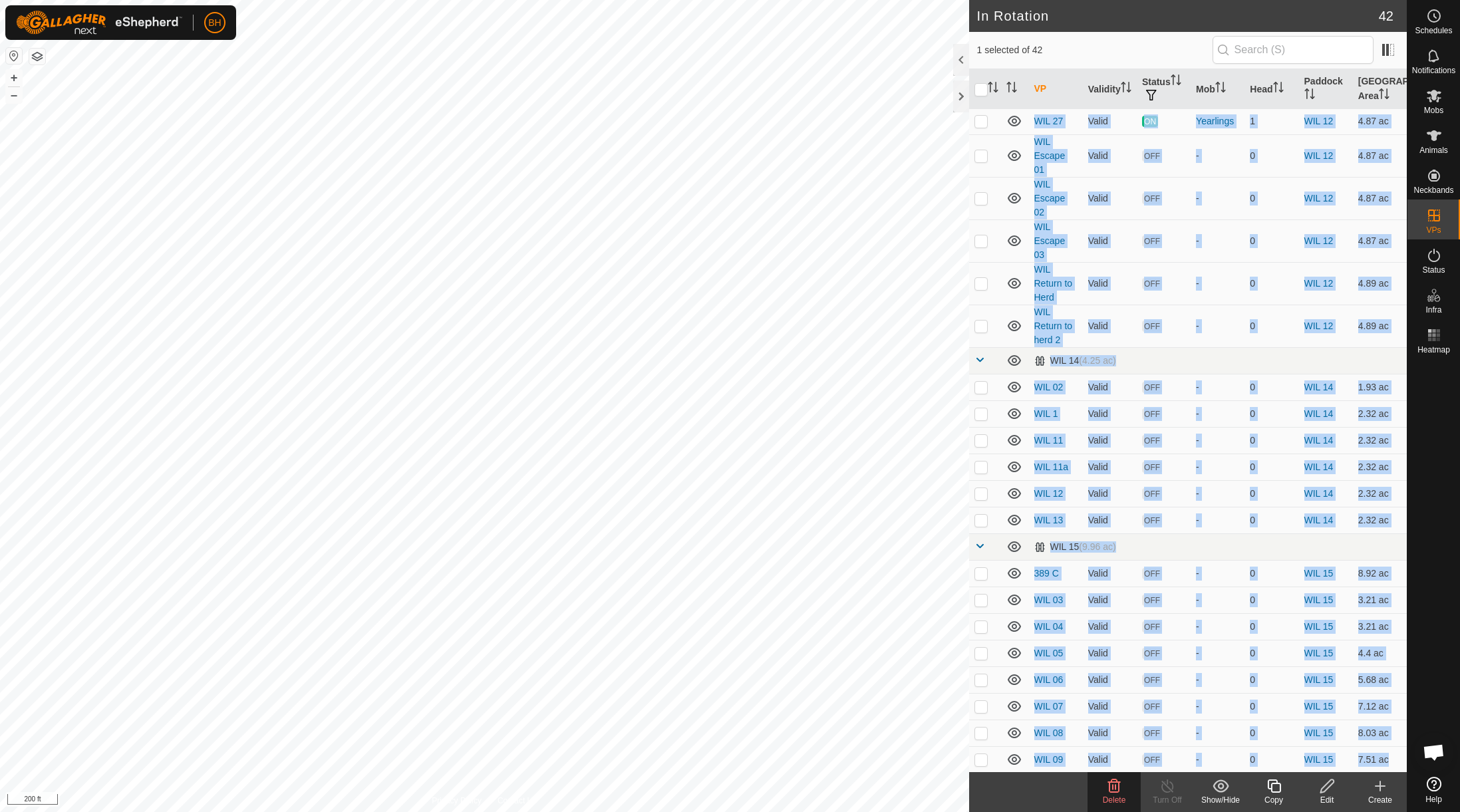
click at [980, 781] on p-checkbox at bounding box center [981, 786] width 13 height 11
checkbox input "true"
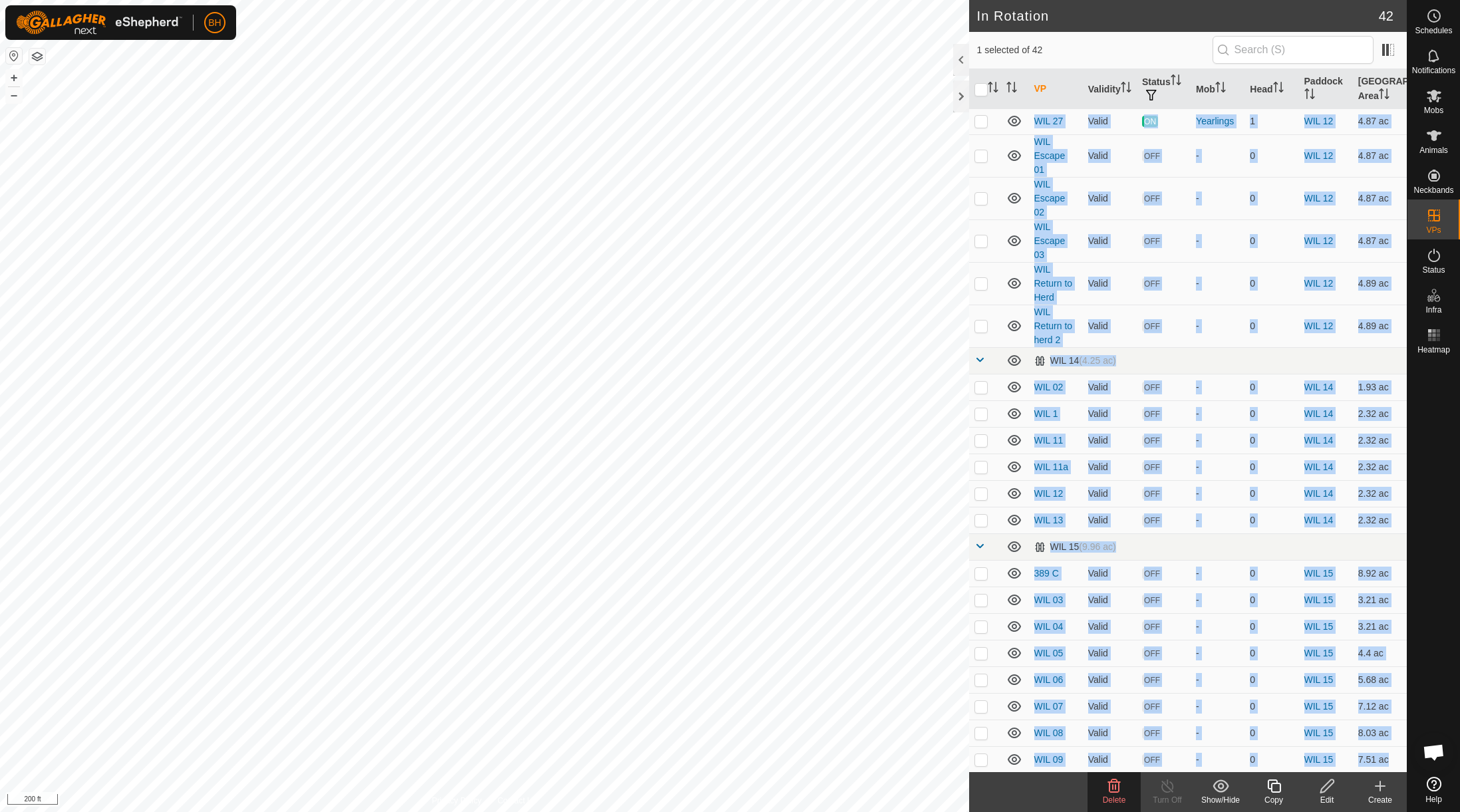
checkbox input "true"
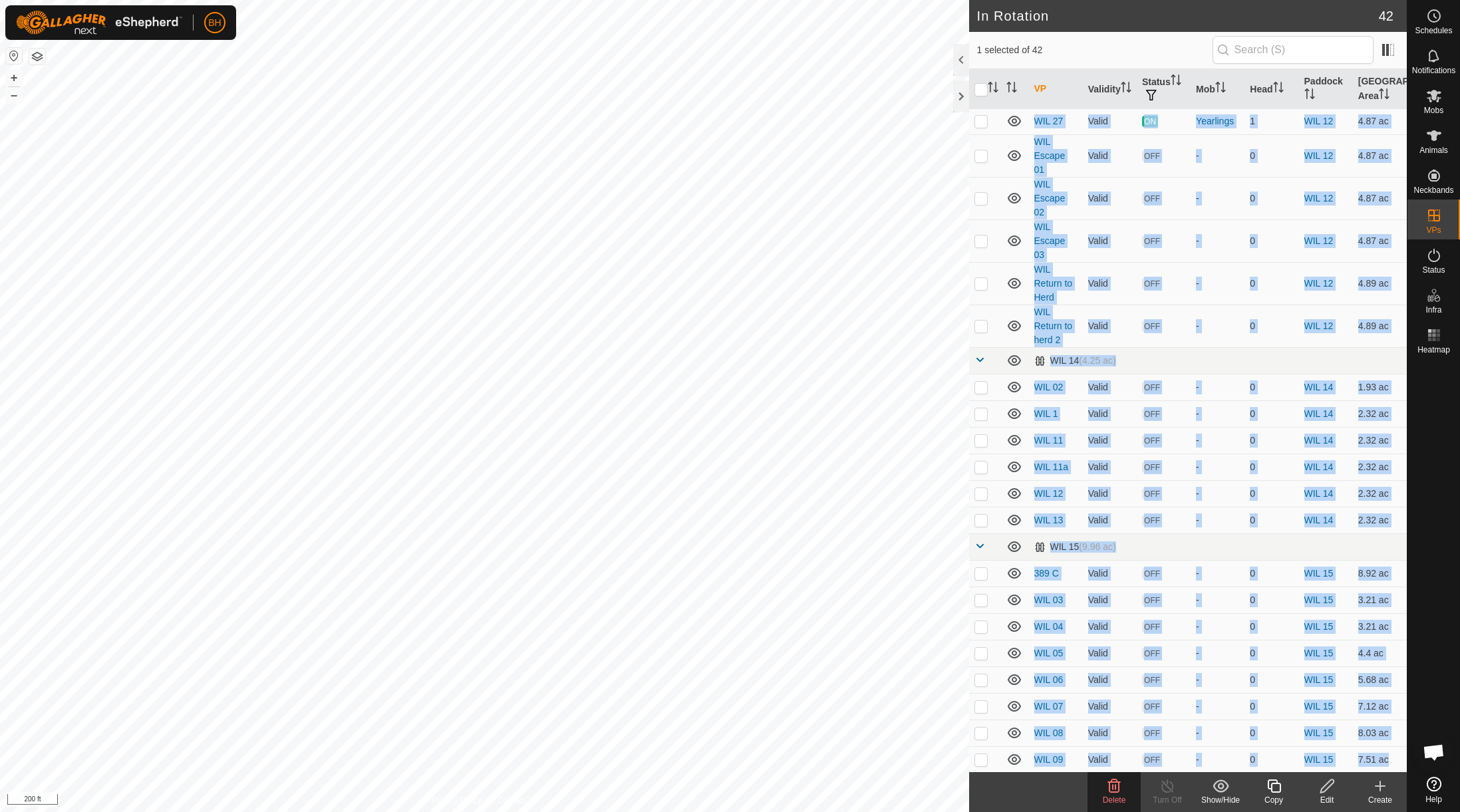
checkbox input "true"
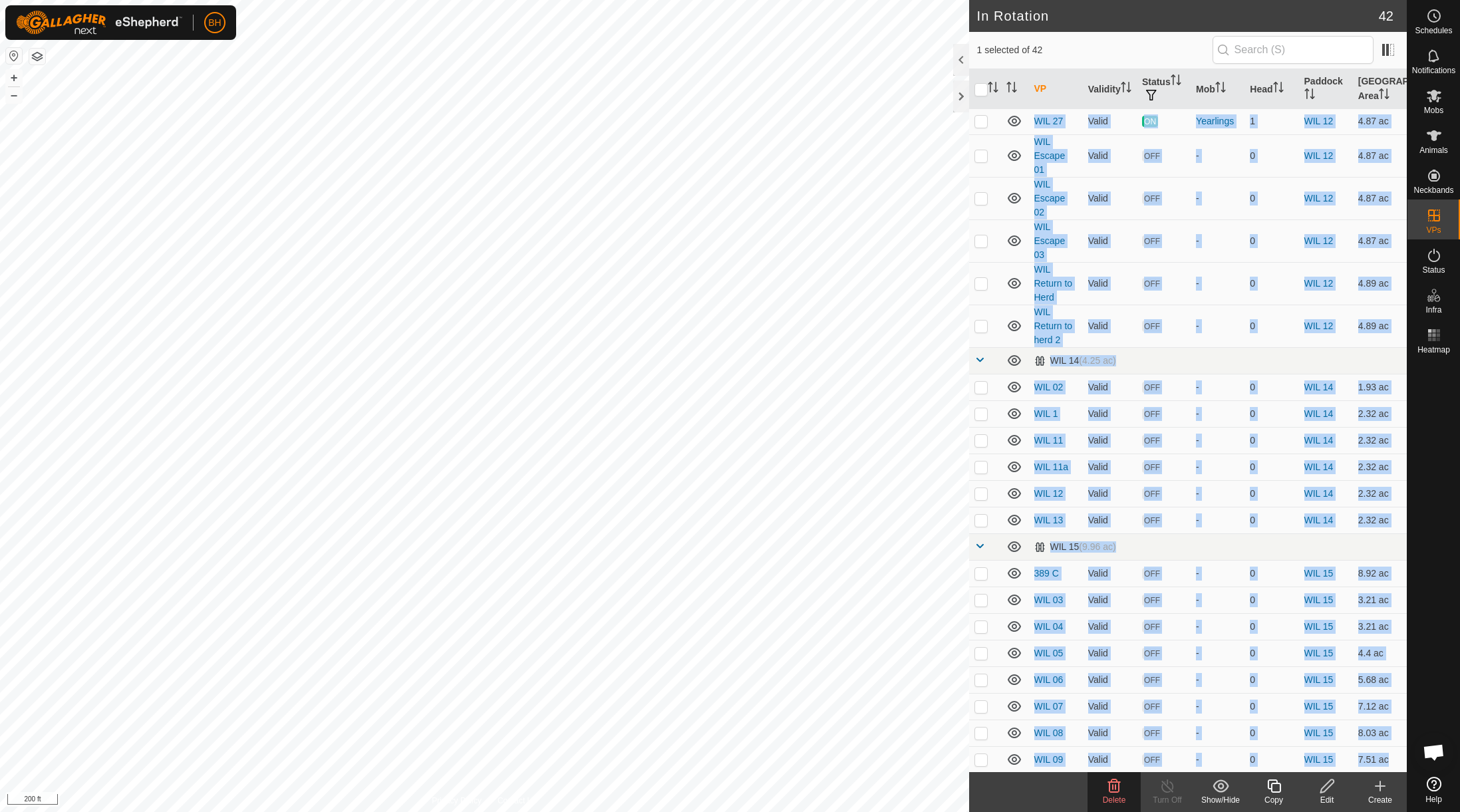
checkbox input "true"
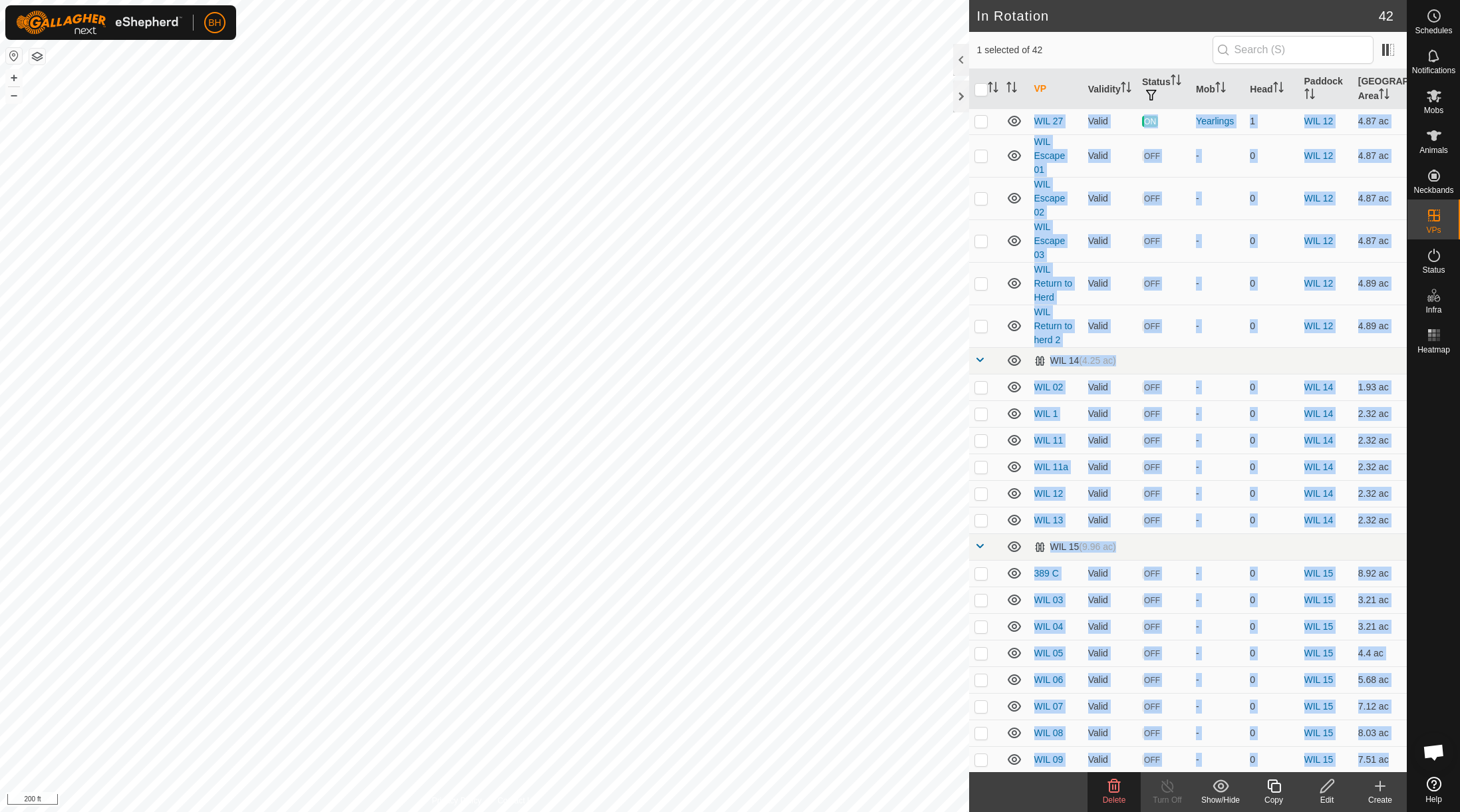
checkbox input "true"
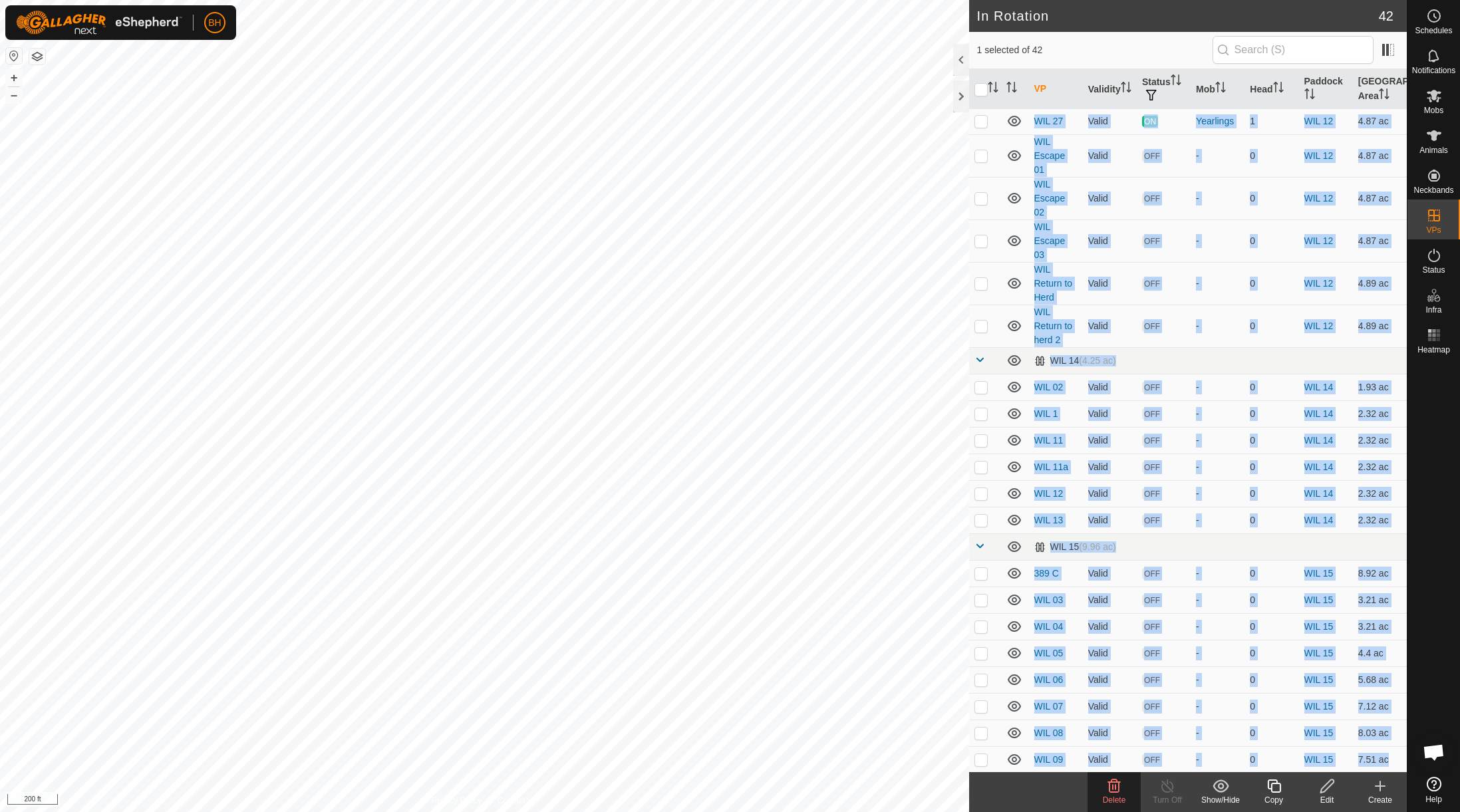
checkbox input "true"
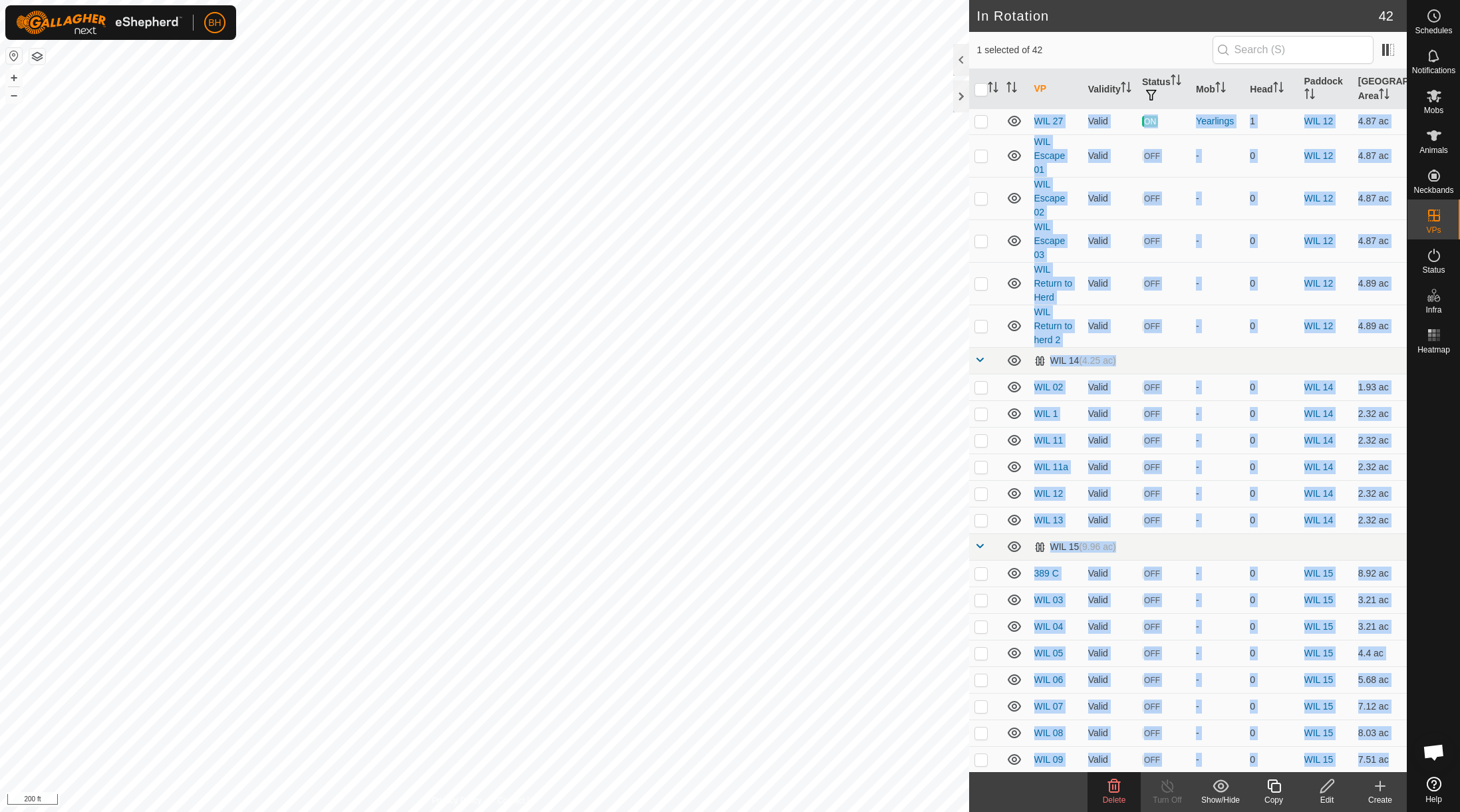
checkbox input "true"
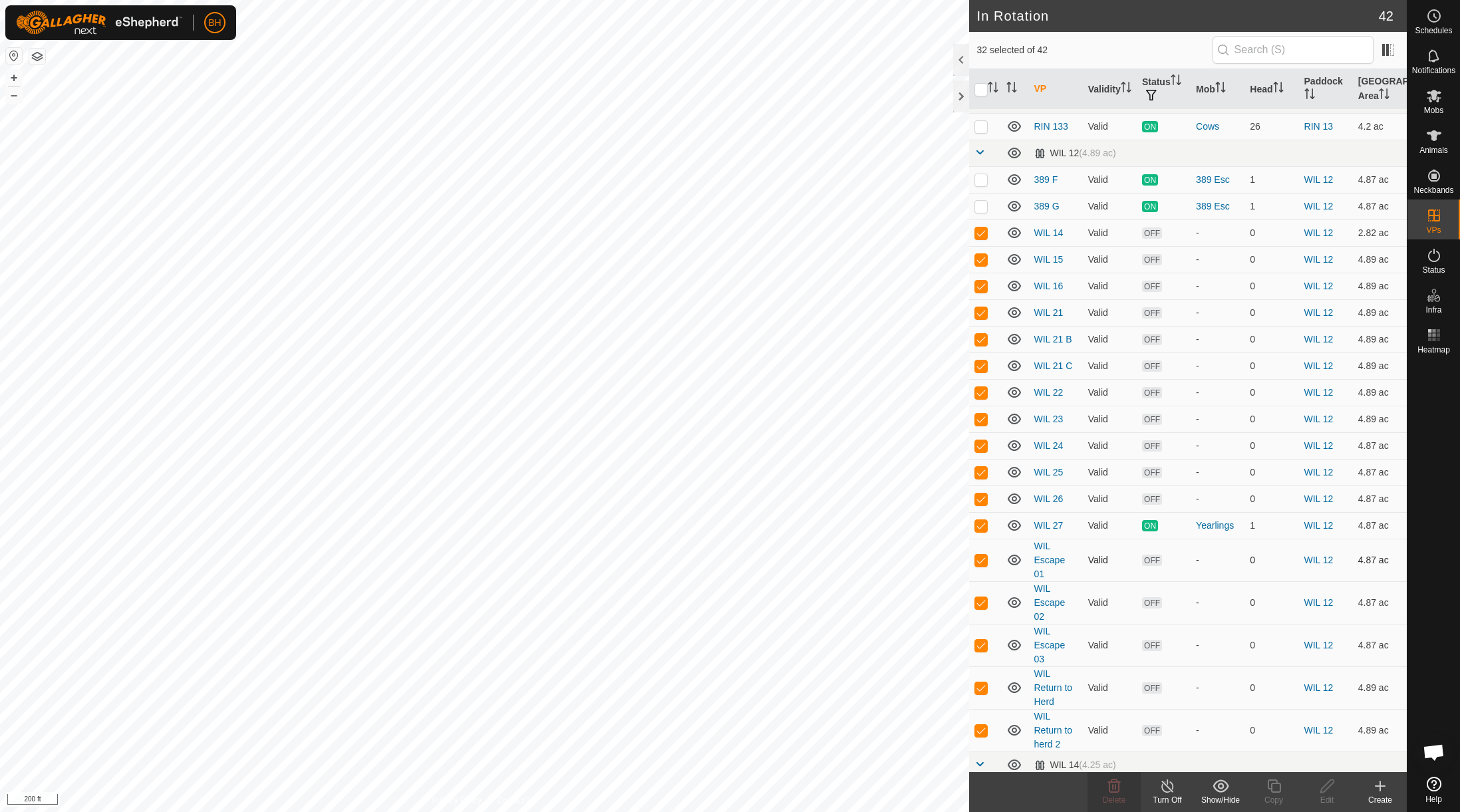
scroll to position [296, 0]
click at [982, 519] on p-checkbox at bounding box center [981, 525] width 13 height 11
checkbox input "false"
click at [1124, 798] on span "Delete" at bounding box center [1114, 800] width 23 height 9
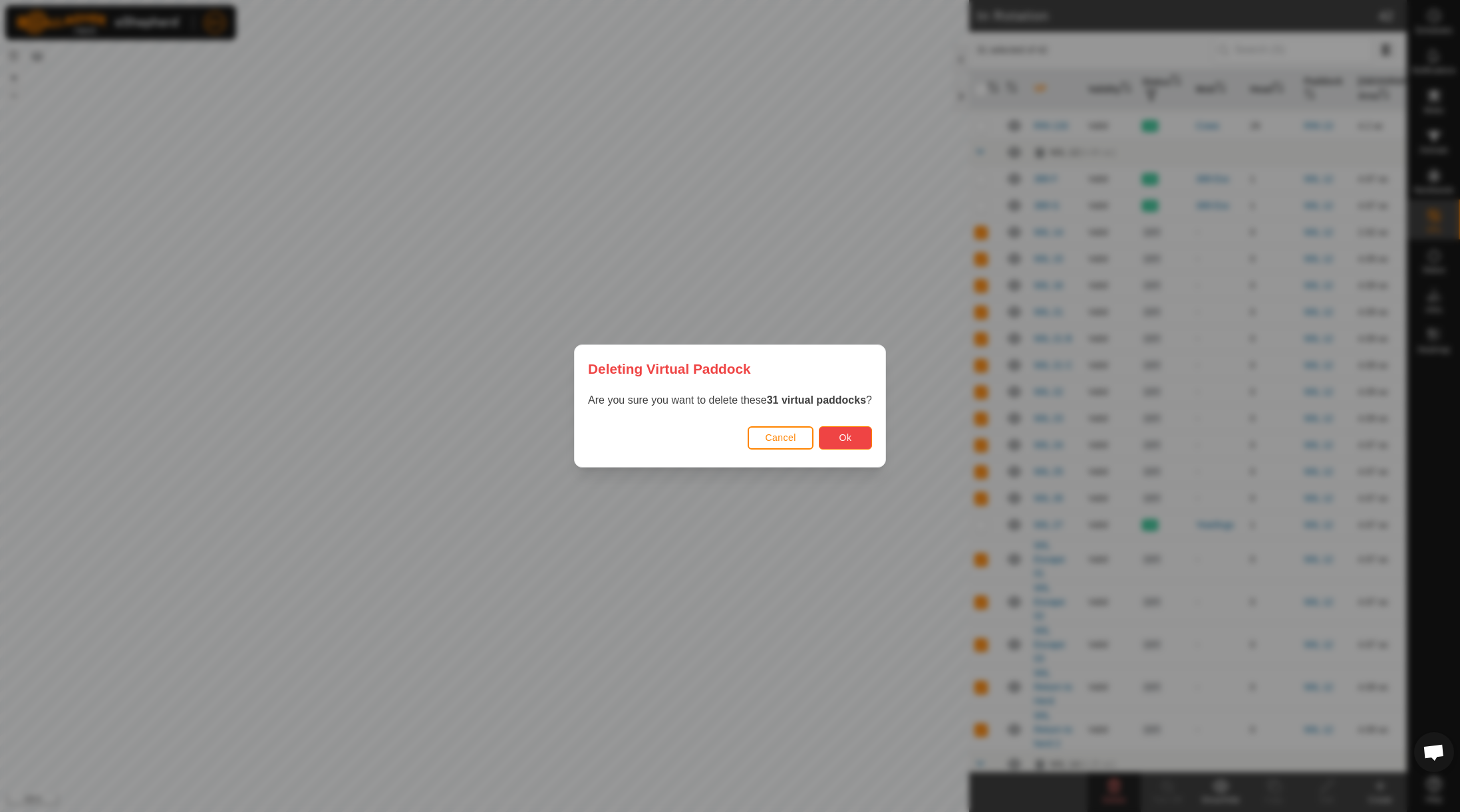
click at [852, 437] on span "Ok" at bounding box center [845, 438] width 12 height 11
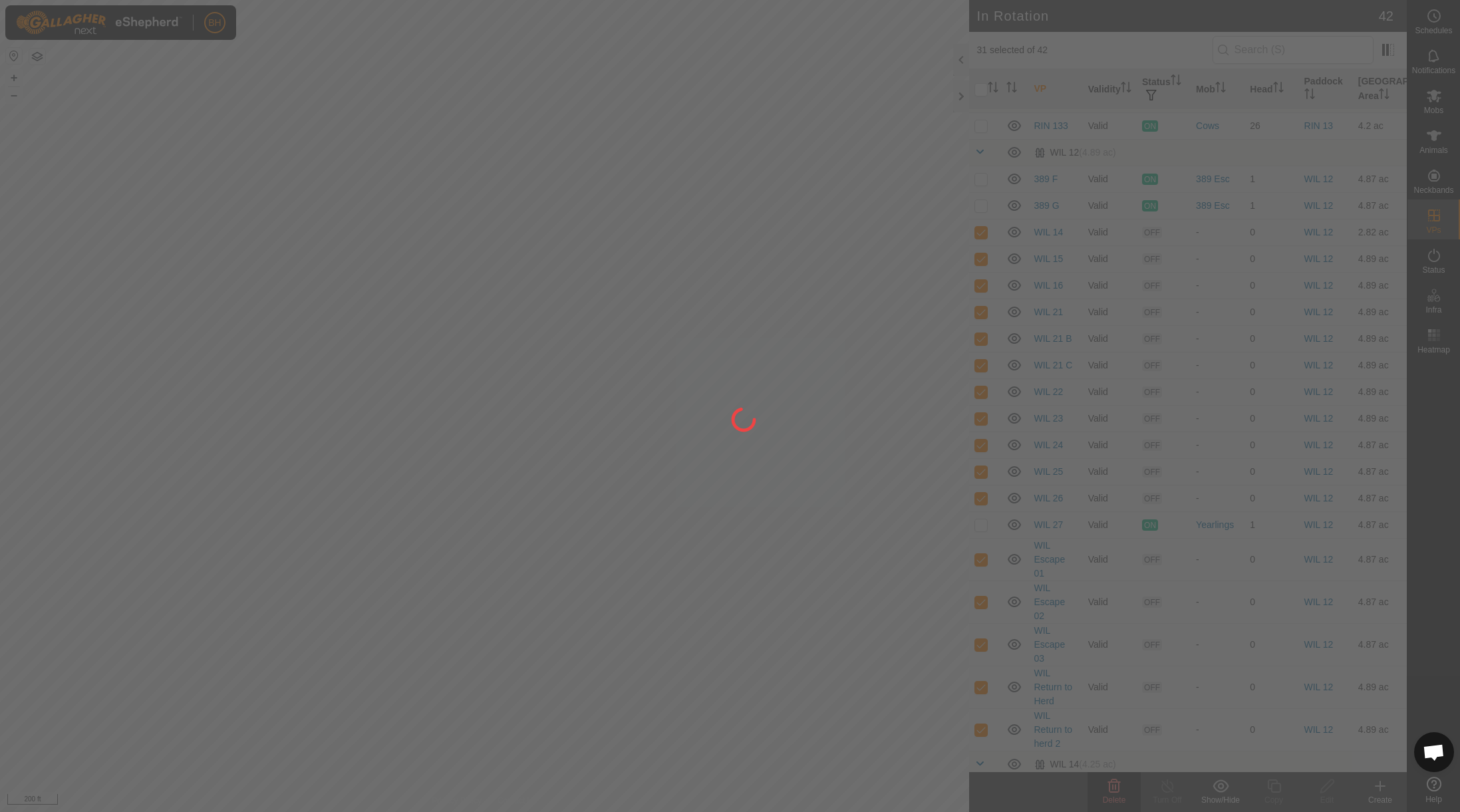
checkbox input "false"
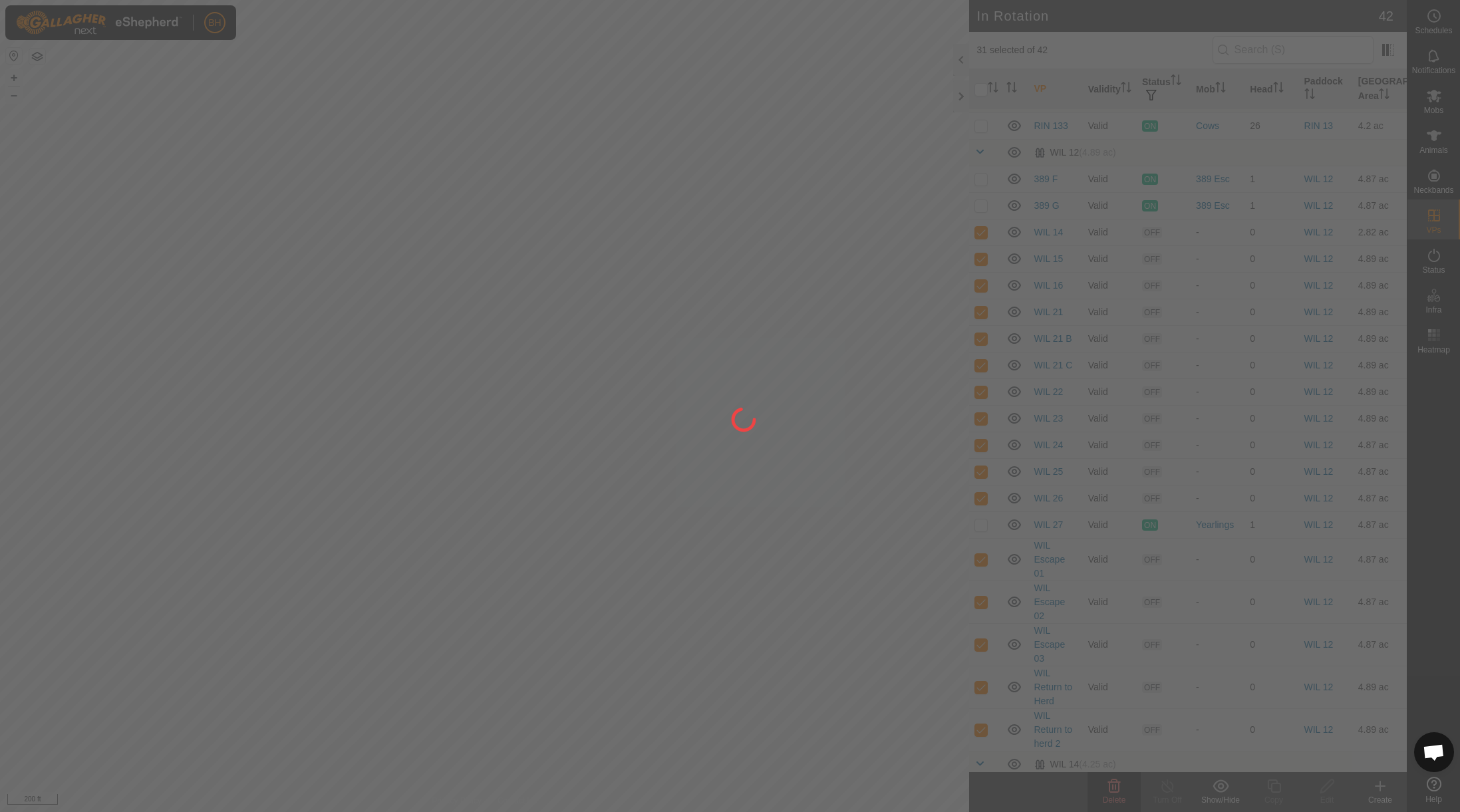
checkbox input "false"
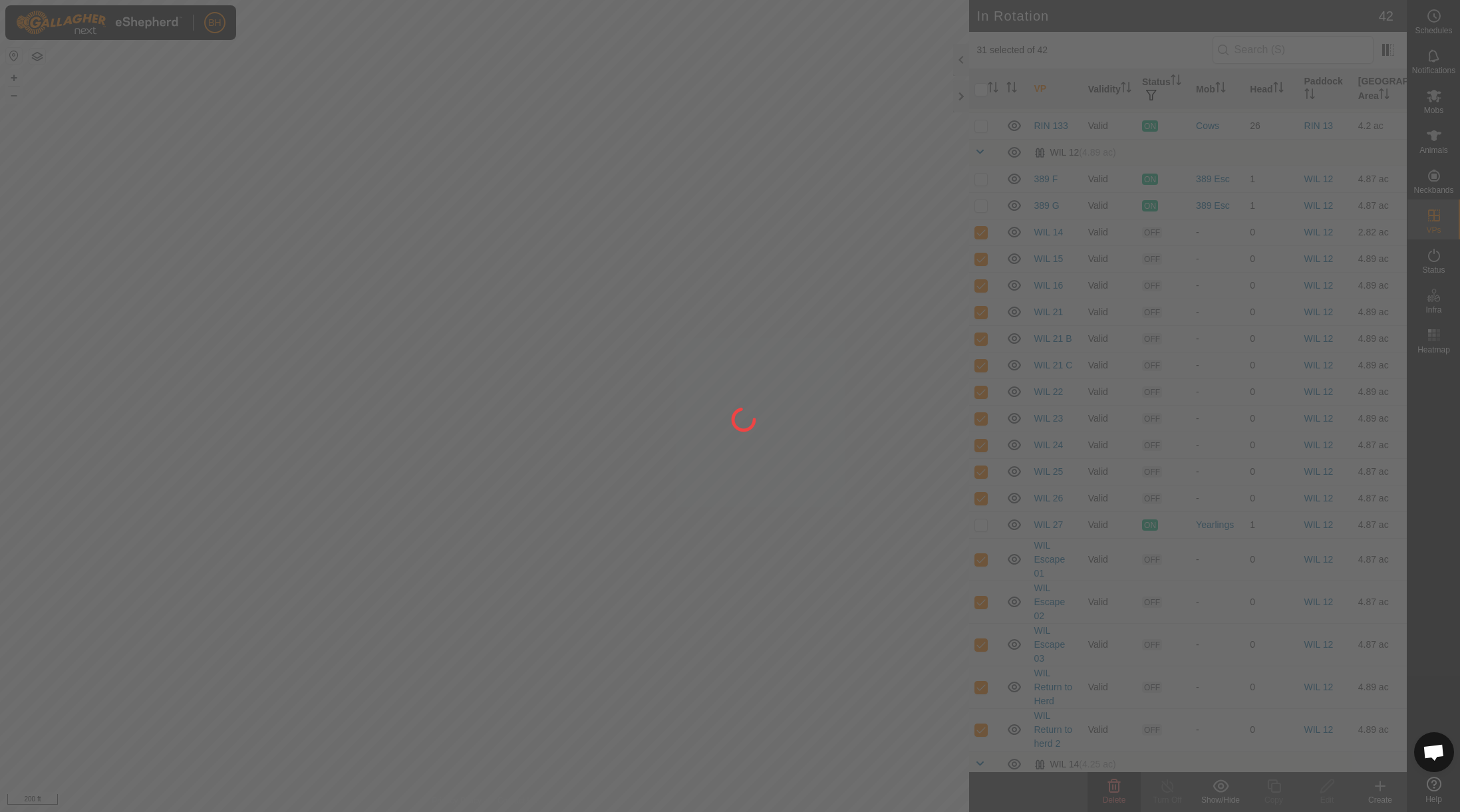
checkbox input "false"
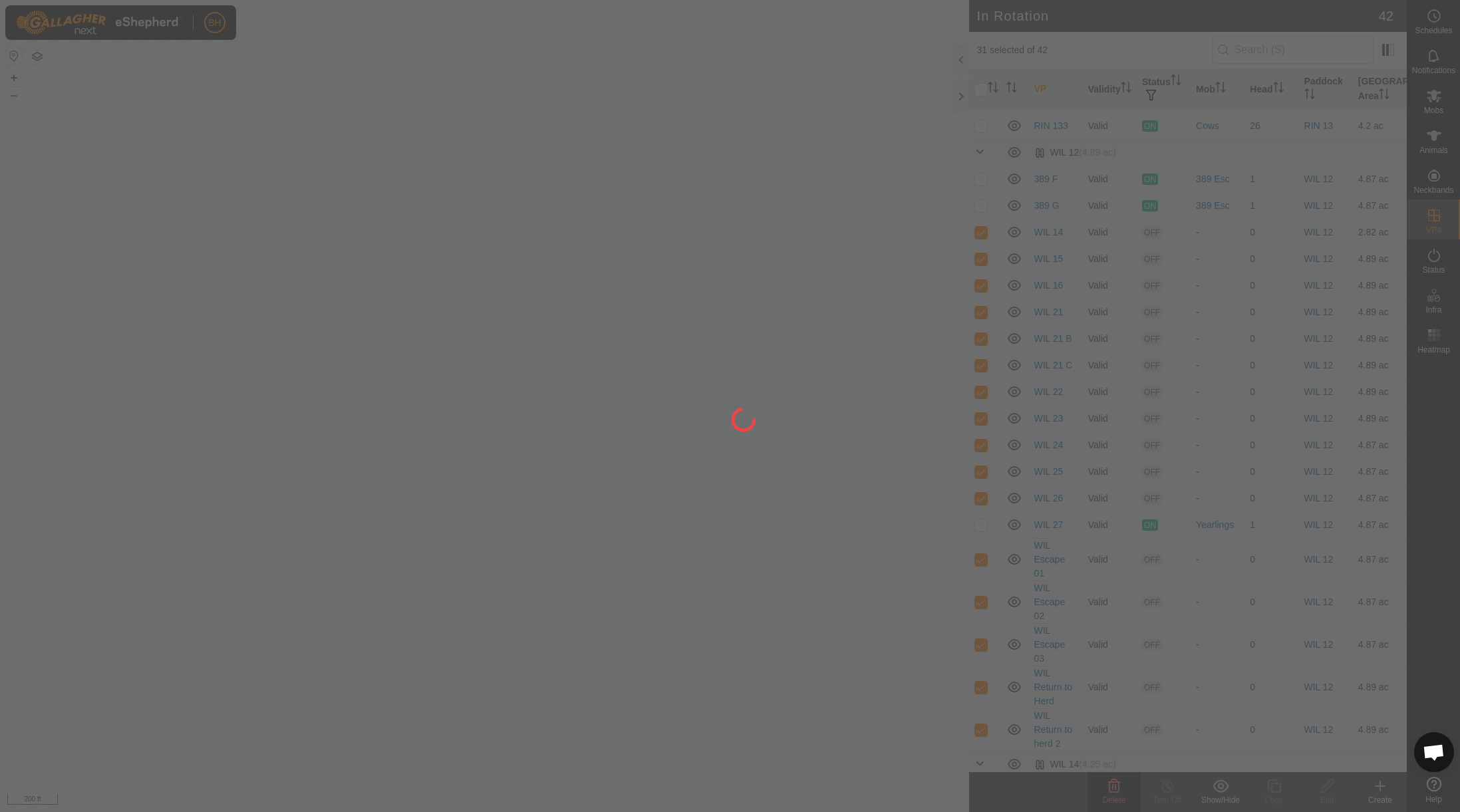
checkbox input "false"
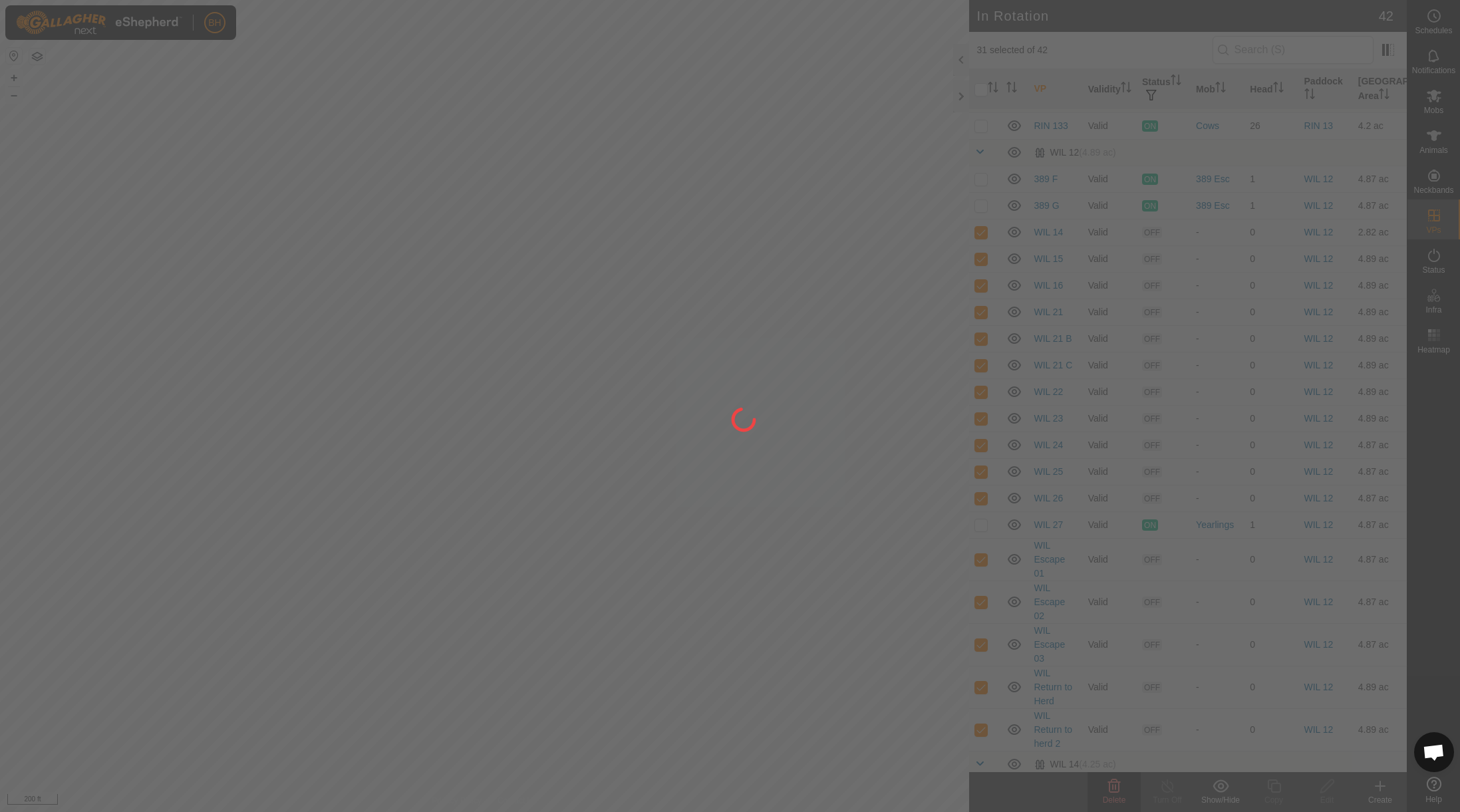
checkbox input "false"
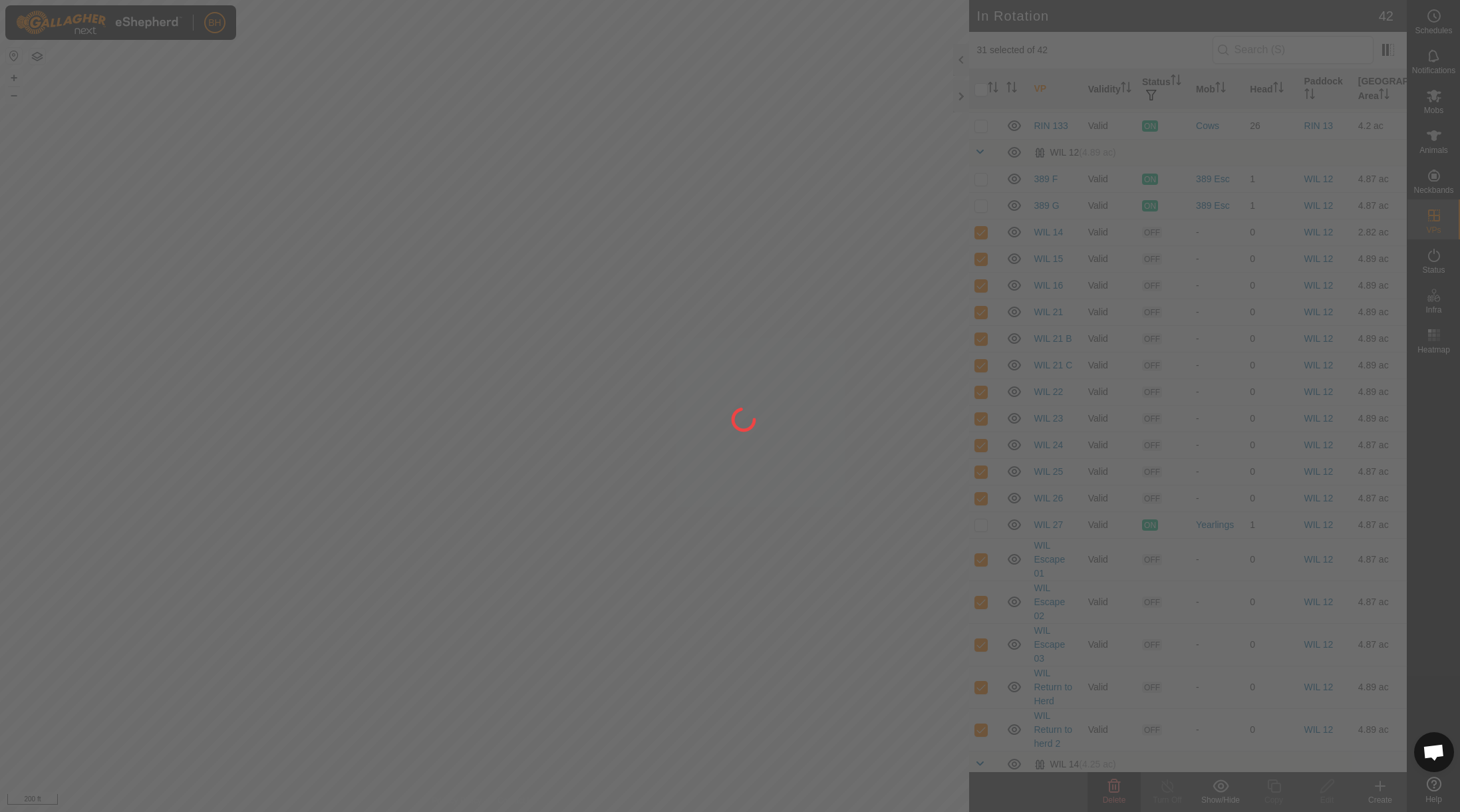
checkbox input "false"
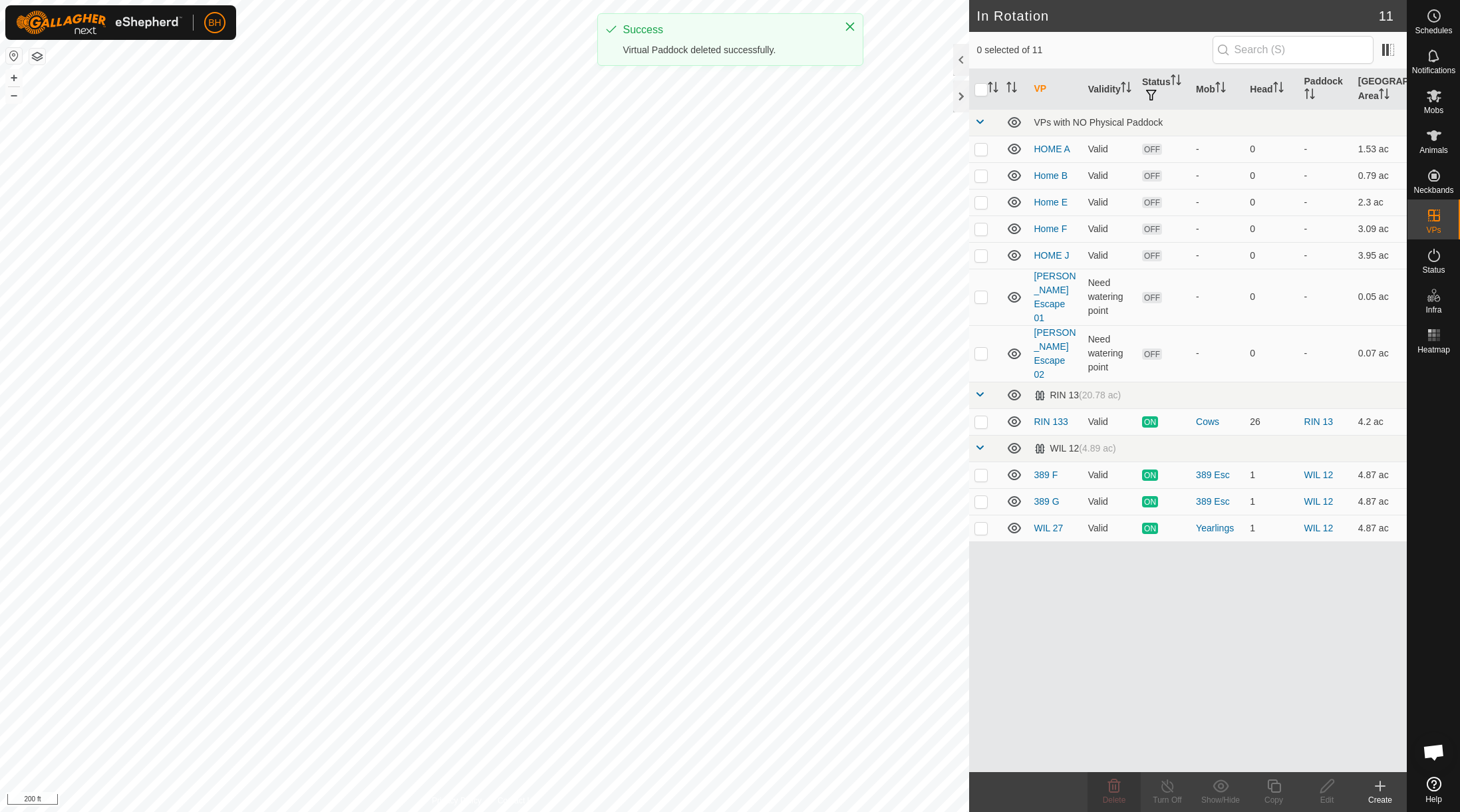
scroll to position [0, 0]
